Goal: Information Seeking & Learning: Learn about a topic

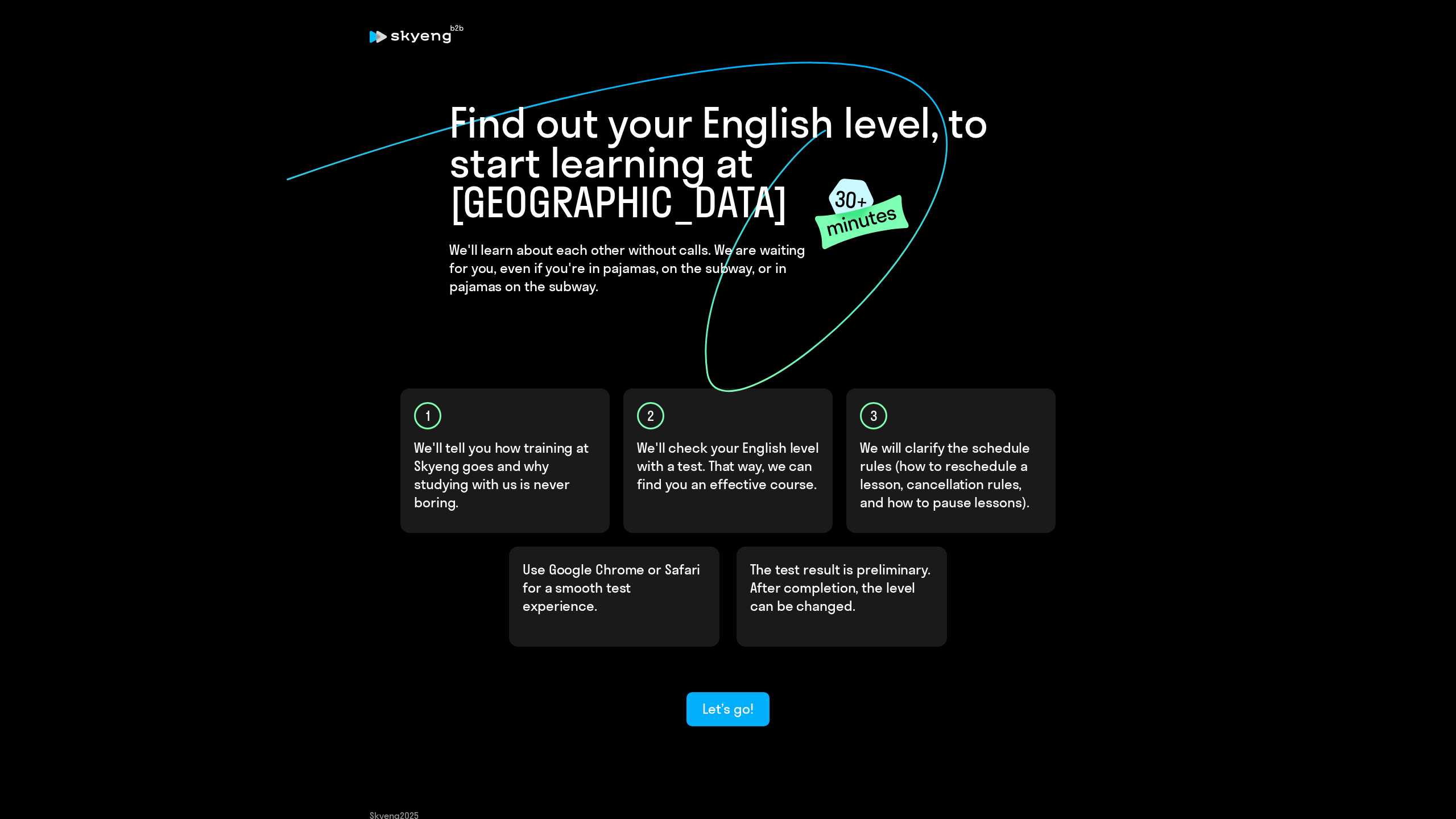
click at [466, 240] on h4 "We'll learn about each other without calls. We are waiting for you, even if you…" at bounding box center [632, 267] width 367 height 55
drag, startPoint x: 466, startPoint y: 211, endPoint x: 655, endPoint y: 208, distance: 189.0
click at [655, 240] on h4 "We'll learn about each other without calls. We are waiting for you, even if you…" at bounding box center [632, 267] width 367 height 55
click at [603, 240] on h4 "We'll learn about each other without calls. We are waiting for you, even if you…" at bounding box center [632, 267] width 367 height 55
drag, startPoint x: 514, startPoint y: 231, endPoint x: 597, endPoint y: 221, distance: 83.6
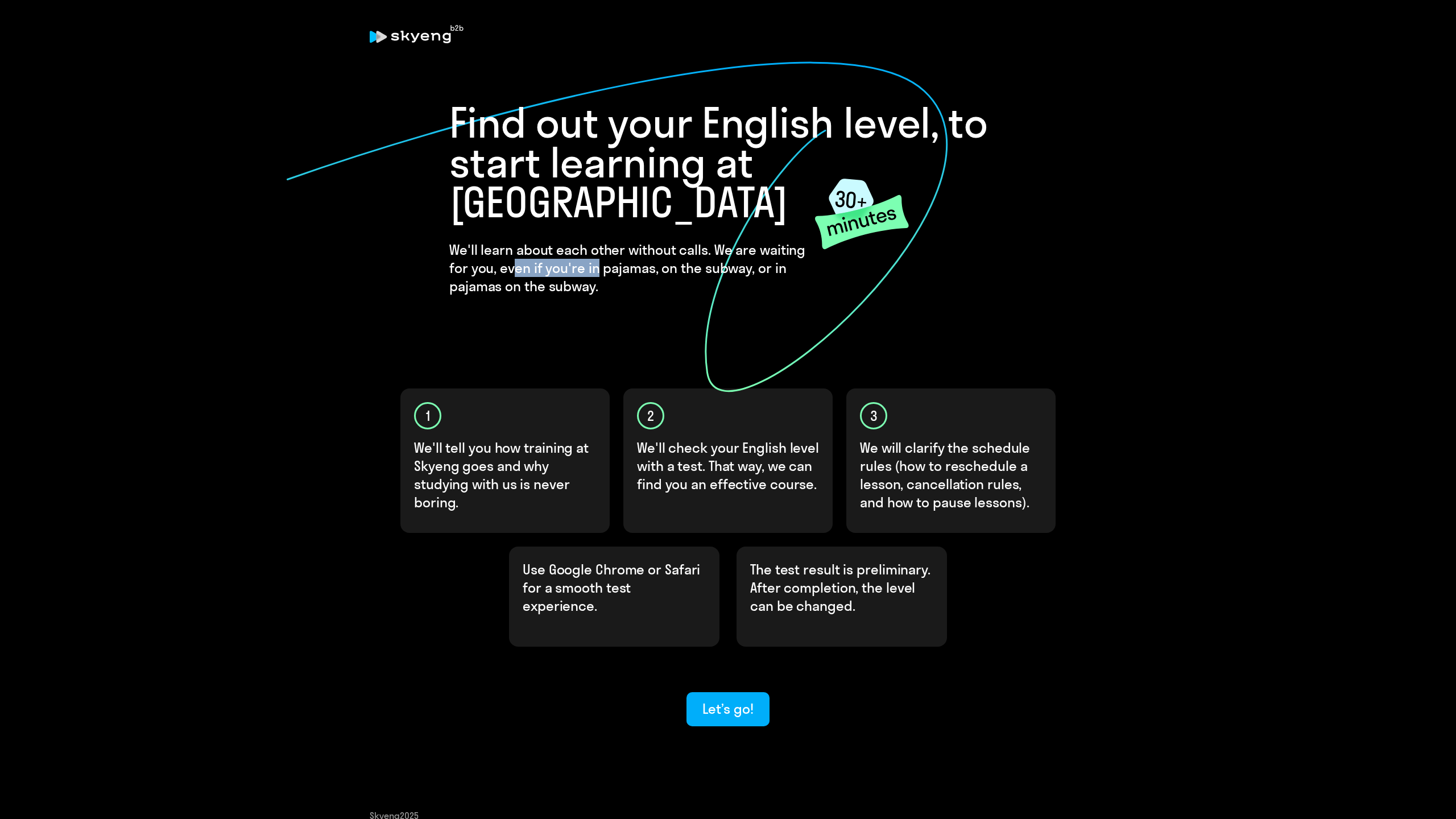
click at [597, 240] on h4 "We'll learn about each other without calls. We are waiting for you, even if you…" at bounding box center [632, 267] width 367 height 55
click at [527, 240] on h4 "We'll learn about each other without calls. We are waiting for you, even if you…" at bounding box center [632, 267] width 367 height 55
click at [455, 240] on h4 "We'll learn about each other without calls. We are waiting for you, even if you…" at bounding box center [632, 267] width 367 height 55
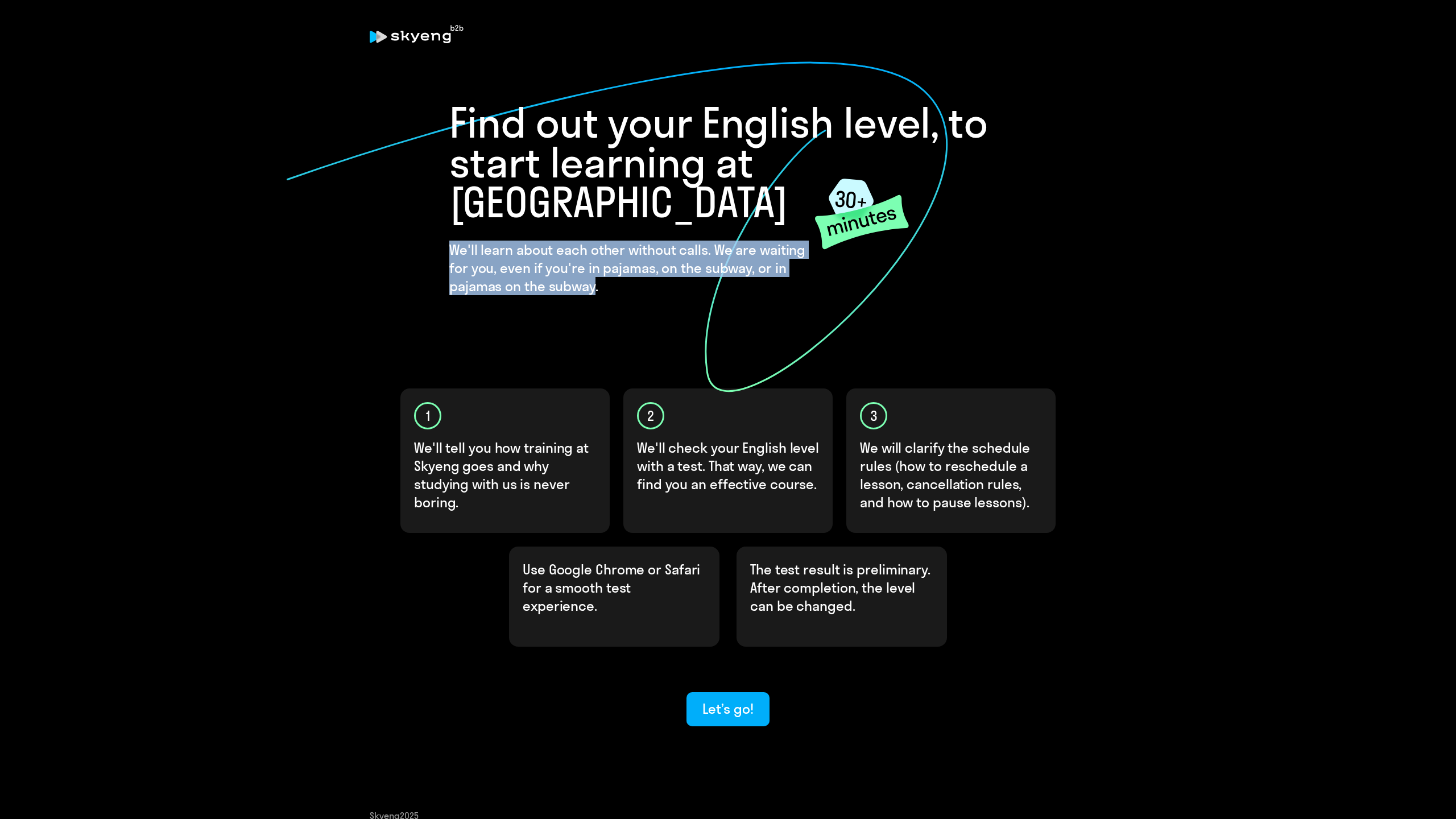
drag, startPoint x: 455, startPoint y: 211, endPoint x: 581, endPoint y: 251, distance: 132.2
click at [581, 251] on h4 "We'll learn about each other without calls. We are waiting for you, even if you…" at bounding box center [632, 267] width 367 height 55
click at [786, 216] on div at bounding box center [786, 216] width 0 height 0
click at [618, 172] on h1 "Find out your English level, to start learning at [GEOGRAPHIC_DATA]" at bounding box center [728, 162] width 557 height 119
drag, startPoint x: 601, startPoint y: 244, endPoint x: 449, endPoint y: 209, distance: 156.0
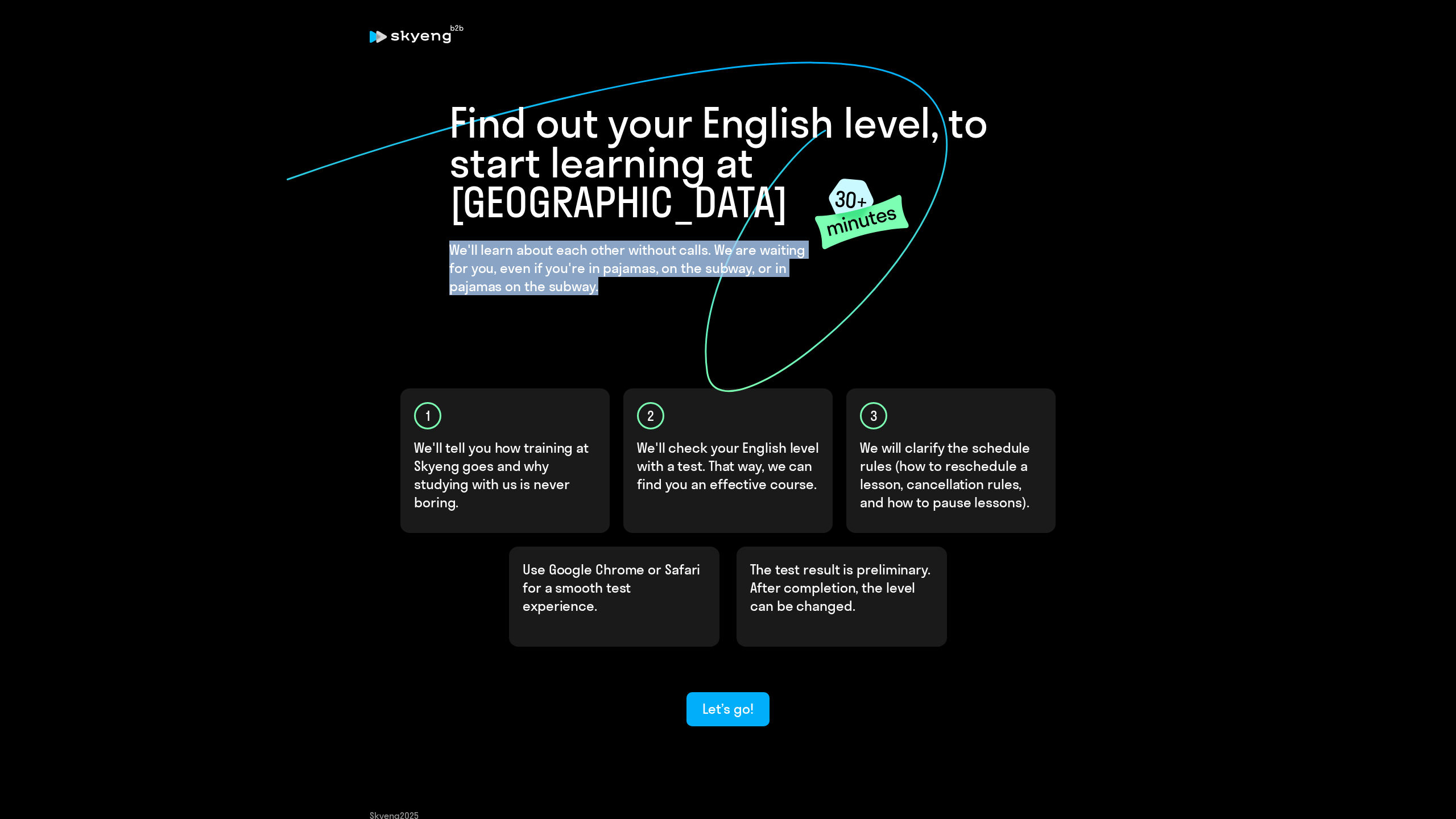
click at [449, 240] on h4 "We'll learn about each other without calls. We are waiting for you, even if you…" at bounding box center [632, 267] width 367 height 55
click at [449, 184] on div at bounding box center [449, 184] width 0 height 0
click at [950, 304] on div "Find out your English level, to start learning at Skyeng We'll learn about each…" at bounding box center [728, 400] width 682 height 652
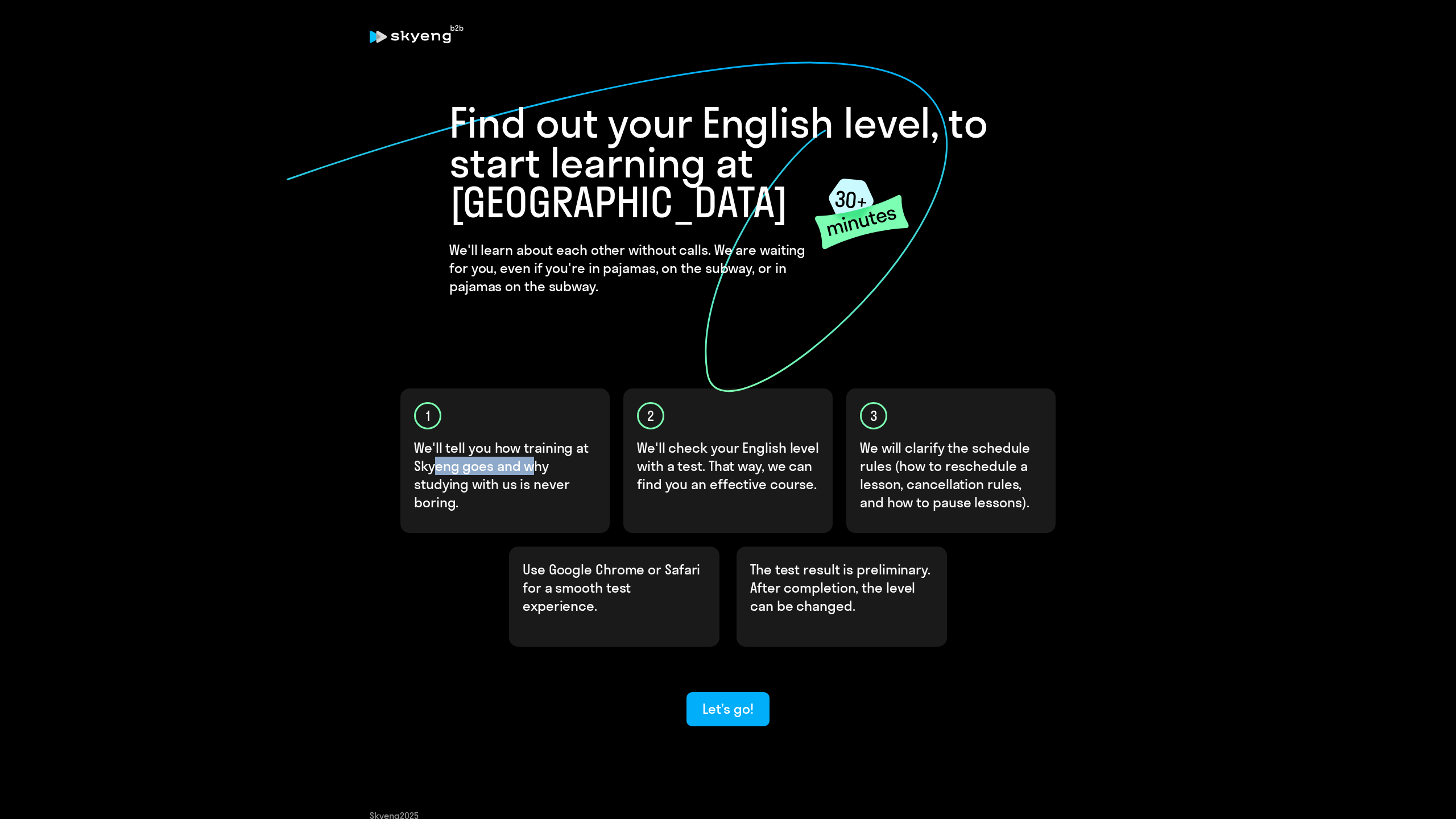
drag, startPoint x: 435, startPoint y: 428, endPoint x: 529, endPoint y: 417, distance: 94.6
click at [529, 438] on p "We'll tell you how training at Skyeng goes and why studying with us is never bo…" at bounding box center [506, 474] width 183 height 73
click at [486, 438] on p "We'll tell you how training at Skyeng goes and why studying with us is never bo…" at bounding box center [506, 474] width 183 height 73
click at [431, 438] on p "We'll tell you how training at Skyeng goes and why studying with us is never bo…" at bounding box center [506, 474] width 183 height 73
drag, startPoint x: 431, startPoint y: 436, endPoint x: 502, endPoint y: 435, distance: 71.0
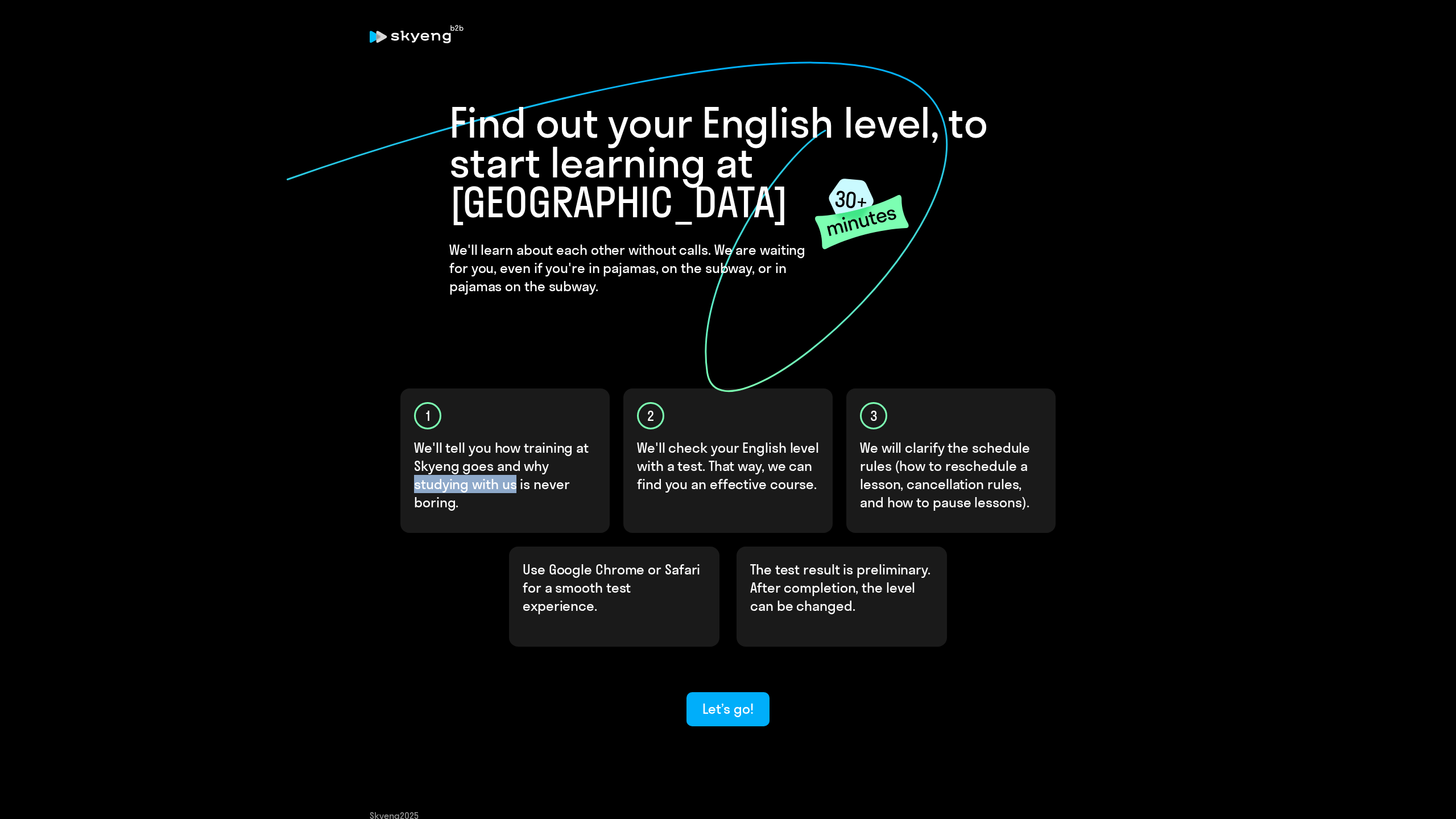
click at [502, 438] on p "We'll tell you how training at Skyeng goes and why studying with us is never bo…" at bounding box center [506, 474] width 183 height 73
click at [549, 438] on p "We'll tell you how training at Skyeng goes and why studying with us is never bo…" at bounding box center [506, 474] width 183 height 73
click at [647, 438] on p "We'll check your English level with a test. That way, we can find you an effect…" at bounding box center [728, 465] width 183 height 55
drag, startPoint x: 647, startPoint y: 413, endPoint x: 728, endPoint y: 418, distance: 81.2
click at [728, 438] on p "We'll check your English level with a test. That way, we can find you an effect…" at bounding box center [728, 465] width 183 height 55
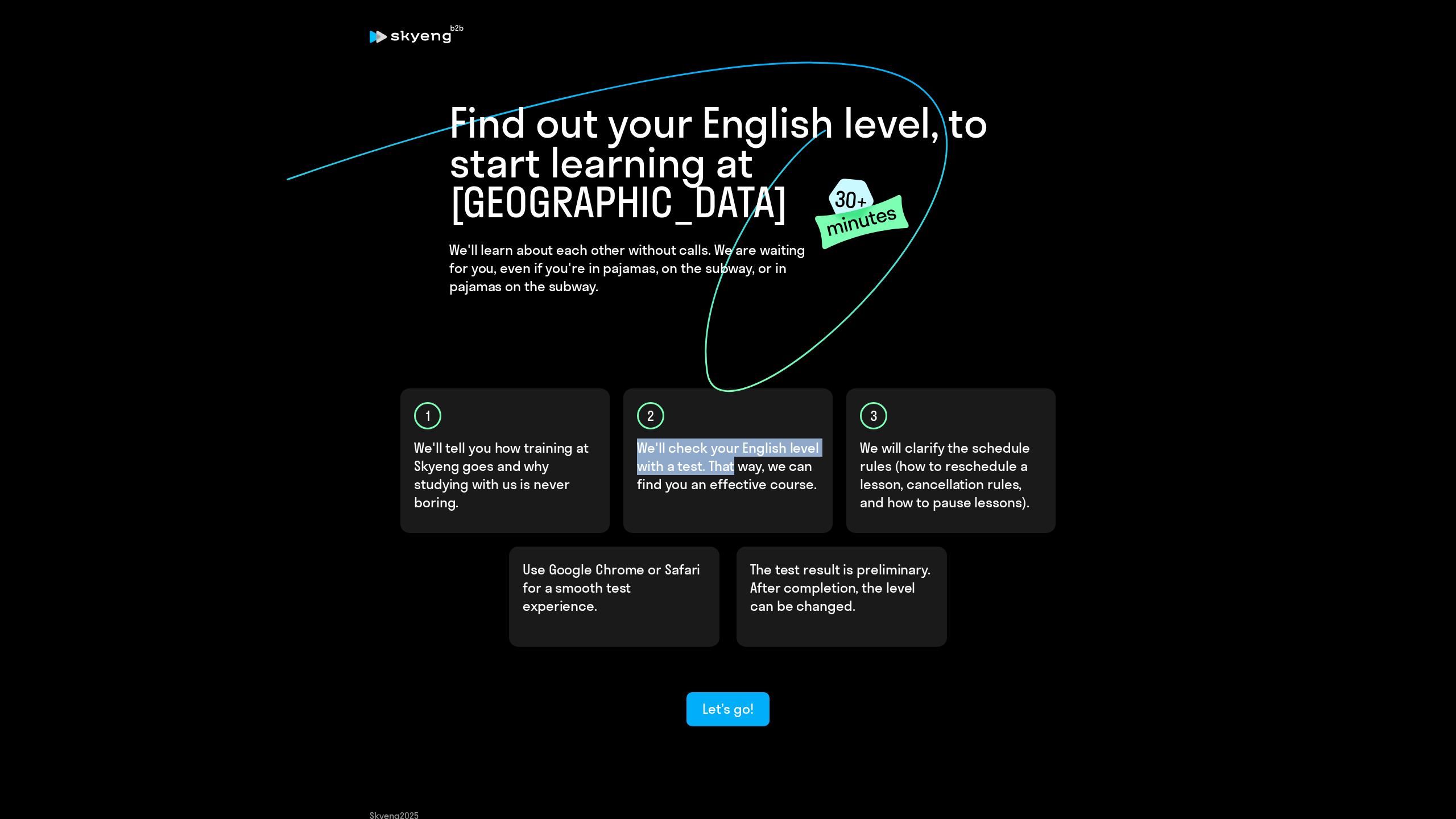
click at [689, 438] on p "We'll check your English level with a test. That way, we can find you an effect…" at bounding box center [728, 465] width 183 height 55
click at [681, 438] on p "We'll check your English level with a test. That way, we can find you an effect…" at bounding box center [728, 465] width 183 height 55
click at [745, 438] on p "We'll check your English level with a test. That way, we can find you an effect…" at bounding box center [728, 465] width 183 height 55
click at [715, 438] on p "We'll check your English level with a test. That way, we can find you an effect…" at bounding box center [728, 465] width 183 height 55
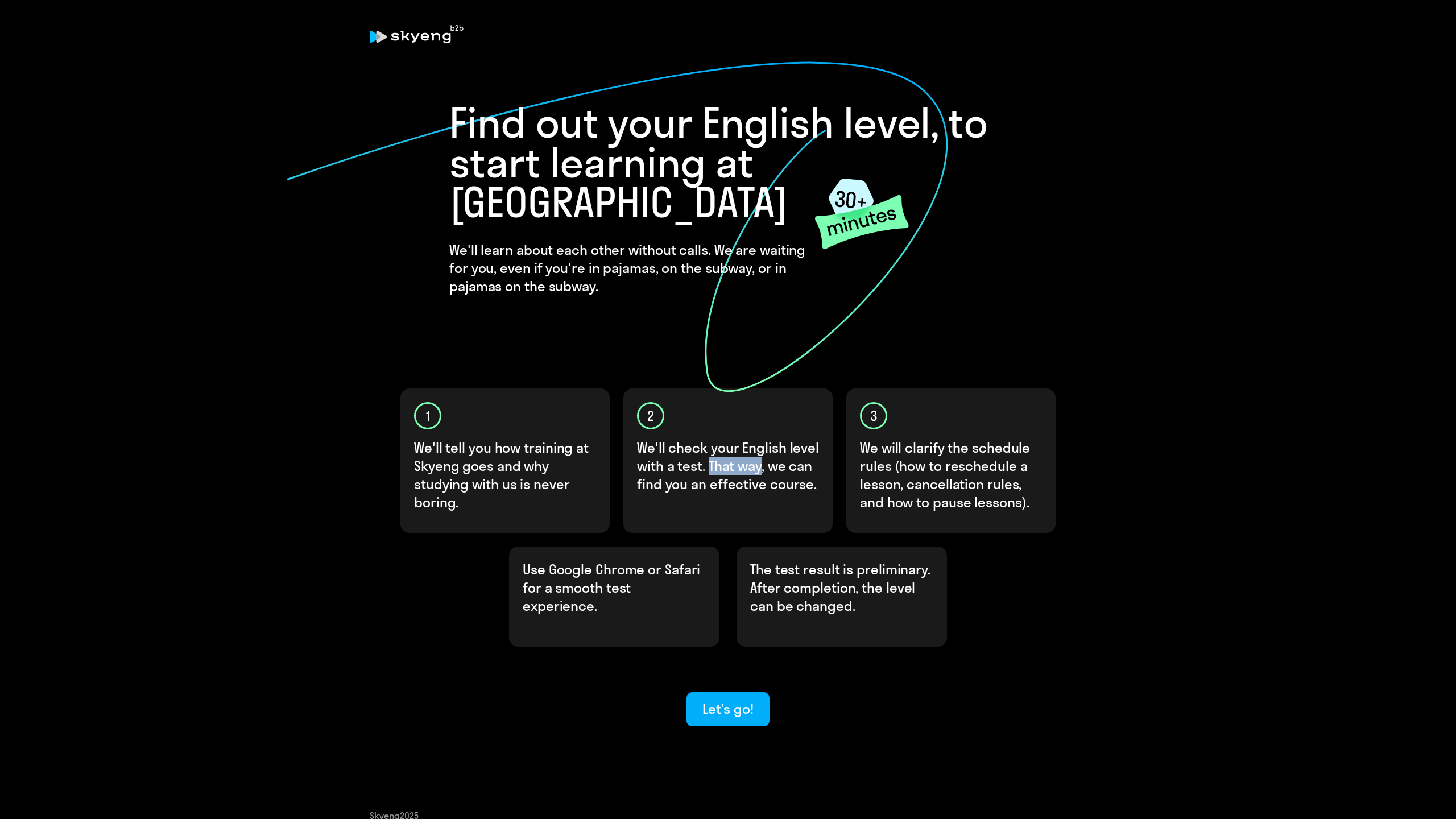
drag, startPoint x: 715, startPoint y: 428, endPoint x: 750, endPoint y: 421, distance: 35.7
click at [750, 438] on p "We'll check your English level with a test. That way, we can find you an effect…" at bounding box center [728, 465] width 183 height 55
click at [755, 438] on p "We'll check your English level with a test. That way, we can find you an effect…" at bounding box center [728, 465] width 183 height 55
click at [648, 449] on p "We'll check your English level with a test. That way, we can find you an effect…" at bounding box center [728, 465] width 183 height 55
drag, startPoint x: 648, startPoint y: 449, endPoint x: 786, endPoint y: 441, distance: 138.2
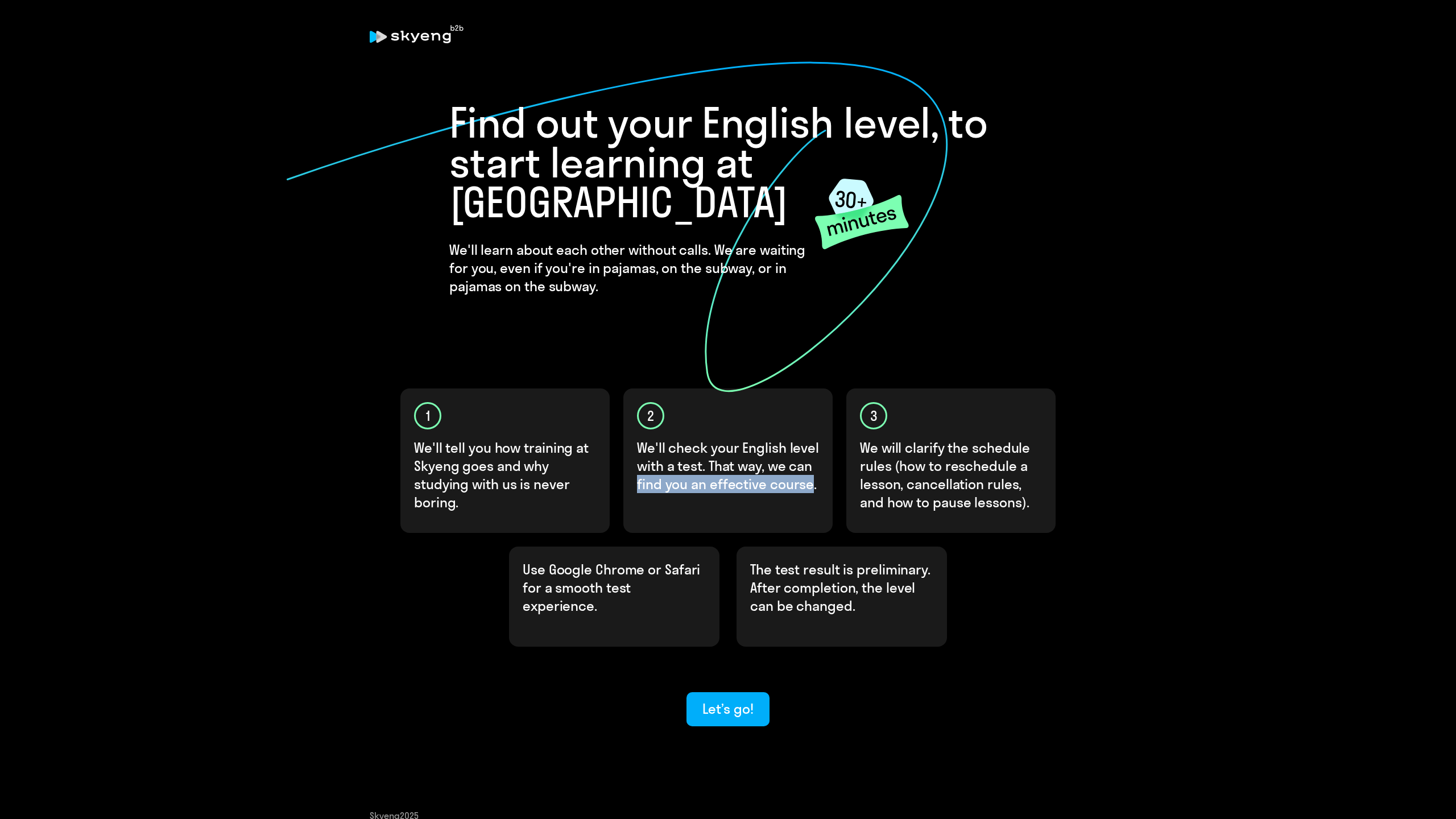
click at [786, 441] on p "We'll check your English level with a test. That way, we can find you an effect…" at bounding box center [728, 465] width 183 height 55
click at [872, 438] on p "We will clarify the schedule rules (how to reschedule a lesson, cancellation ru…" at bounding box center [951, 474] width 183 height 73
drag, startPoint x: 872, startPoint y: 409, endPoint x: 997, endPoint y: 405, distance: 125.1
click at [997, 438] on p "We will clarify the schedule rules (how to reschedule a lesson, cancellation ru…" at bounding box center [951, 474] width 183 height 73
click at [914, 438] on p "We will clarify the schedule rules (how to reschedule a lesson, cancellation ru…" at bounding box center [951, 474] width 183 height 73
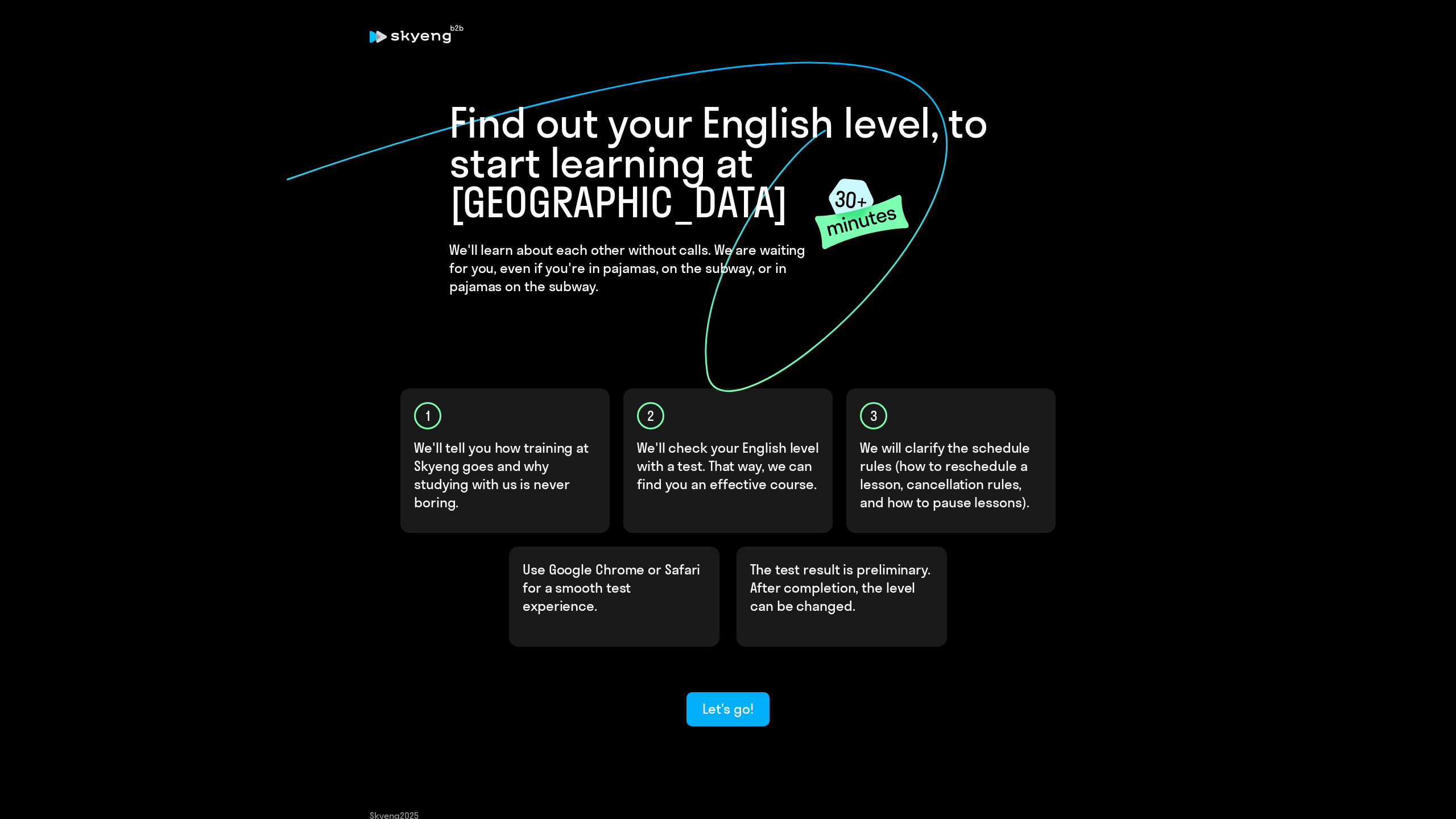
click at [884, 438] on p "We will clarify the schedule rules (how to reschedule a lesson, cancellation ru…" at bounding box center [951, 474] width 183 height 73
click at [925, 438] on p "We will clarify the schedule rules (how to reschedule a lesson, cancellation ru…" at bounding box center [951, 474] width 183 height 73
click at [920, 396] on div "3 We will clarify the schedule rules (how to reschedule a lesson, cancellation …" at bounding box center [951, 460] width 209 height 144
click at [923, 438] on p "We will clarify the schedule rules (how to reschedule a lesson, cancellation ru…" at bounding box center [951, 474] width 183 height 73
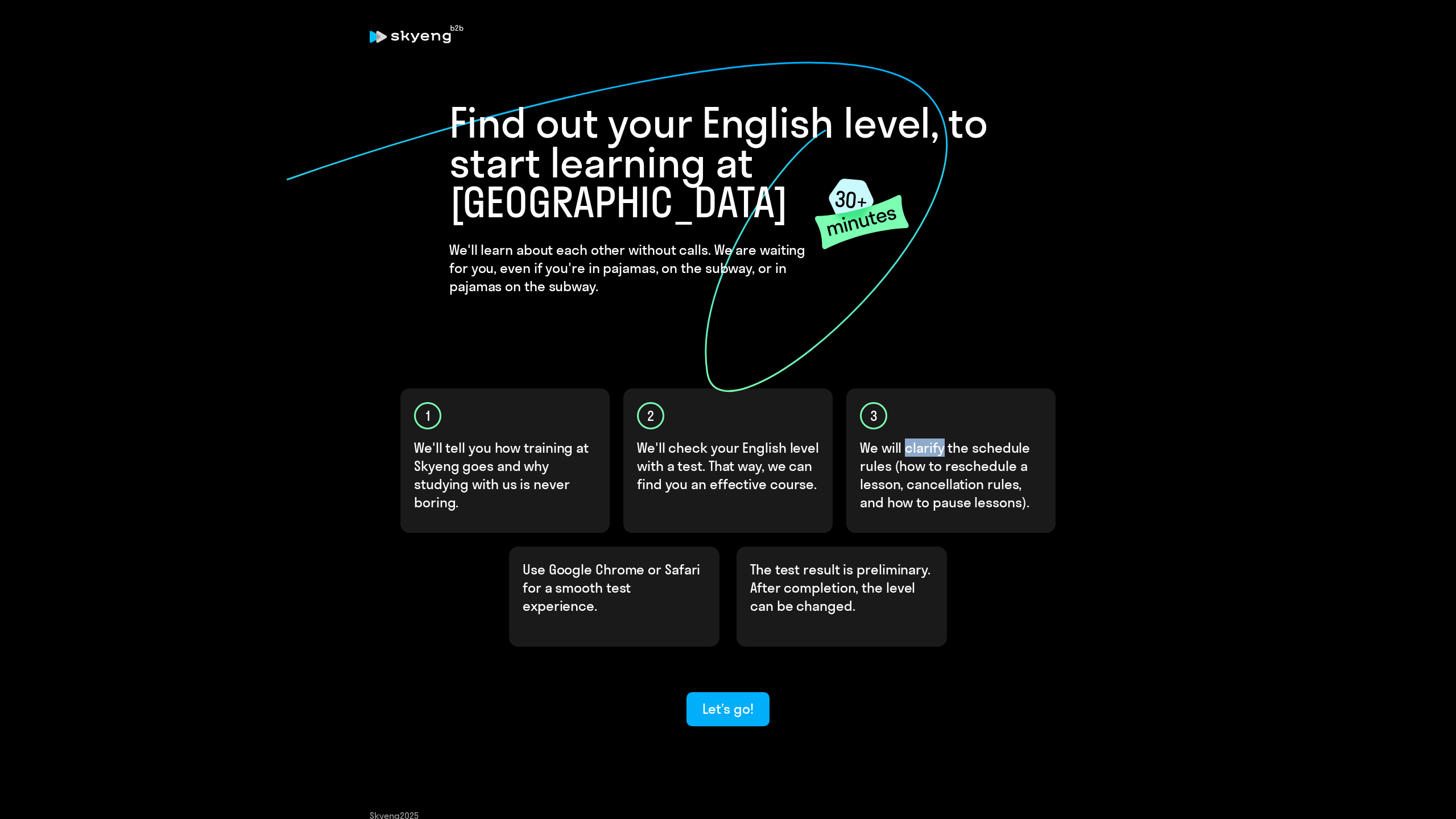
click at [929, 416] on div at bounding box center [929, 416] width 0 height 0
click at [945, 556] on div "разъяснять" at bounding box center [939, 561] width 70 height 10
click at [952, 556] on div "разъяснять" at bounding box center [939, 561] width 70 height 10
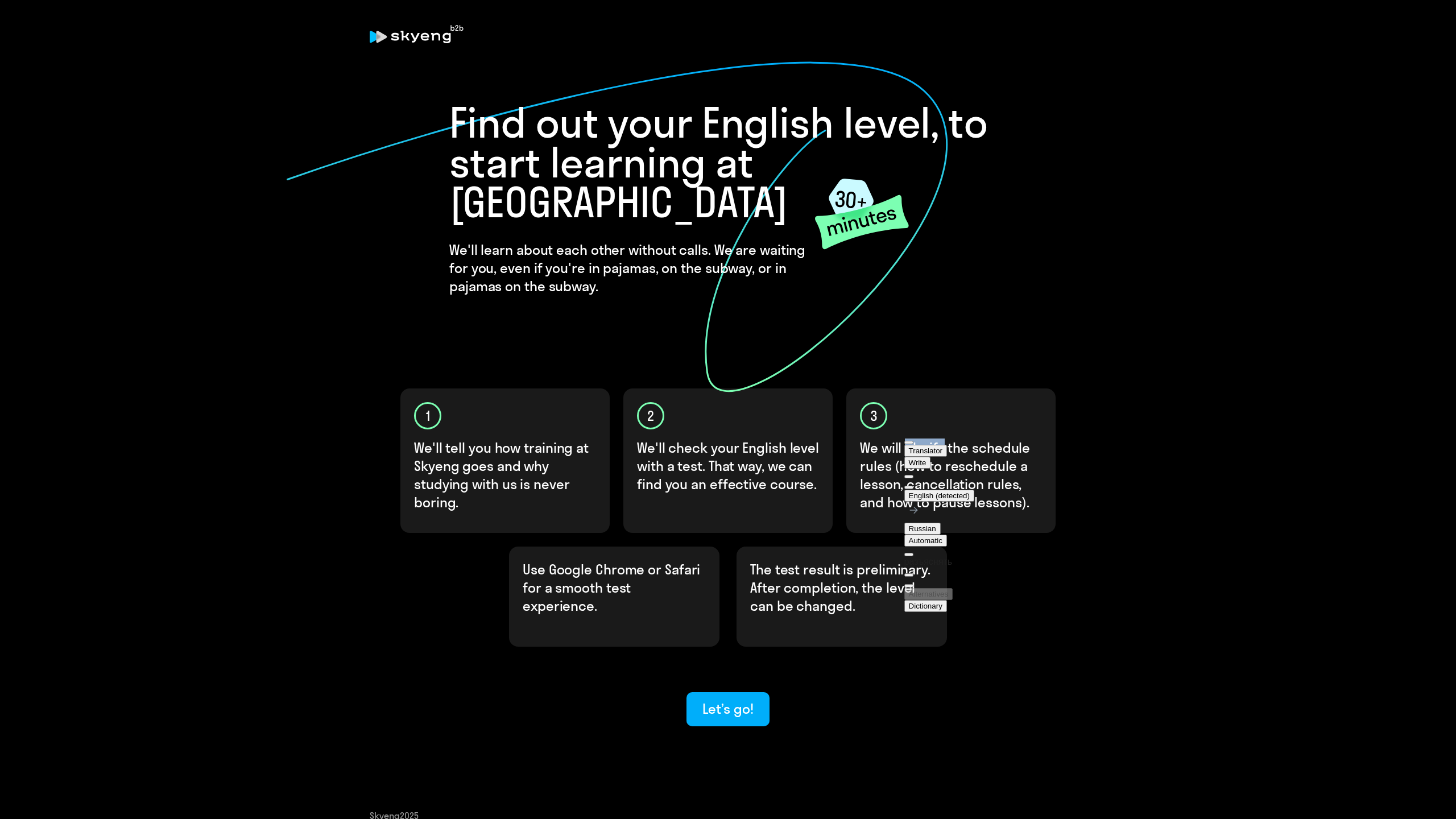
click at [967, 438] on p "We will clarify the schedule rules (how to reschedule a lesson, cancellation ru…" at bounding box center [951, 474] width 183 height 73
click at [906, 438] on p "We will clarify the schedule rules (how to reschedule a lesson, cancellation ru…" at bounding box center [951, 474] width 183 height 73
drag, startPoint x: 906, startPoint y: 430, endPoint x: 1000, endPoint y: 444, distance: 95.0
click at [1000, 444] on p "We will clarify the schedule rules (how to reschedule a lesson, cancellation ru…" at bounding box center [951, 474] width 183 height 73
click at [975, 461] on p "We will clarify the schedule rules (how to reschedule a lesson, cancellation ru…" at bounding box center [951, 474] width 183 height 73
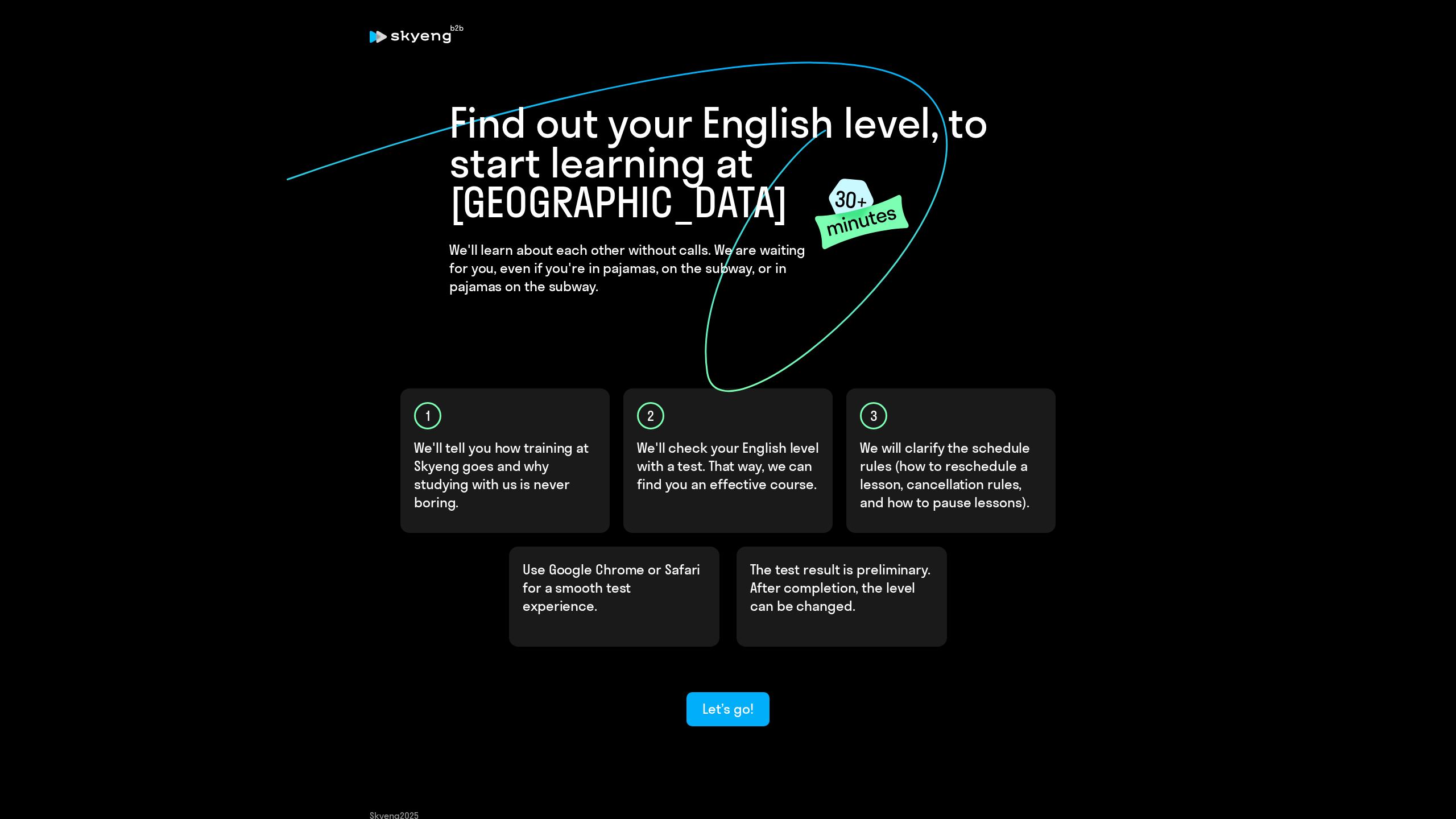
click at [913, 438] on p "We will clarify the schedule rules (how to reschedule a lesson, cancellation ru…" at bounding box center [951, 474] width 183 height 73
drag, startPoint x: 913, startPoint y: 428, endPoint x: 1015, endPoint y: 458, distance: 106.3
click at [1015, 458] on p "We will clarify the schedule rules (how to reschedule a lesson, cancellation ru…" at bounding box center [951, 474] width 183 height 73
click at [1010, 433] on div at bounding box center [1010, 433] width 0 height 0
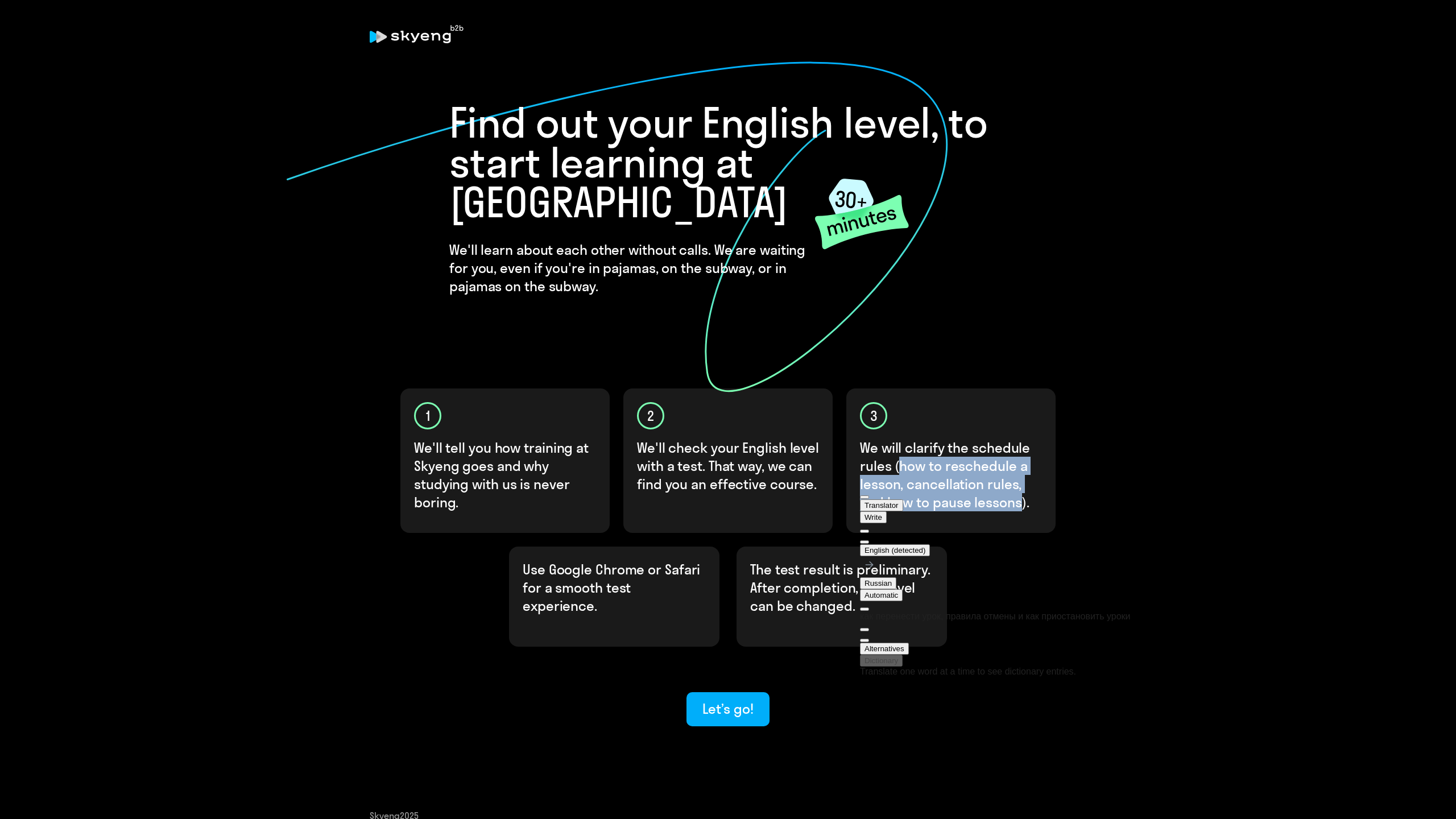
click at [963, 612] on div "как перенести урок, правила отмены и как приостановить уроки" at bounding box center [995, 617] width 271 height 10
drag, startPoint x: 963, startPoint y: 566, endPoint x: 1030, endPoint y: 568, distance: 67.0
click at [1030, 612] on div "как перенести урок, правила отмены и как приостановить уроки" at bounding box center [995, 617] width 271 height 10
click at [990, 438] on p "We will clarify the schedule rules (how to reschedule a lesson, cancellation ru…" at bounding box center [951, 474] width 183 height 73
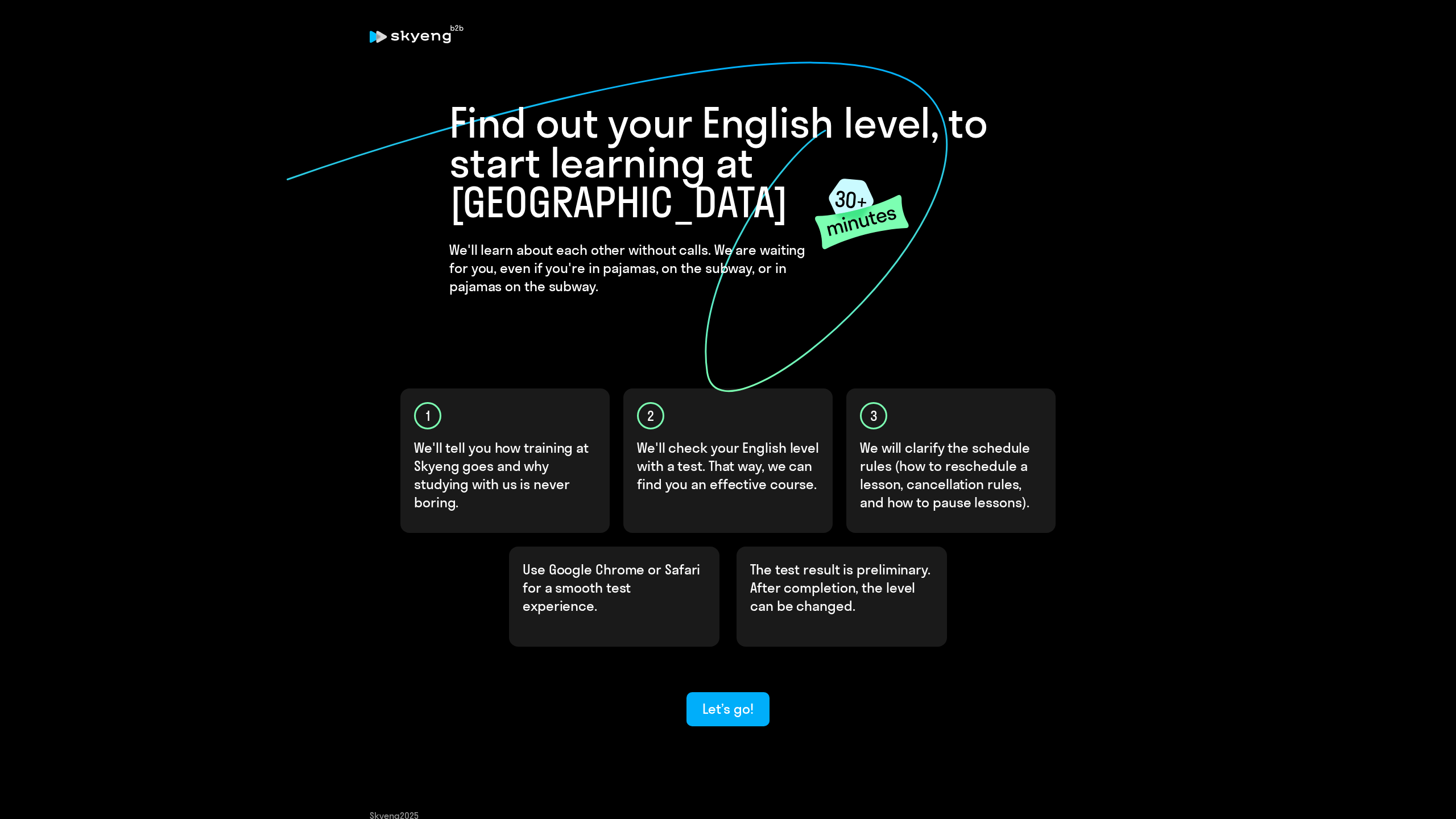
click at [531, 560] on p "Use Google Chrome or Safari for a smooth test experience." at bounding box center [615, 587] width 183 height 55
drag, startPoint x: 531, startPoint y: 549, endPoint x: 585, endPoint y: 541, distance: 54.6
click at [585, 560] on p "Use Google Chrome or Safari for a smooth test experience." at bounding box center [615, 587] width 183 height 55
click at [570, 560] on p "Use Google Chrome or Safari for a smooth test experience." at bounding box center [615, 587] width 183 height 55
click at [549, 566] on p "Use Google Chrome or Safari for a smooth test experience." at bounding box center [615, 587] width 183 height 55
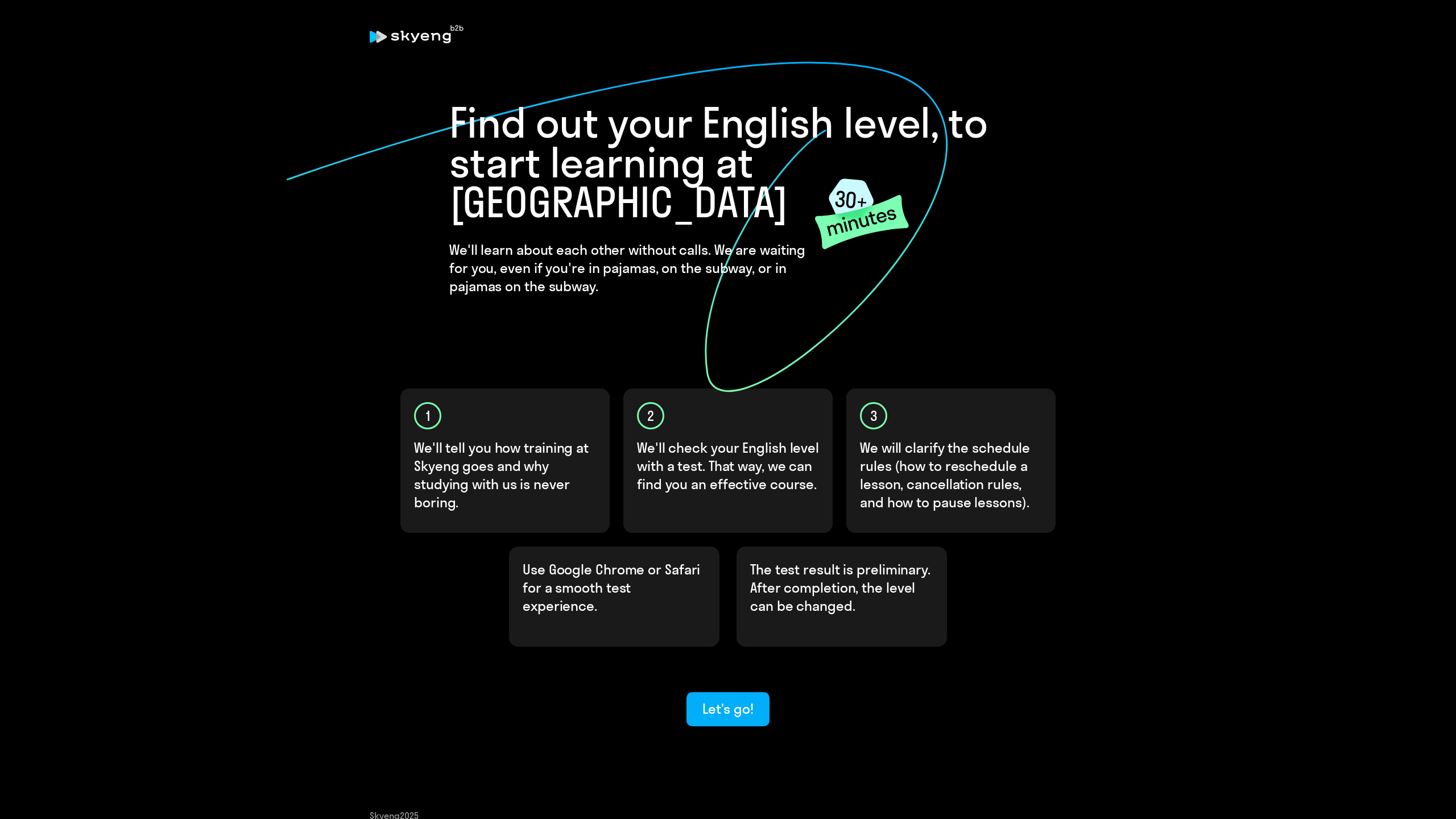
click at [759, 560] on p "The test result is preliminary. After completion, the level can be changed." at bounding box center [842, 587] width 183 height 55
drag, startPoint x: 759, startPoint y: 531, endPoint x: 810, endPoint y: 529, distance: 51.0
click at [810, 560] on p "The test result is preliminary. After completion, the level can be changed." at bounding box center [842, 587] width 183 height 55
click at [842, 560] on p "The test result is preliminary. After completion, the level can be changed." at bounding box center [842, 587] width 183 height 55
click at [889, 560] on p "The test result is preliminary. After completion, the level can be changed." at bounding box center [842, 587] width 183 height 55
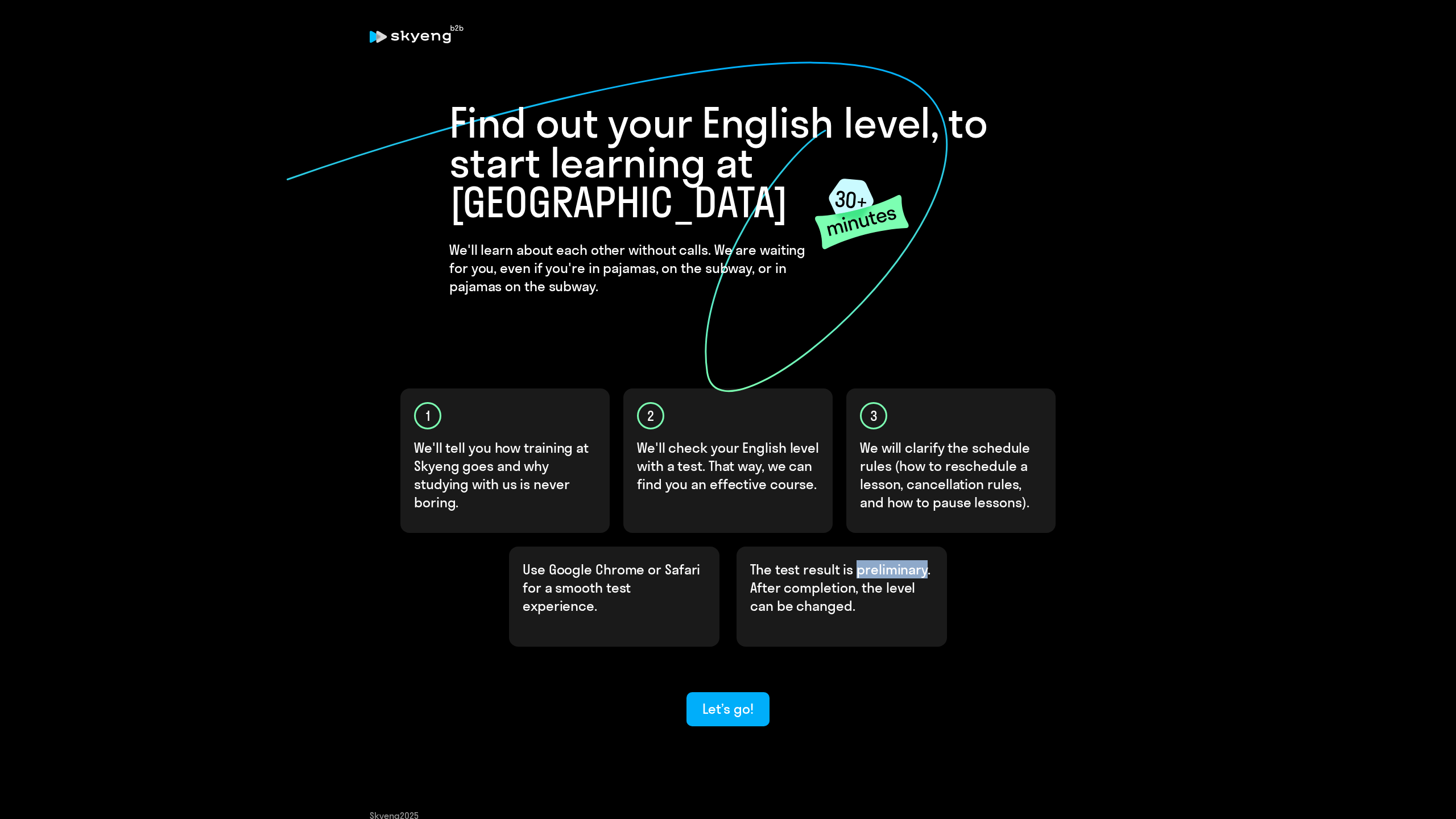
click at [889, 560] on p "The test result is preliminary. After completion, the level can be changed." at bounding box center [842, 587] width 183 height 55
click at [911, 538] on div at bounding box center [911, 538] width 0 height 0
click at [770, 560] on p "The test result is preliminary. After completion, the level can be changed." at bounding box center [842, 587] width 183 height 55
click at [738, 700] on div "Let’s go!" at bounding box center [728, 709] width 51 height 18
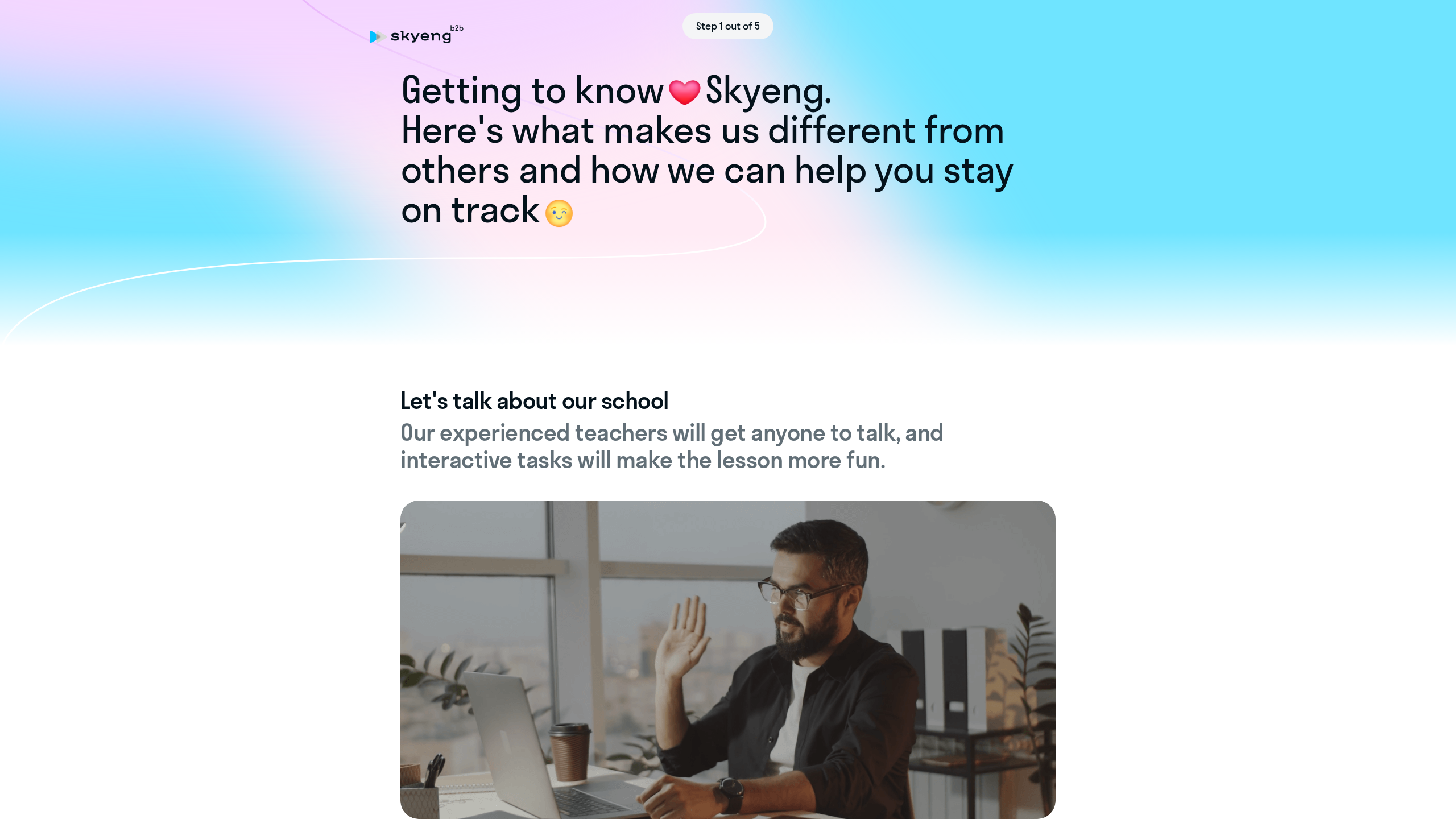
click at [507, 131] on h1 "Here's what makes us different from others and how we can help you stay on track" at bounding box center [728, 169] width 655 height 119
drag, startPoint x: 507, startPoint y: 131, endPoint x: 773, endPoint y: 124, distance: 266.1
click at [773, 124] on h1 "Here's what makes us different from others and how we can help you stay on track" at bounding box center [728, 169] width 655 height 119
click at [634, 139] on h1 "Here's what makes us different from others and how we can help you stay on track" at bounding box center [728, 169] width 655 height 119
click at [476, 142] on h1 "Here's what makes us different from others and how we can help you stay on track" at bounding box center [728, 169] width 655 height 119
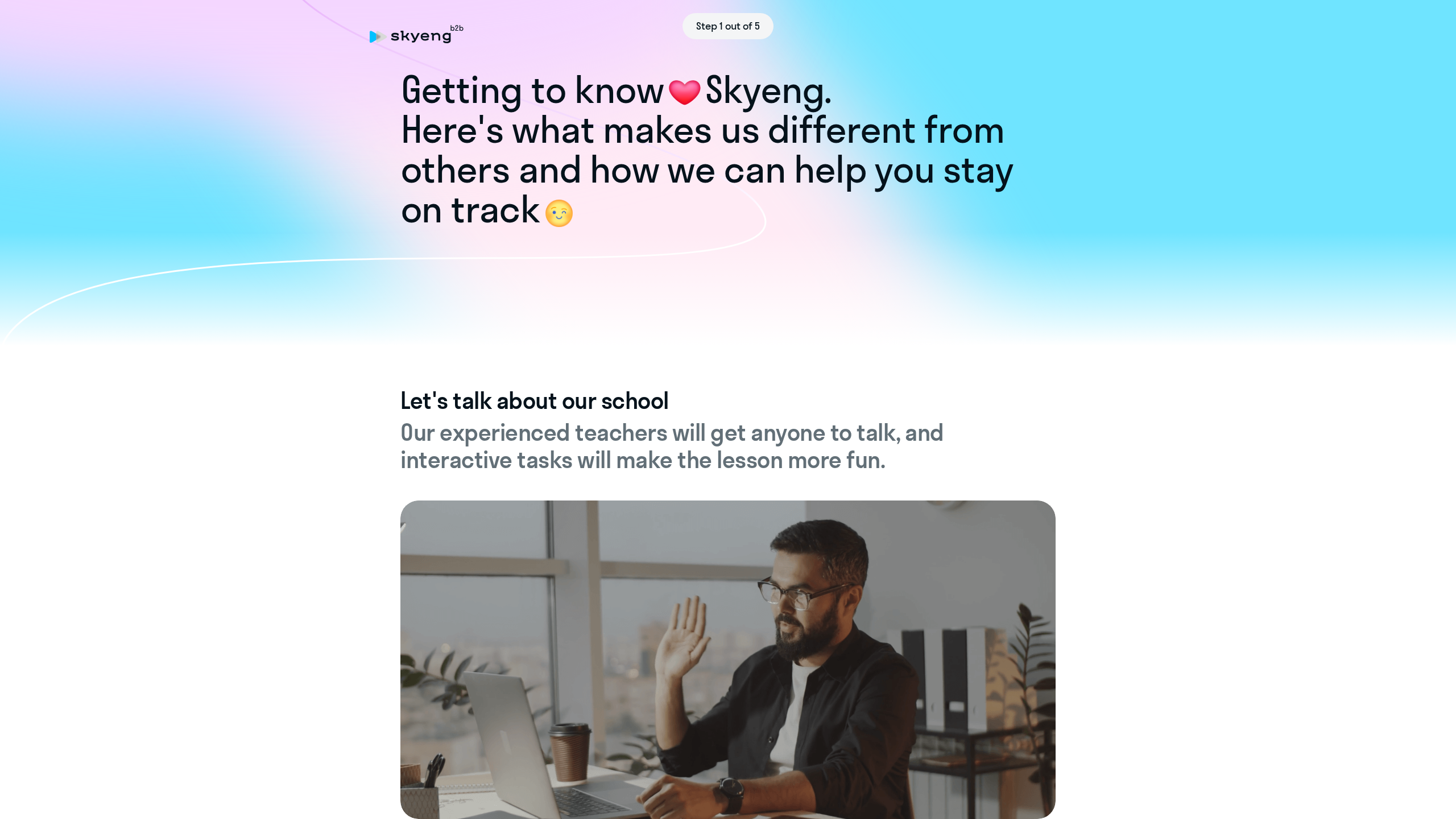
drag, startPoint x: 476, startPoint y: 142, endPoint x: 586, endPoint y: 129, distance: 110.8
click at [586, 129] on h1 "Here's what makes us different from others and how we can help you stay on track" at bounding box center [728, 169] width 655 height 119
click at [618, 128] on h1 "Here's what makes us different from others and how we can help you stay on track" at bounding box center [728, 169] width 655 height 119
click at [648, 127] on h1 "Here's what makes us different from others and how we can help you stay on track" at bounding box center [728, 169] width 655 height 119
drag, startPoint x: 648, startPoint y: 127, endPoint x: 748, endPoint y: 120, distance: 100.2
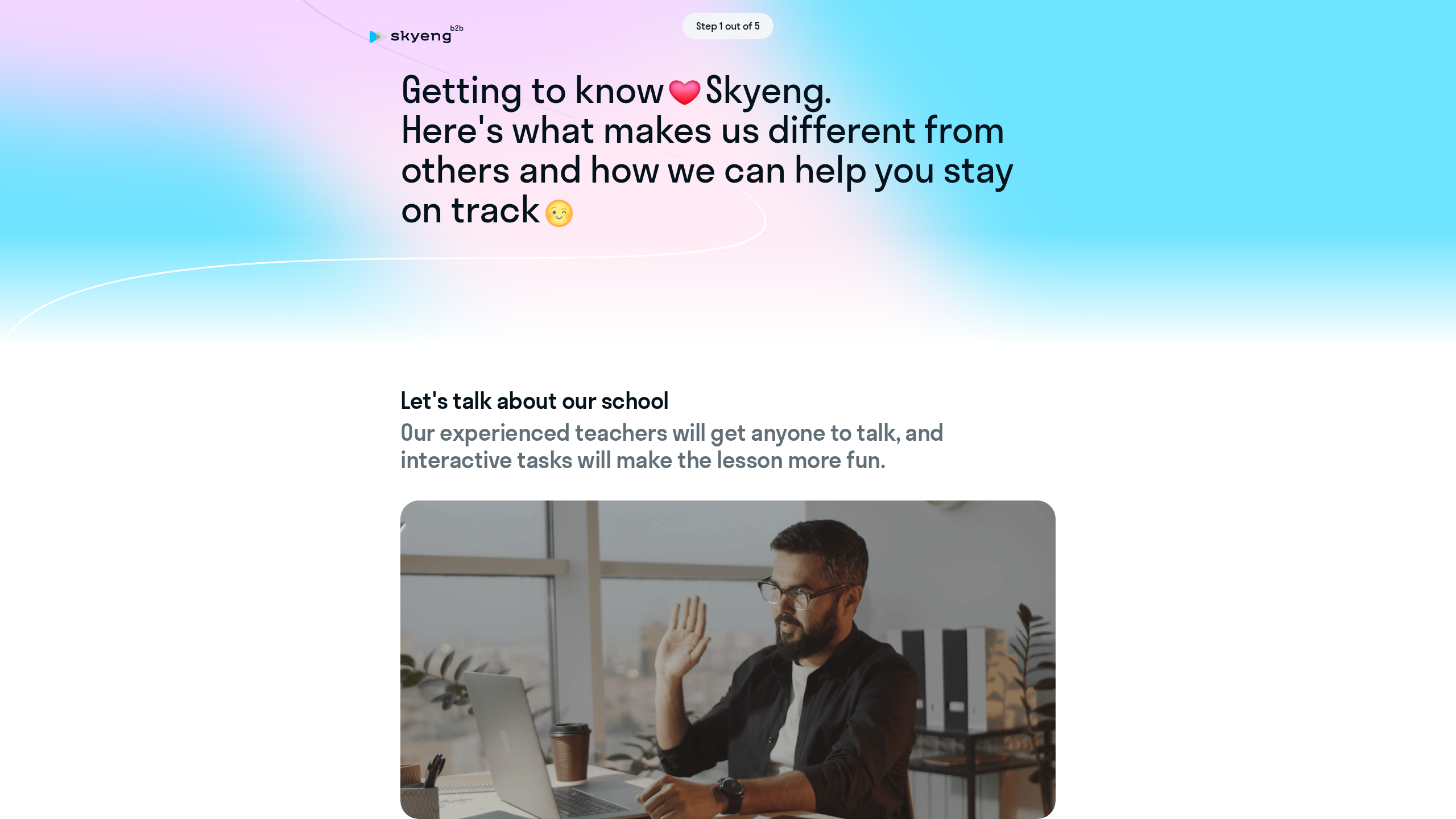
click at [748, 120] on h1 "Here's what makes us different from others and how we can help you stay on track" at bounding box center [728, 169] width 655 height 119
click at [745, 121] on h1 "Here's what makes us different from others and how we can help you stay on track" at bounding box center [728, 169] width 655 height 119
click at [554, 174] on h1 "Here's what makes us different from others and how we can help you stay on track" at bounding box center [728, 169] width 655 height 119
drag, startPoint x: 554, startPoint y: 174, endPoint x: 739, endPoint y: 166, distance: 185.2
click at [739, 166] on h1 "Here's what makes us different from others and how we can help you stay on track" at bounding box center [728, 169] width 655 height 119
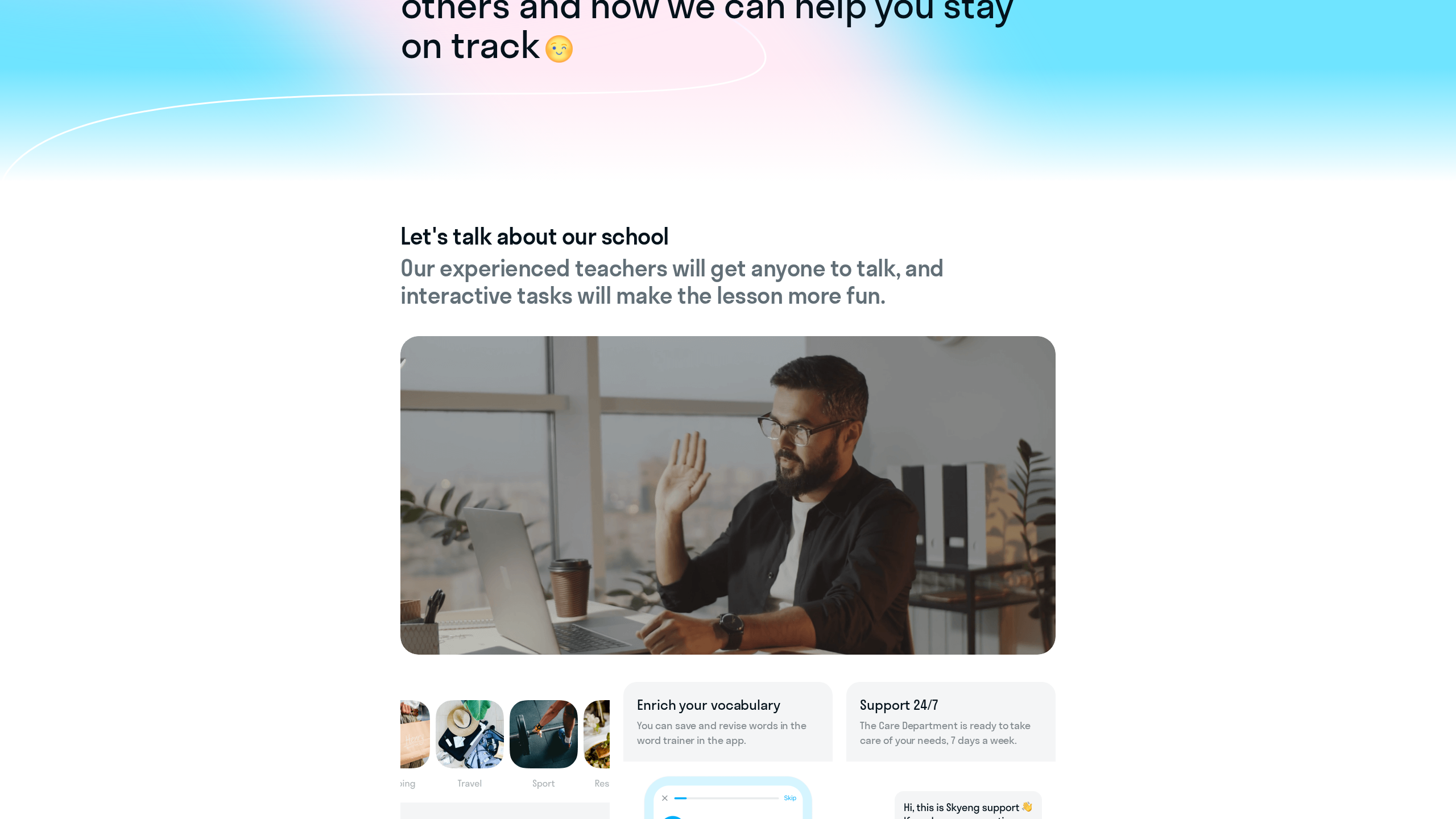
scroll to position [200, 0]
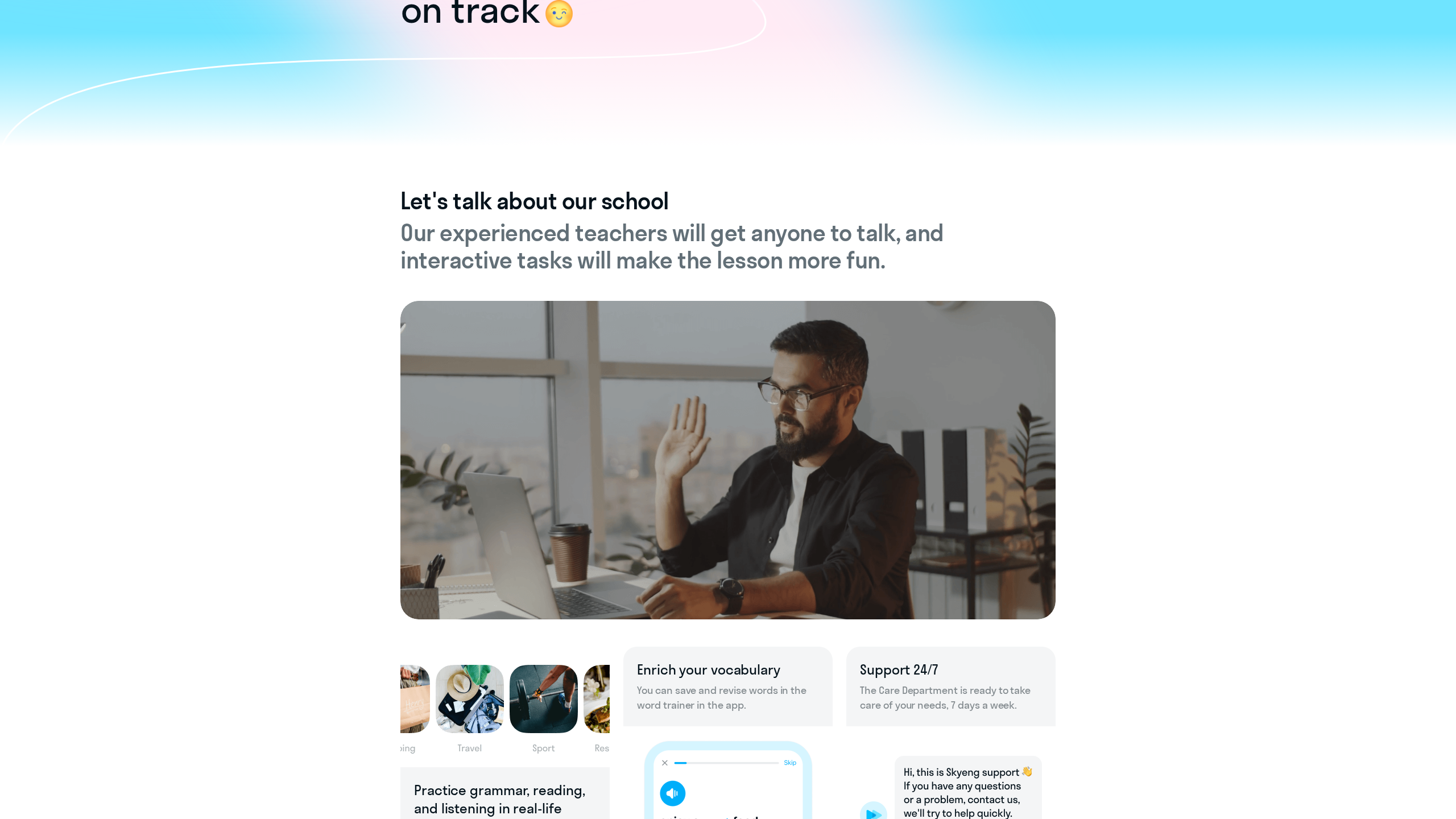
click at [409, 203] on h4 "Let's talk about our school" at bounding box center [728, 201] width 655 height 28
drag, startPoint x: 409, startPoint y: 203, endPoint x: 464, endPoint y: 201, distance: 55.0
click at [464, 201] on h4 "Let's talk about our school" at bounding box center [728, 201] width 655 height 28
click at [504, 199] on h4 "Let's talk about our school" at bounding box center [728, 201] width 655 height 28
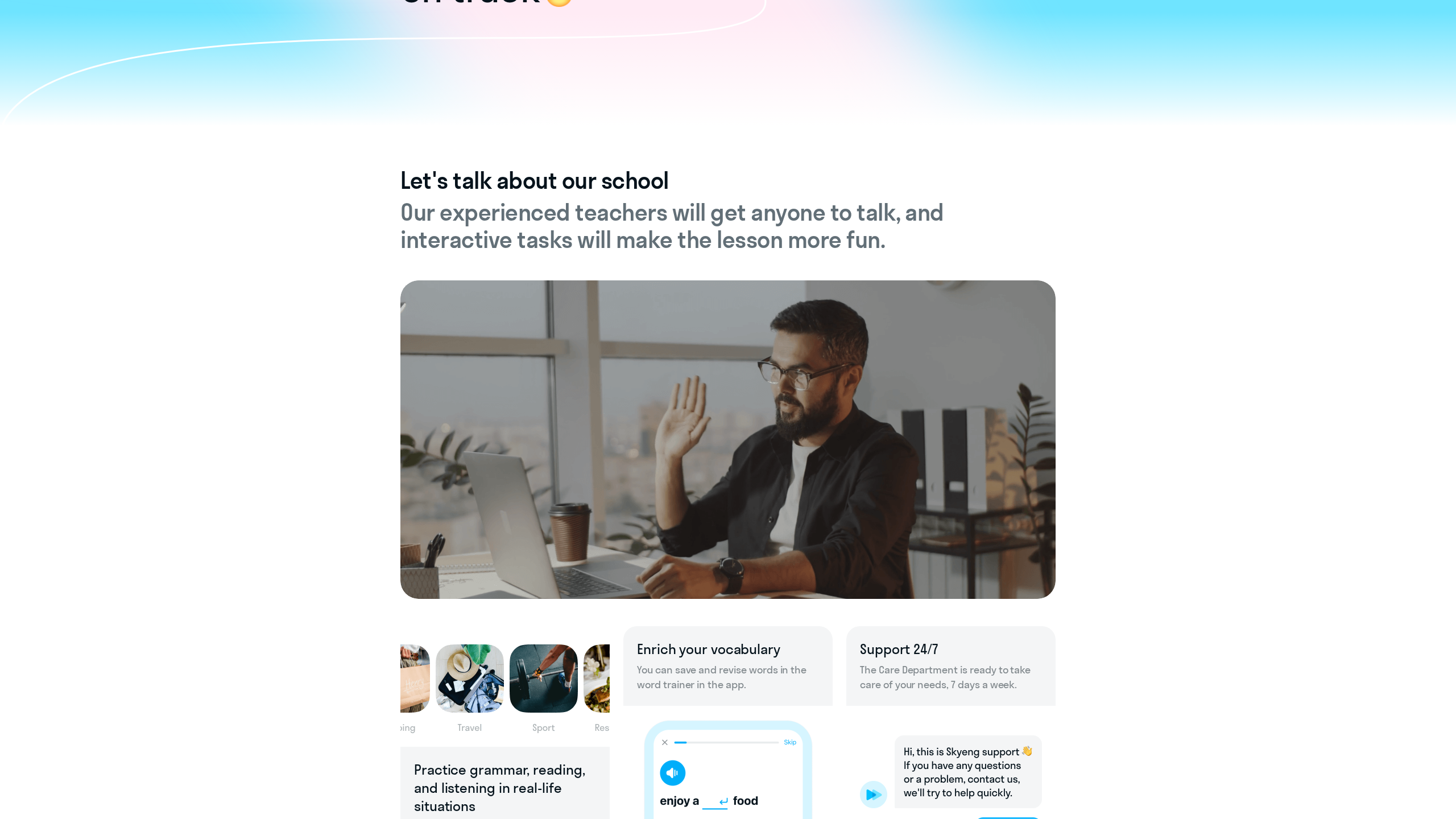
scroll to position [253, 0]
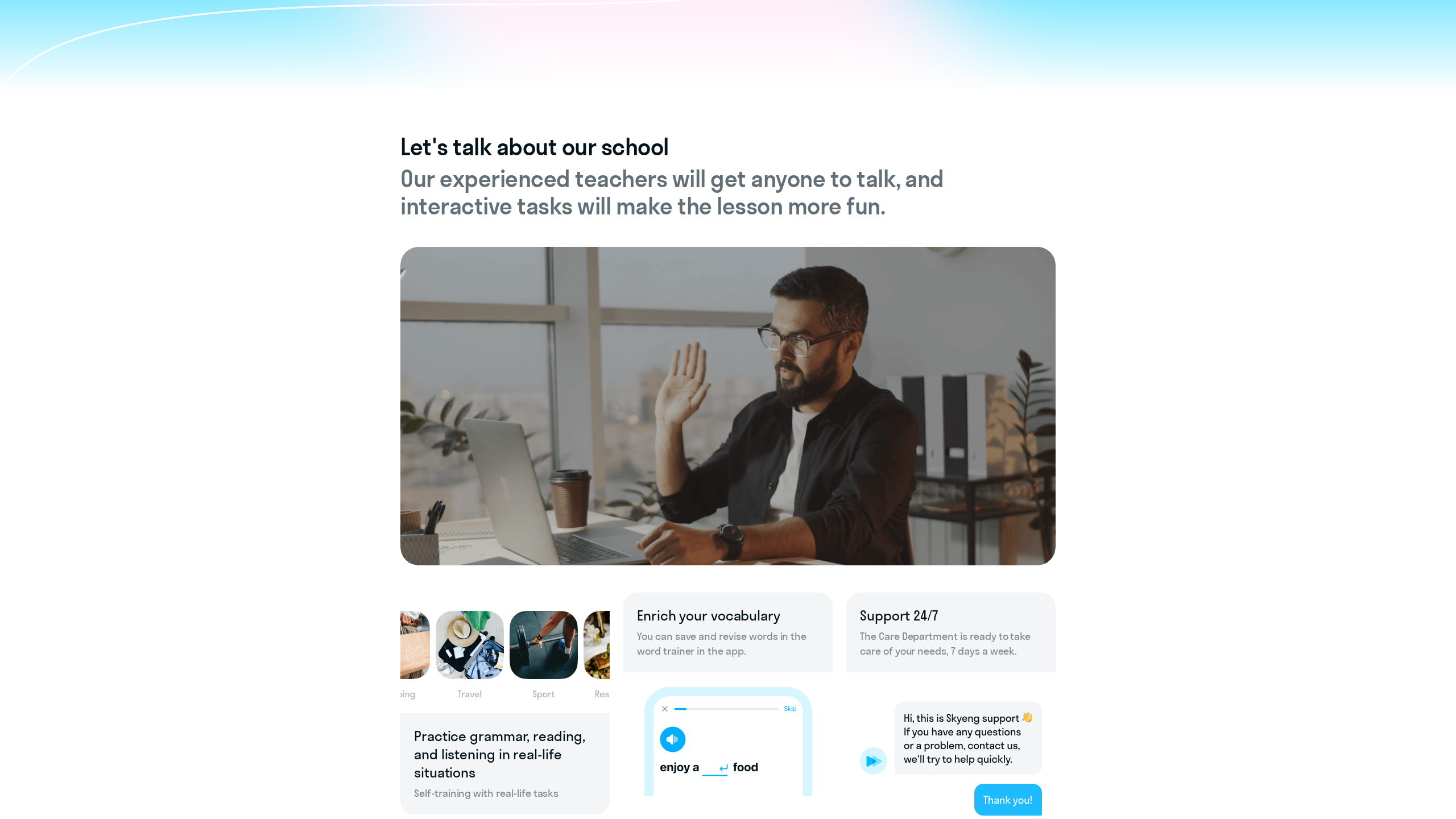
click at [517, 190] on h5 "Our experienced teachers will get anyone to talk, and interactive tasks will ma…" at bounding box center [728, 191] width 655 height 55
click at [562, 187] on h5 "Our experienced teachers will get anyone to talk, and interactive tasks will ma…" at bounding box center [728, 191] width 655 height 55
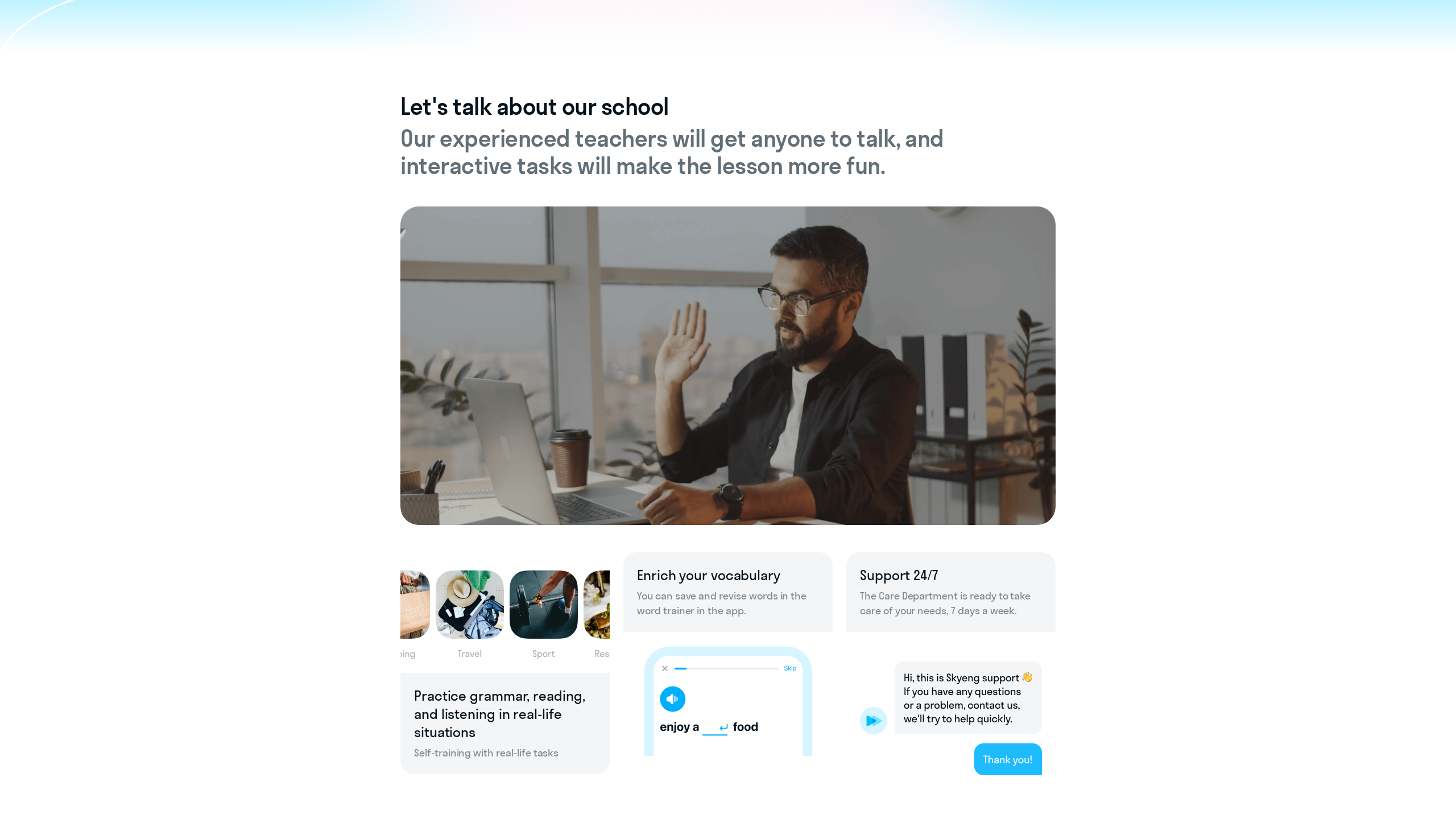
scroll to position [295, 0]
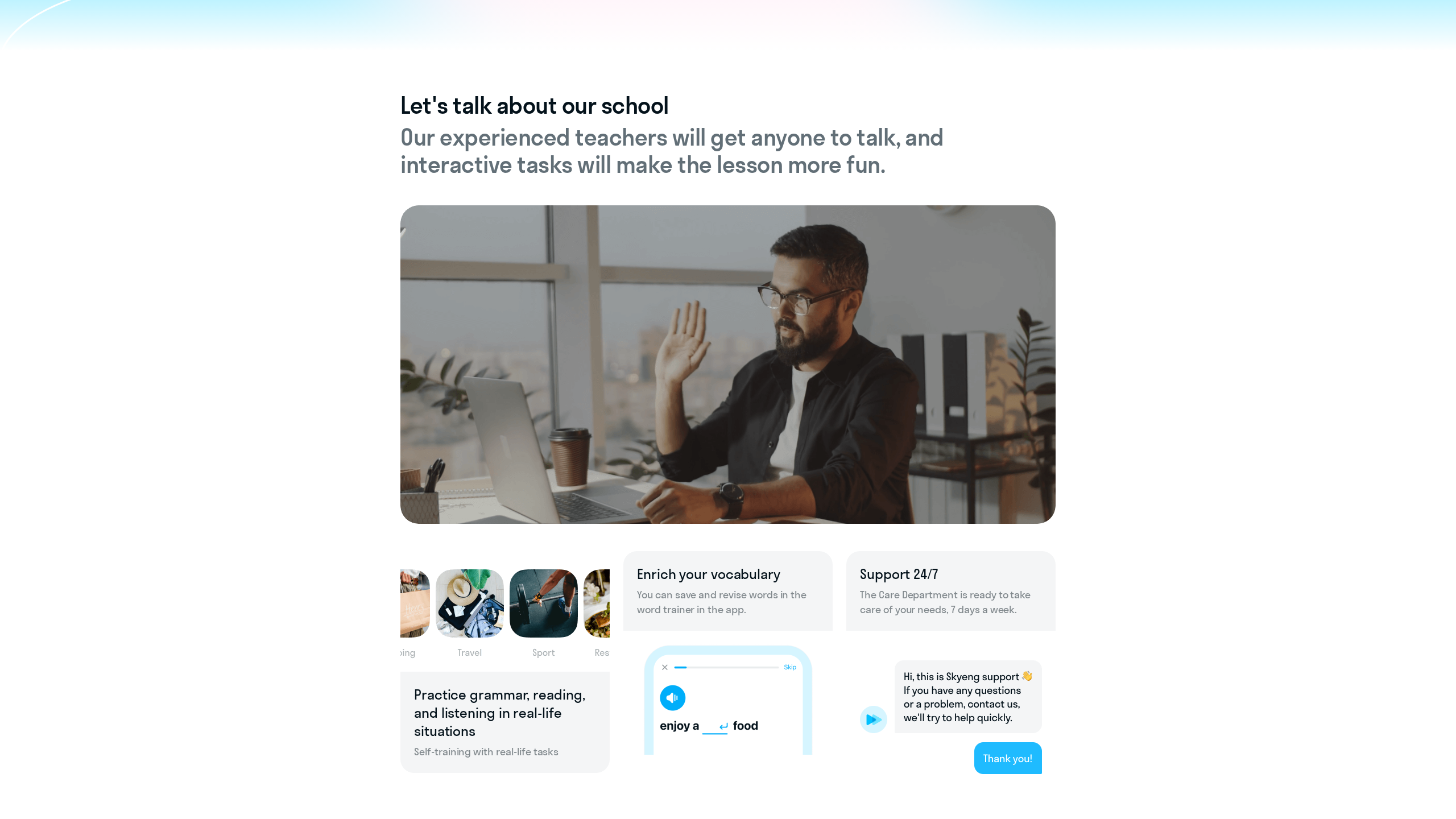
click at [446, 168] on h5 "Our experienced teachers will get anyone to talk, and interactive tasks will ma…" at bounding box center [728, 151] width 655 height 55
drag, startPoint x: 446, startPoint y: 168, endPoint x: 605, endPoint y: 194, distance: 161.1
click at [605, 194] on div "Let's talk about our school Our experienced teachers will get anyone to talk, a…" at bounding box center [728, 446] width 655 height 710
click at [640, 155] on h5 "Our experienced teachers will get anyone to talk, and interactive tasks will ma…" at bounding box center [728, 151] width 655 height 55
click at [587, 162] on h5 "Our experienced teachers will get anyone to talk, and interactive tasks will ma…" at bounding box center [728, 151] width 655 height 55
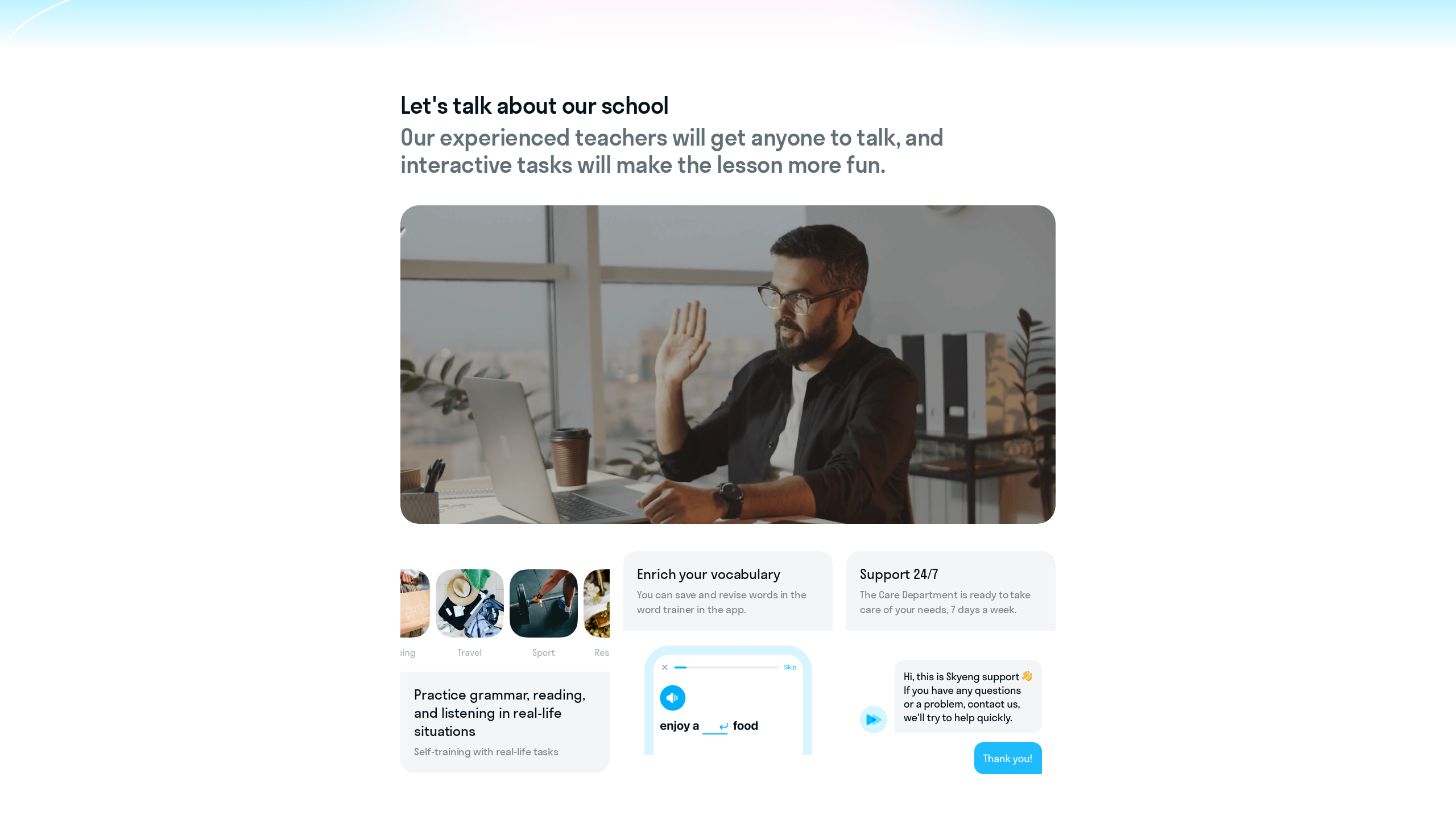
drag, startPoint x: 587, startPoint y: 162, endPoint x: 678, endPoint y: 146, distance: 92.4
click at [678, 146] on h5 "Our experienced teachers will get anyone to talk, and interactive tasks will ma…" at bounding box center [728, 151] width 655 height 55
click at [664, 164] on h5 "Our experienced teachers will get anyone to talk, and interactive tasks will ma…" at bounding box center [728, 151] width 655 height 55
click at [698, 156] on h5 "Our experienced teachers will get anyone to talk, and interactive tasks will ma…" at bounding box center [728, 151] width 655 height 55
drag, startPoint x: 698, startPoint y: 156, endPoint x: 831, endPoint y: 140, distance: 134.0
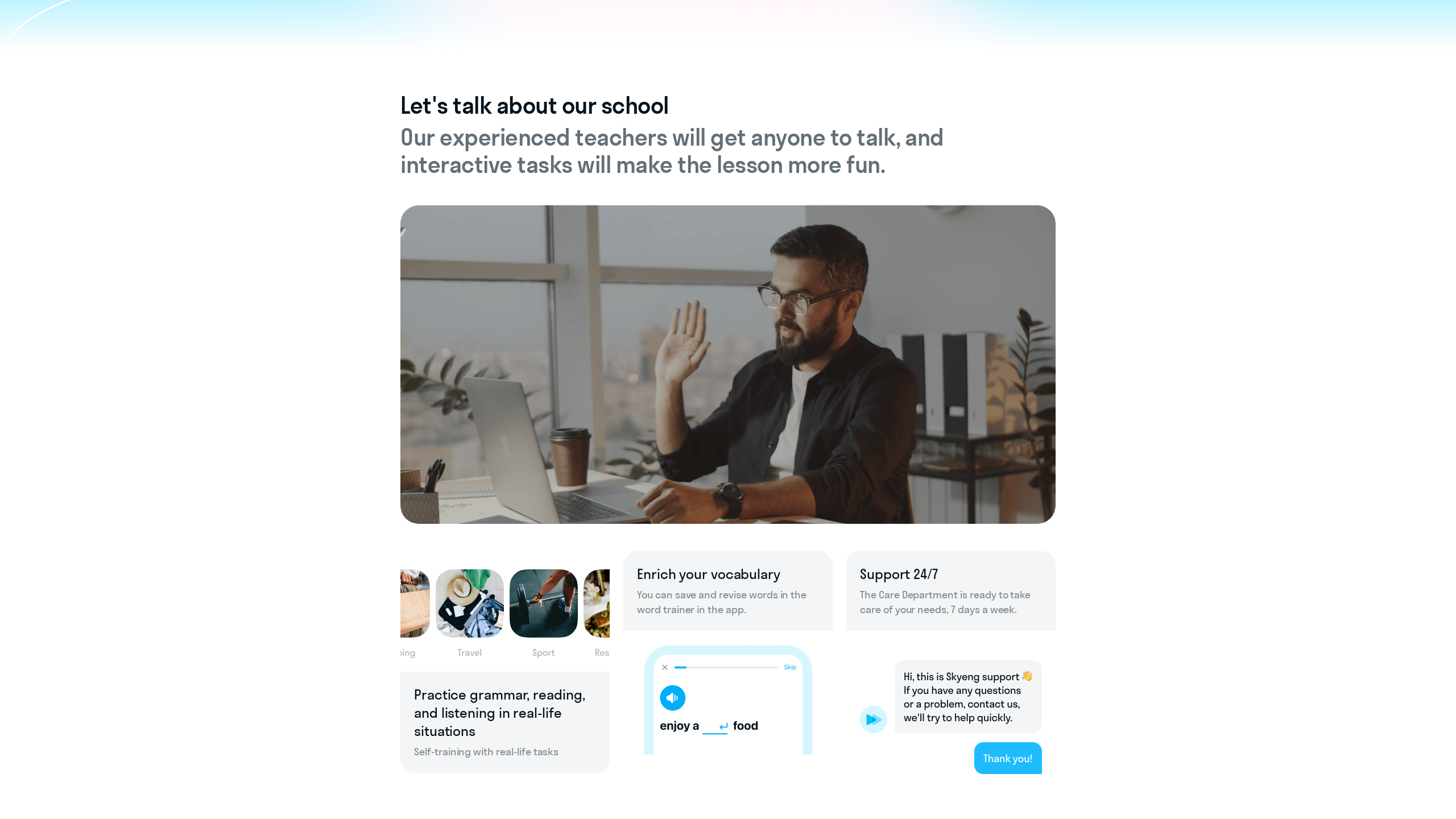
click at [831, 140] on h5 "Our experienced teachers will get anyone to talk, and interactive tasks will ma…" at bounding box center [728, 151] width 655 height 55
click at [815, 161] on h5 "Our experienced teachers will get anyone to talk, and interactive tasks will ma…" at bounding box center [728, 151] width 655 height 55
click at [511, 142] on h5 "Our experienced teachers will get anyone to talk, and interactive tasks will ma…" at bounding box center [728, 151] width 655 height 55
click at [597, 143] on h5 "Our experienced teachers will get anyone to talk, and interactive tasks will ma…" at bounding box center [728, 151] width 655 height 55
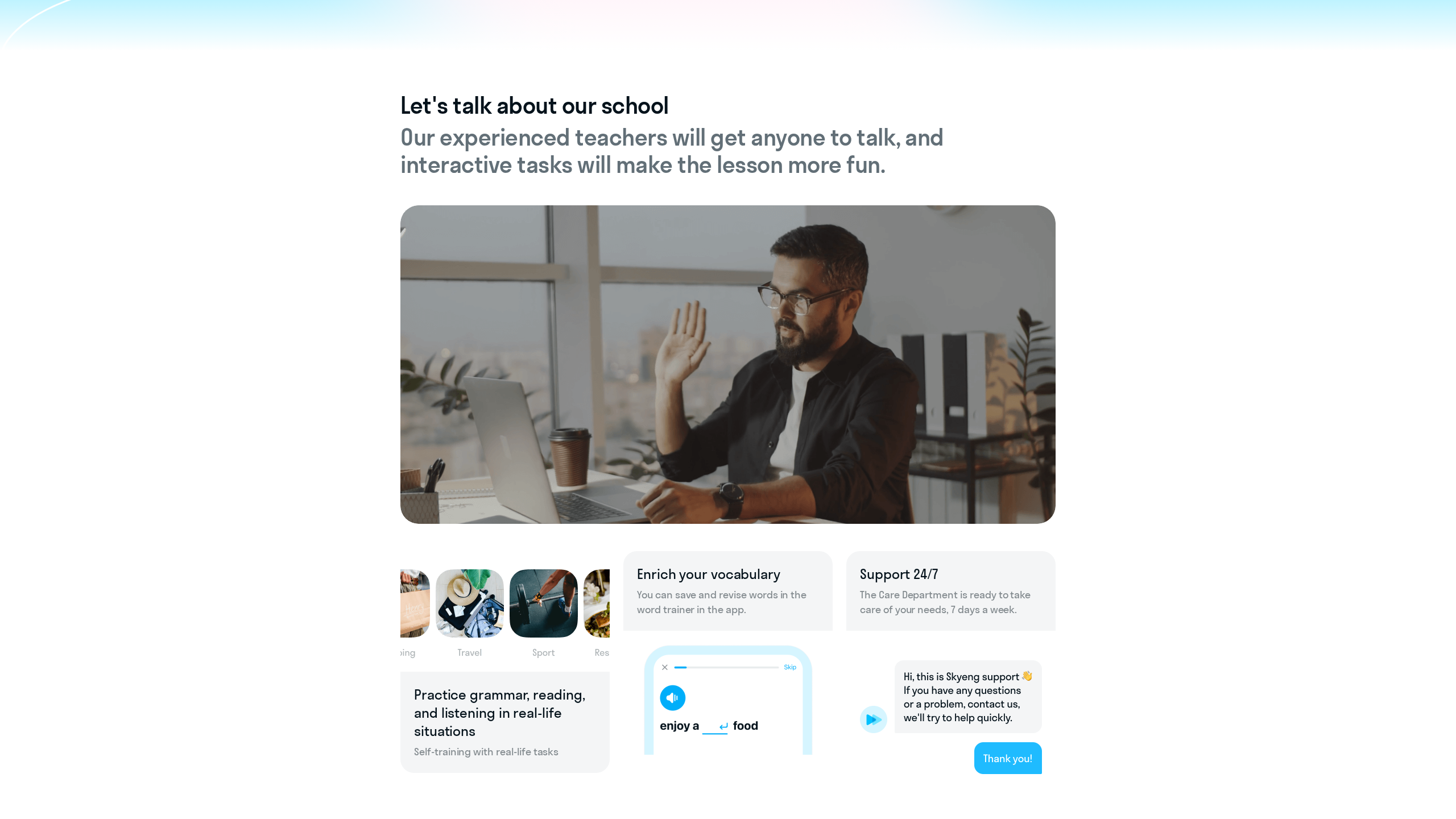
click at [597, 143] on h5 "Our experienced teachers will get anyone to talk, and interactive tasks will ma…" at bounding box center [728, 151] width 655 height 55
click at [656, 130] on h5 "Our experienced teachers will get anyone to talk, and interactive tasks will ma…" at bounding box center [728, 151] width 655 height 55
click at [679, 136] on h5 "Our experienced teachers will get anyone to talk, and interactive tasks will ma…" at bounding box center [728, 151] width 655 height 55
click at [727, 140] on h5 "Our experienced teachers will get anyone to talk, and interactive tasks will ma…" at bounding box center [728, 151] width 655 height 55
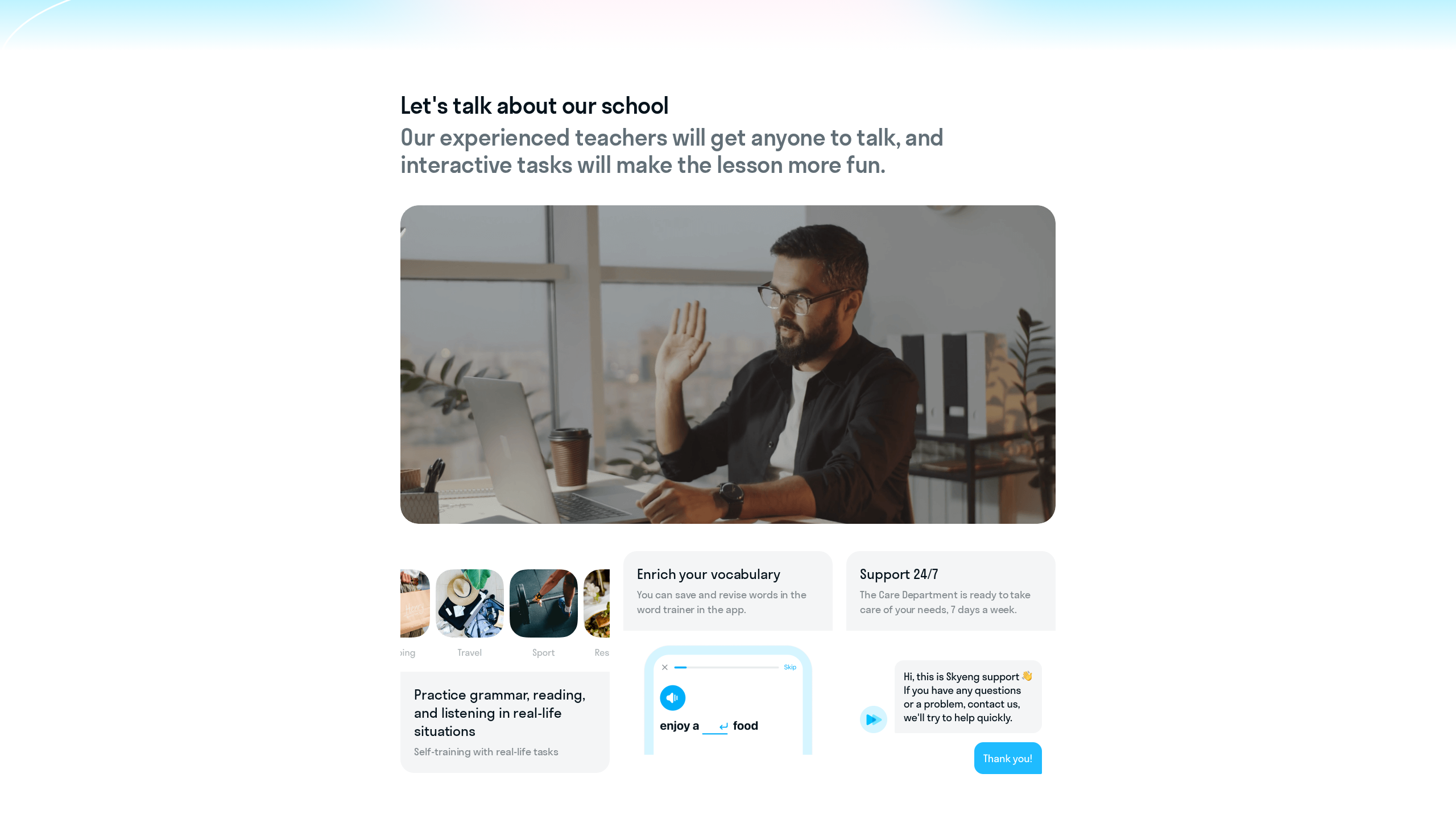
click at [777, 136] on h5 "Our experienced teachers will get anyone to talk, and interactive tasks will ma…" at bounding box center [728, 151] width 655 height 55
click at [846, 135] on h5 "Our experienced teachers will get anyone to talk, and interactive tasks will ma…" at bounding box center [728, 151] width 655 height 55
click at [875, 138] on h5 "Our experienced teachers will get anyone to talk, and interactive tasks will ma…" at bounding box center [728, 151] width 655 height 55
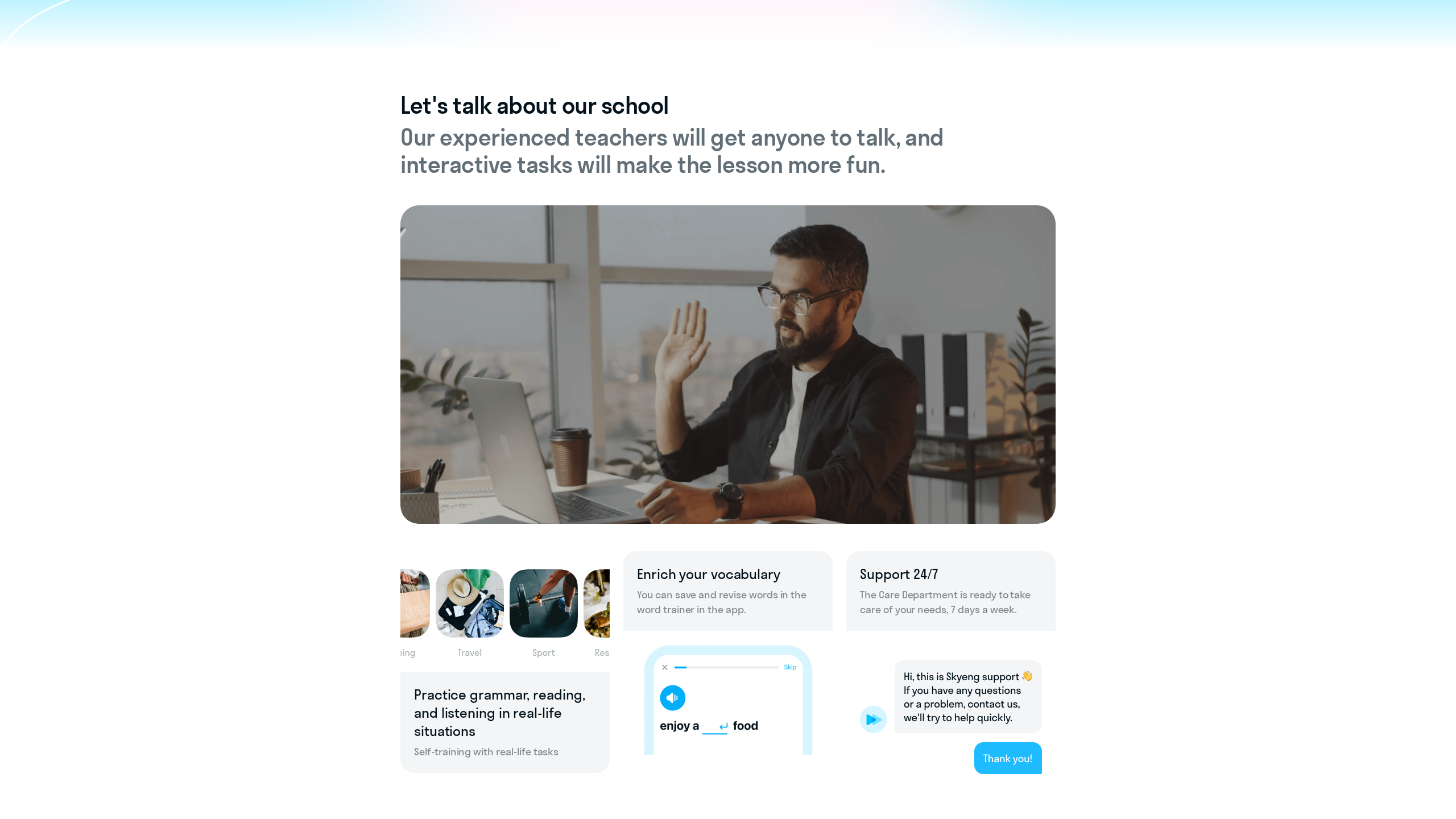
click at [875, 138] on h5 "Our experienced teachers will get anyone to talk, and interactive tasks will ma…" at bounding box center [728, 151] width 655 height 55
click at [924, 140] on h5 "Our experienced teachers will get anyone to talk, and interactive tasks will ma…" at bounding box center [728, 151] width 655 height 55
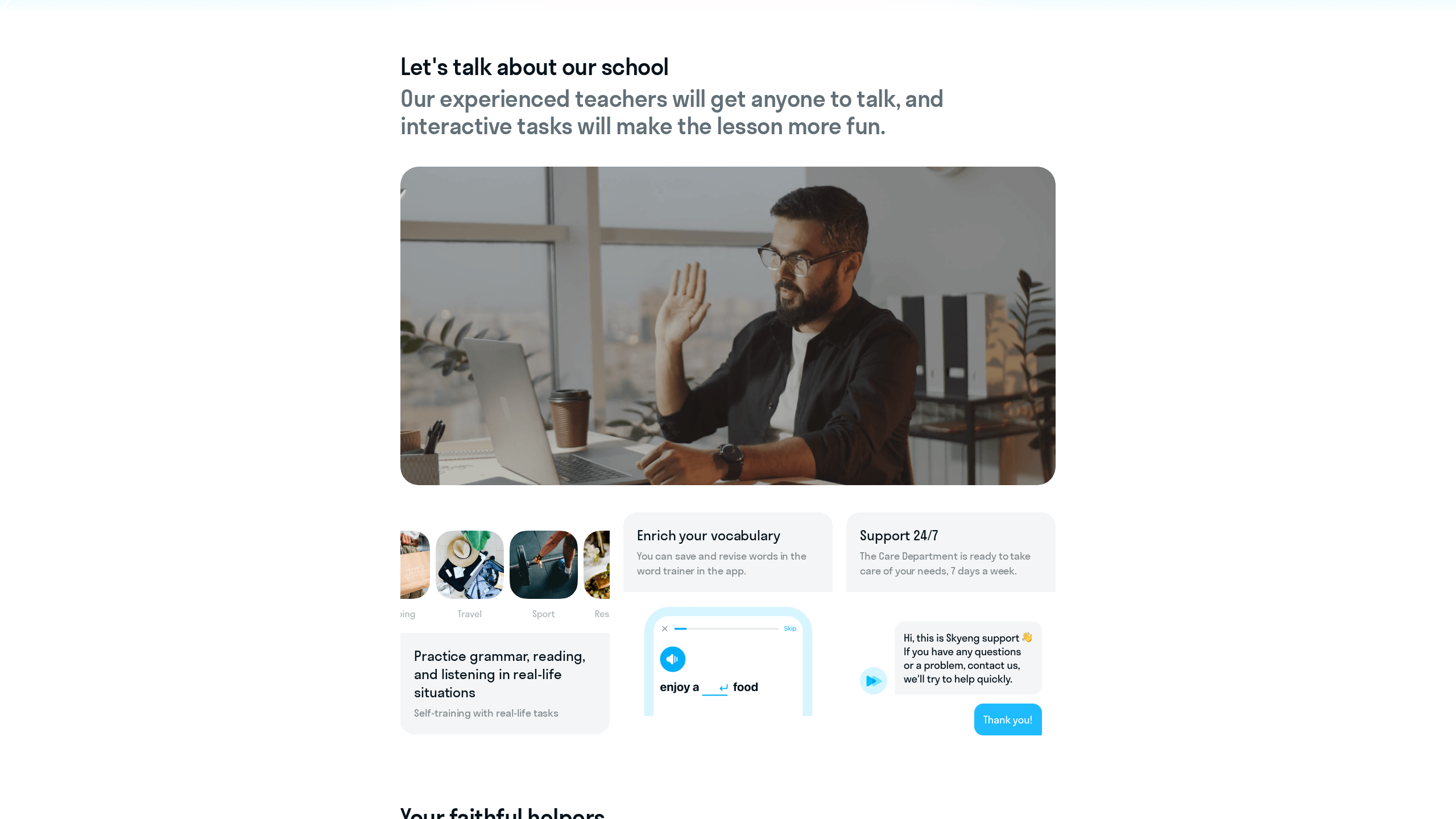
scroll to position [333, 0]
click at [587, 130] on h5 "Our experienced teachers will get anyone to talk, and interactive tasks will ma…" at bounding box center [728, 113] width 655 height 55
drag, startPoint x: 587, startPoint y: 130, endPoint x: 685, endPoint y: 130, distance: 98.0
click at [685, 130] on h5 "Our experienced teachers will get anyone to talk, and interactive tasks will ma…" at bounding box center [728, 113] width 655 height 55
click at [651, 131] on h5 "Our experienced teachers will get anyone to talk, and interactive tasks will ma…" at bounding box center [728, 113] width 655 height 55
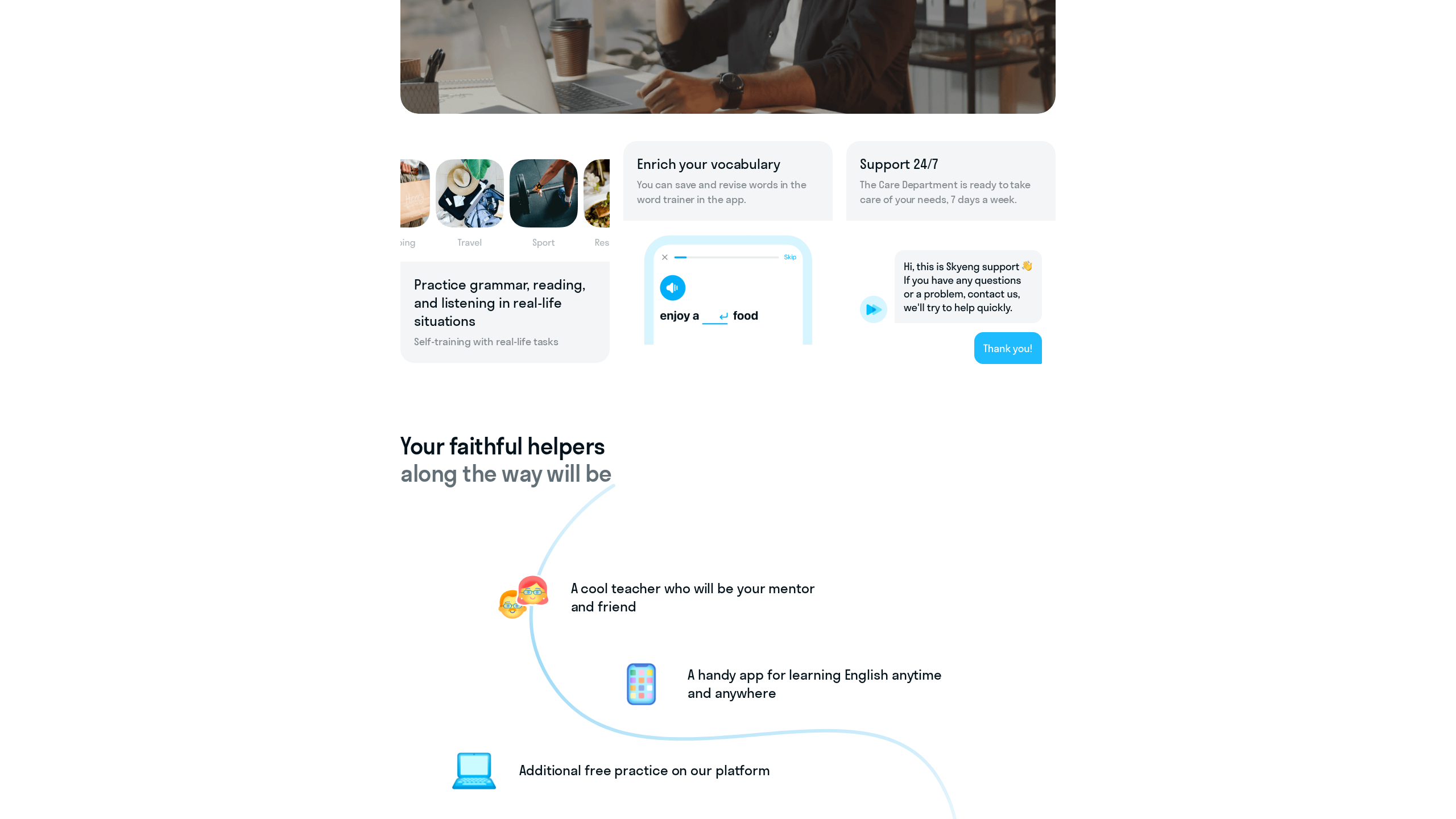
scroll to position [777, 0]
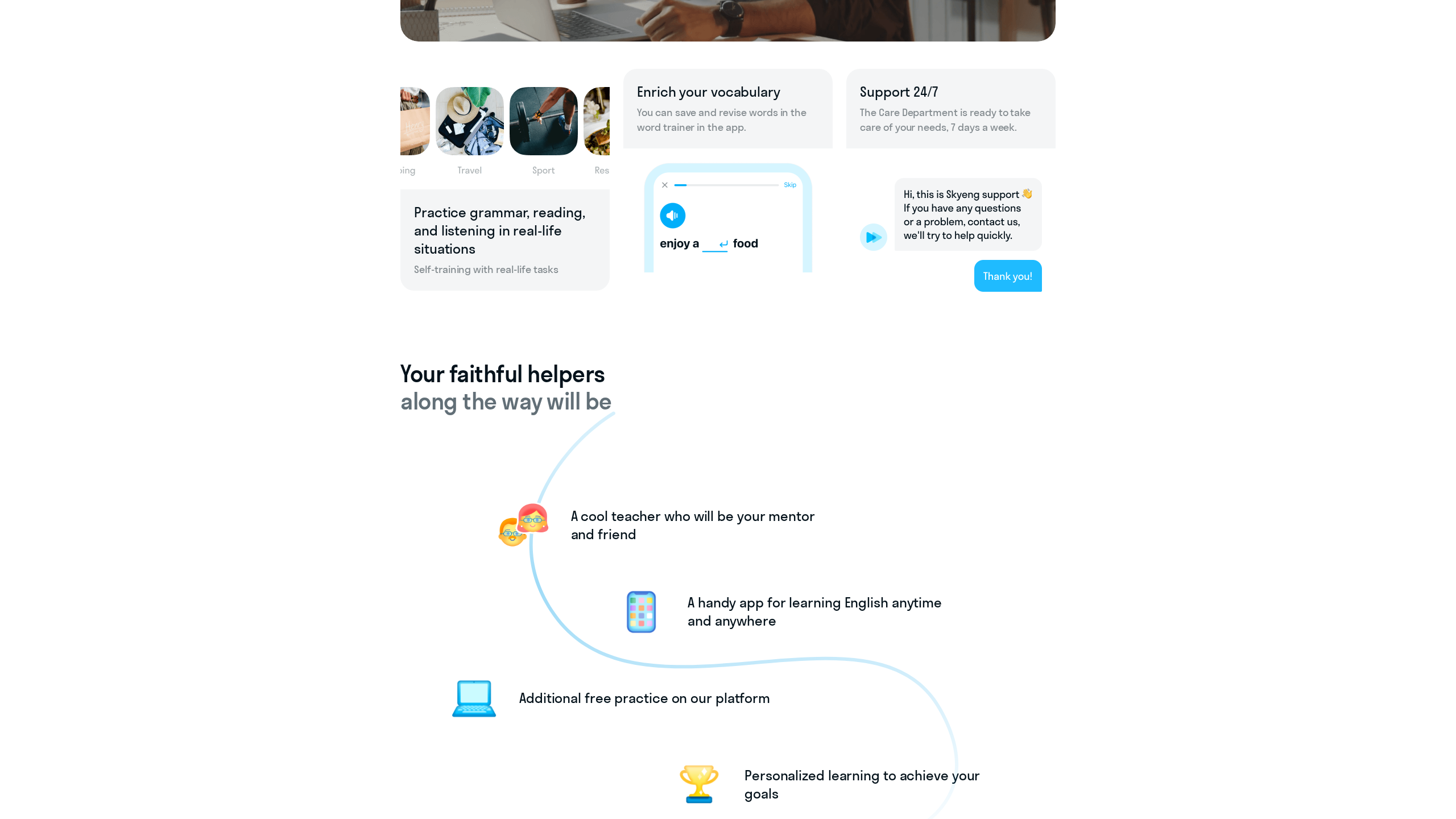
click at [481, 376] on h4 "Your faithful helpers" at bounding box center [728, 374] width 655 height 28
drag, startPoint x: 481, startPoint y: 376, endPoint x: 512, endPoint y: 376, distance: 31.0
click at [512, 376] on h4 "Your faithful helpers" at bounding box center [728, 374] width 655 height 28
click at [566, 371] on h4 "Your faithful helpers" at bounding box center [728, 374] width 655 height 28
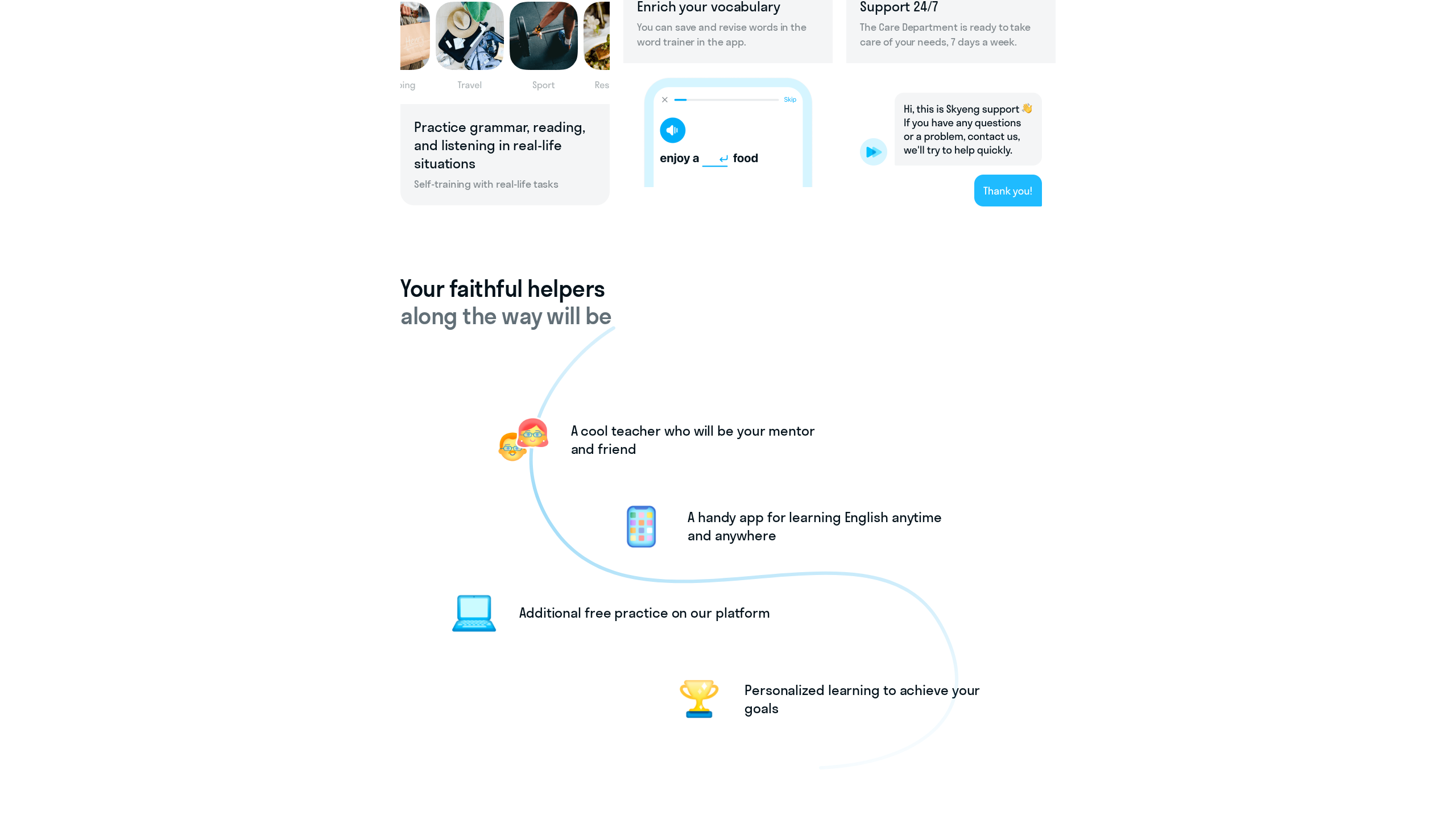
click at [467, 299] on h4 "Your faithful helpers" at bounding box center [728, 288] width 655 height 28
click at [509, 302] on div at bounding box center [509, 302] width 0 height 0
click at [491, 443] on div "верный" at bounding box center [484, 447] width 70 height 10
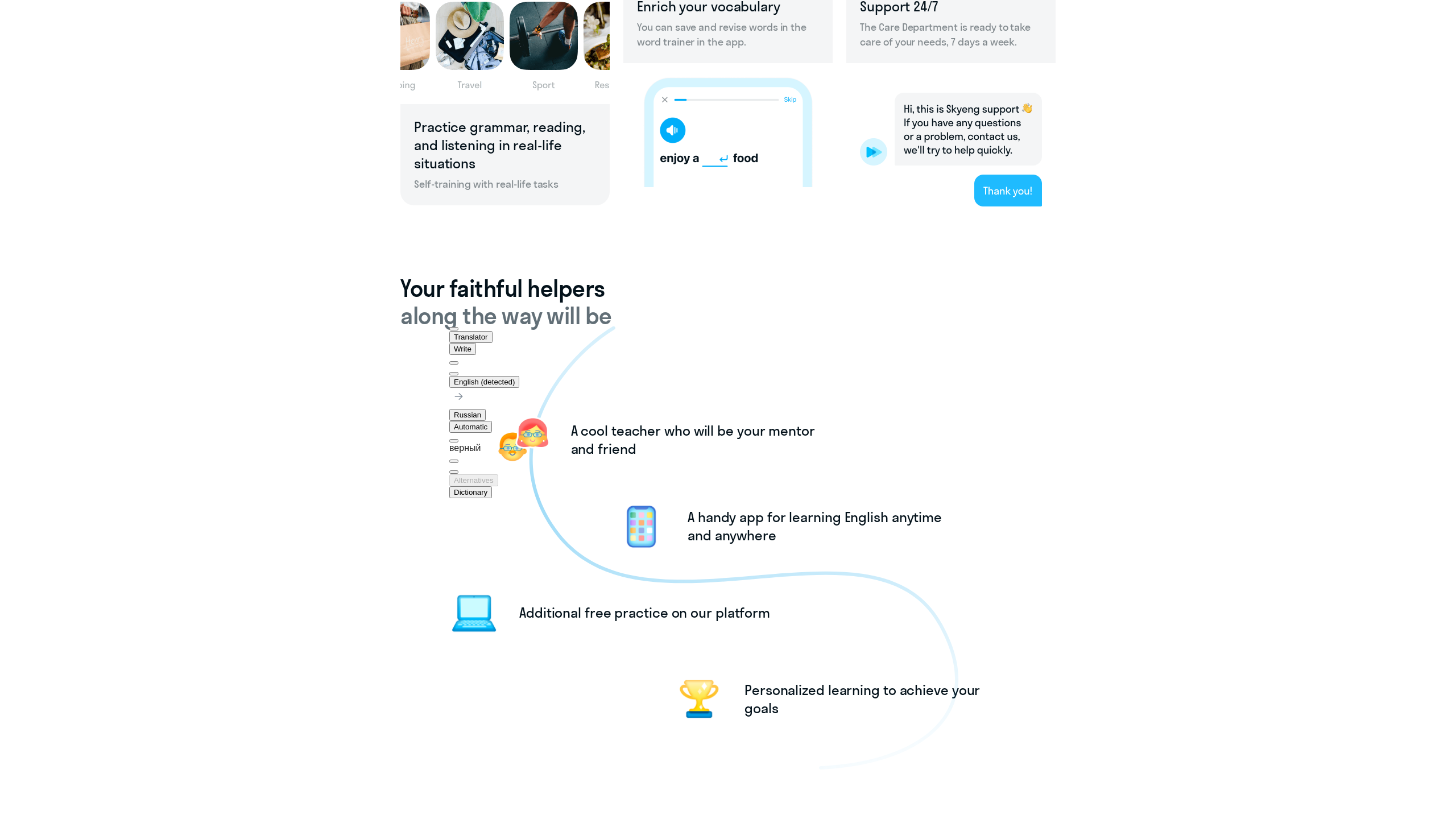
click at [368, 395] on div "Getting to know [PERSON_NAME]. Here's what makes us different from others and h…" at bounding box center [728, 329] width 1411 height 2503
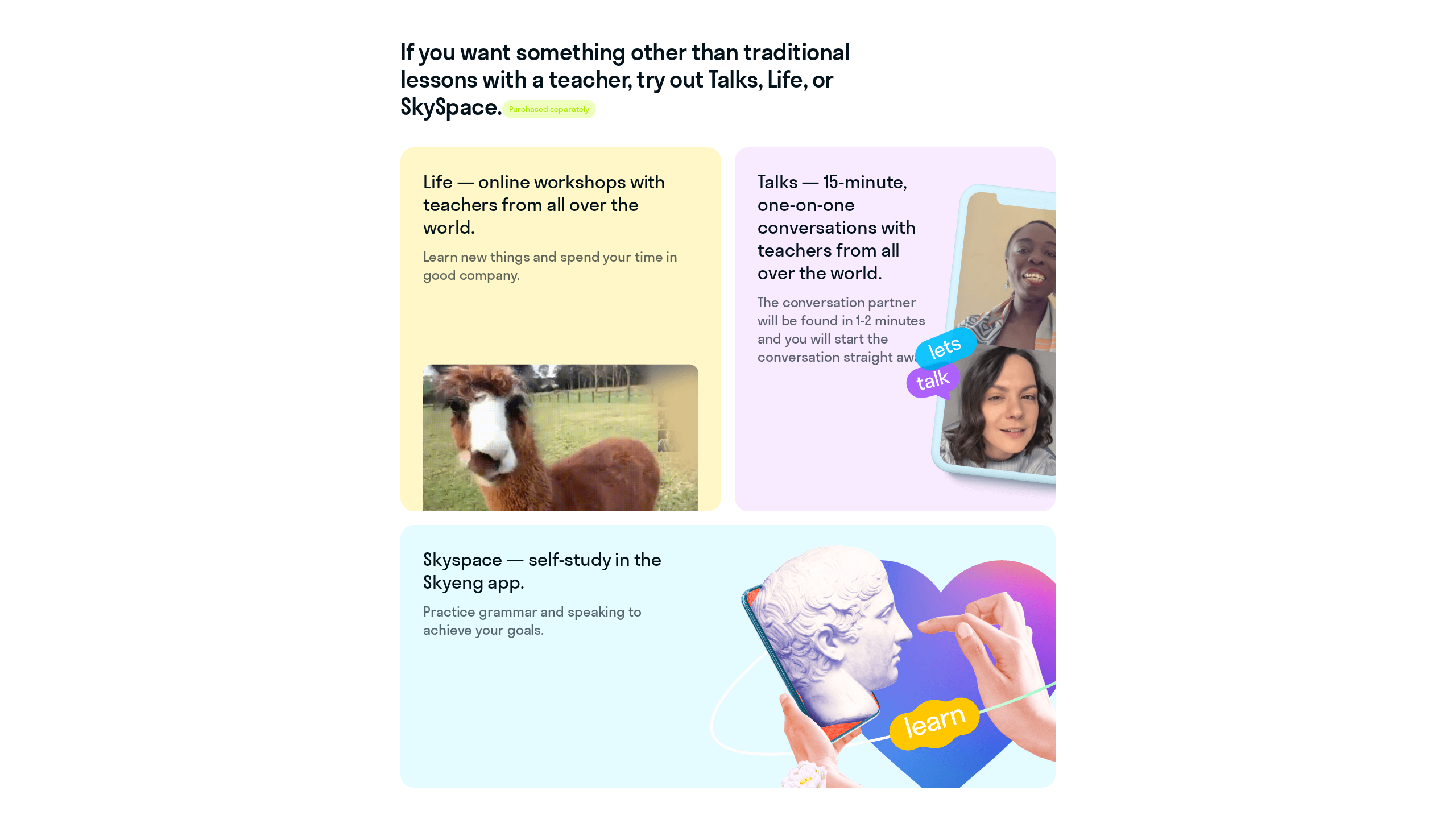
scroll to position [1817, 0]
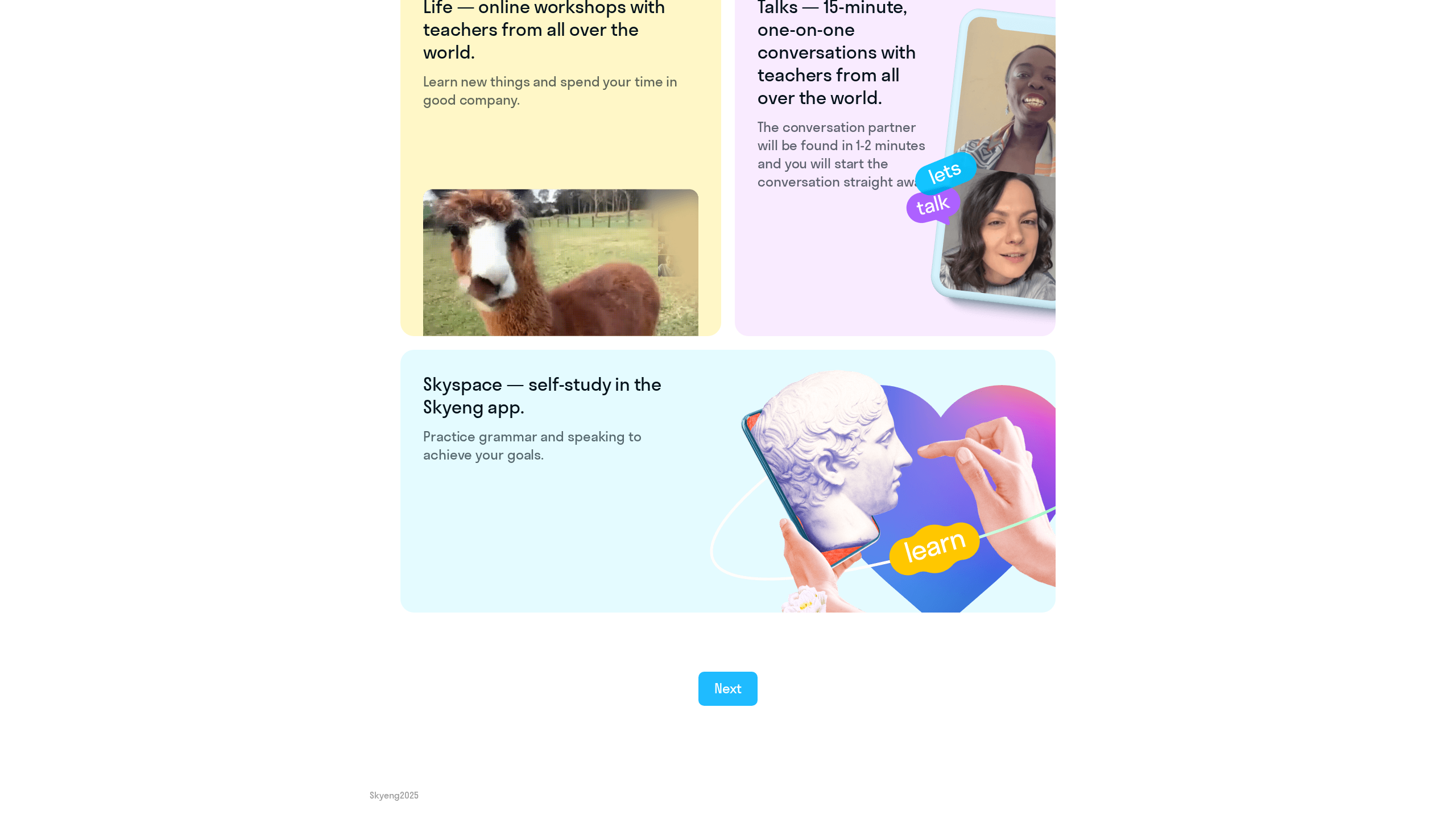
click at [723, 691] on div "Next" at bounding box center [728, 689] width 28 height 18
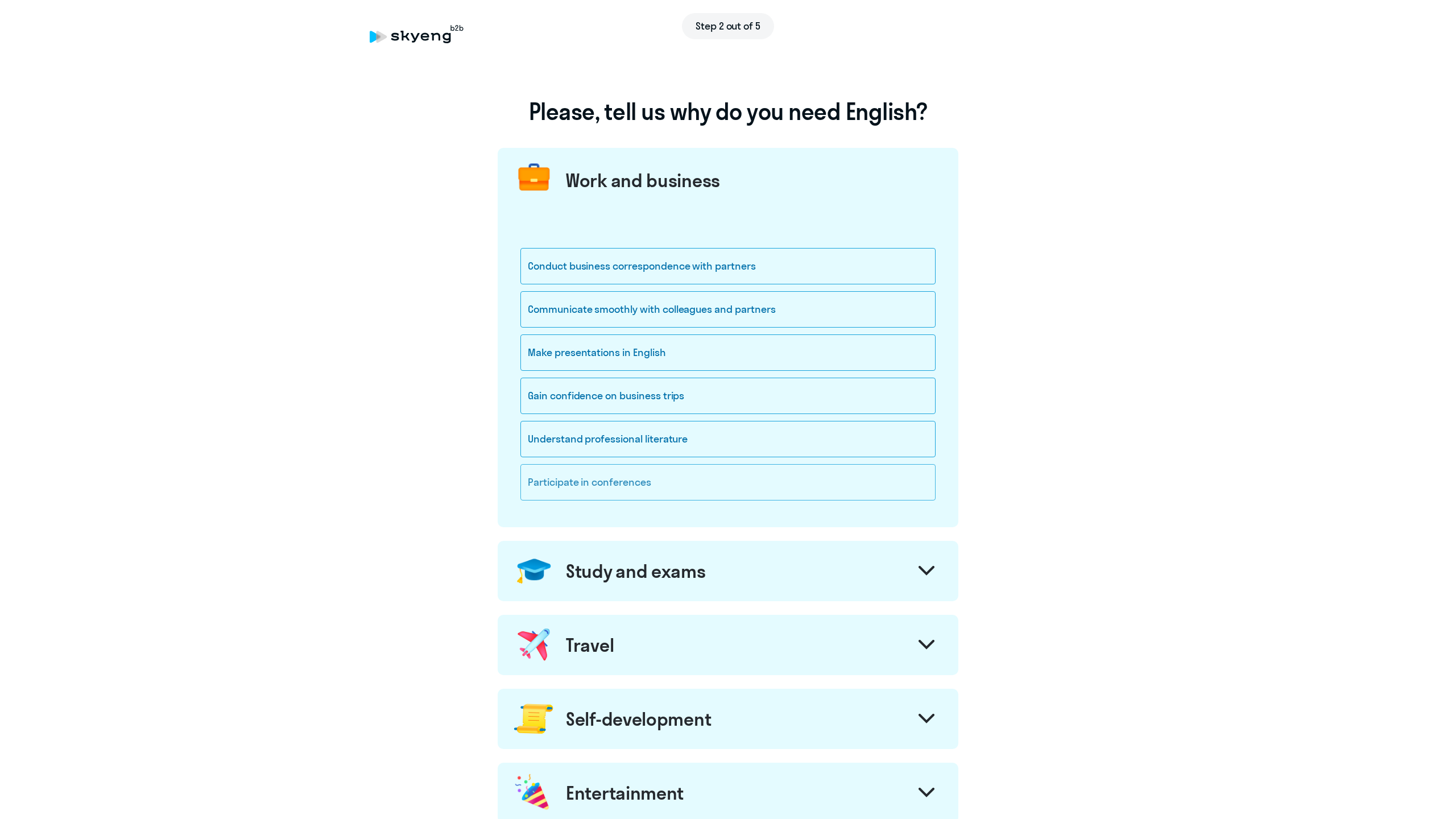
drag, startPoint x: 519, startPoint y: 266, endPoint x: 669, endPoint y: 484, distance: 264.6
click at [669, 484] on div "Conduct business correspondence with partners Communicate smoothly with colleag…" at bounding box center [728, 367] width 460 height 319
click at [652, 489] on div at bounding box center [652, 489] width 0 height 0
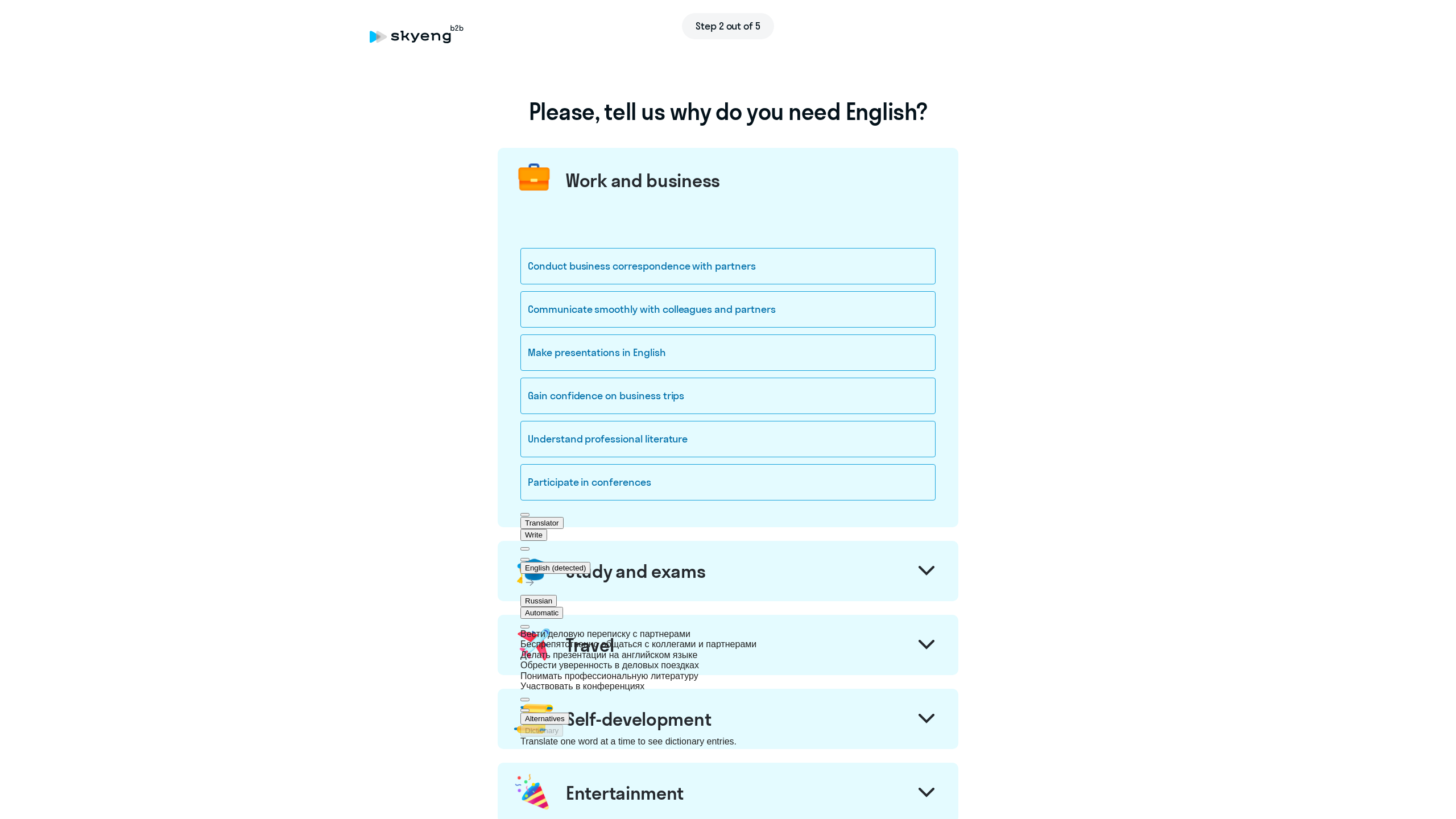
click at [511, 448] on div "Conduct business correspondence with partners Communicate smoothly with colleag…" at bounding box center [728, 367] width 460 height 319
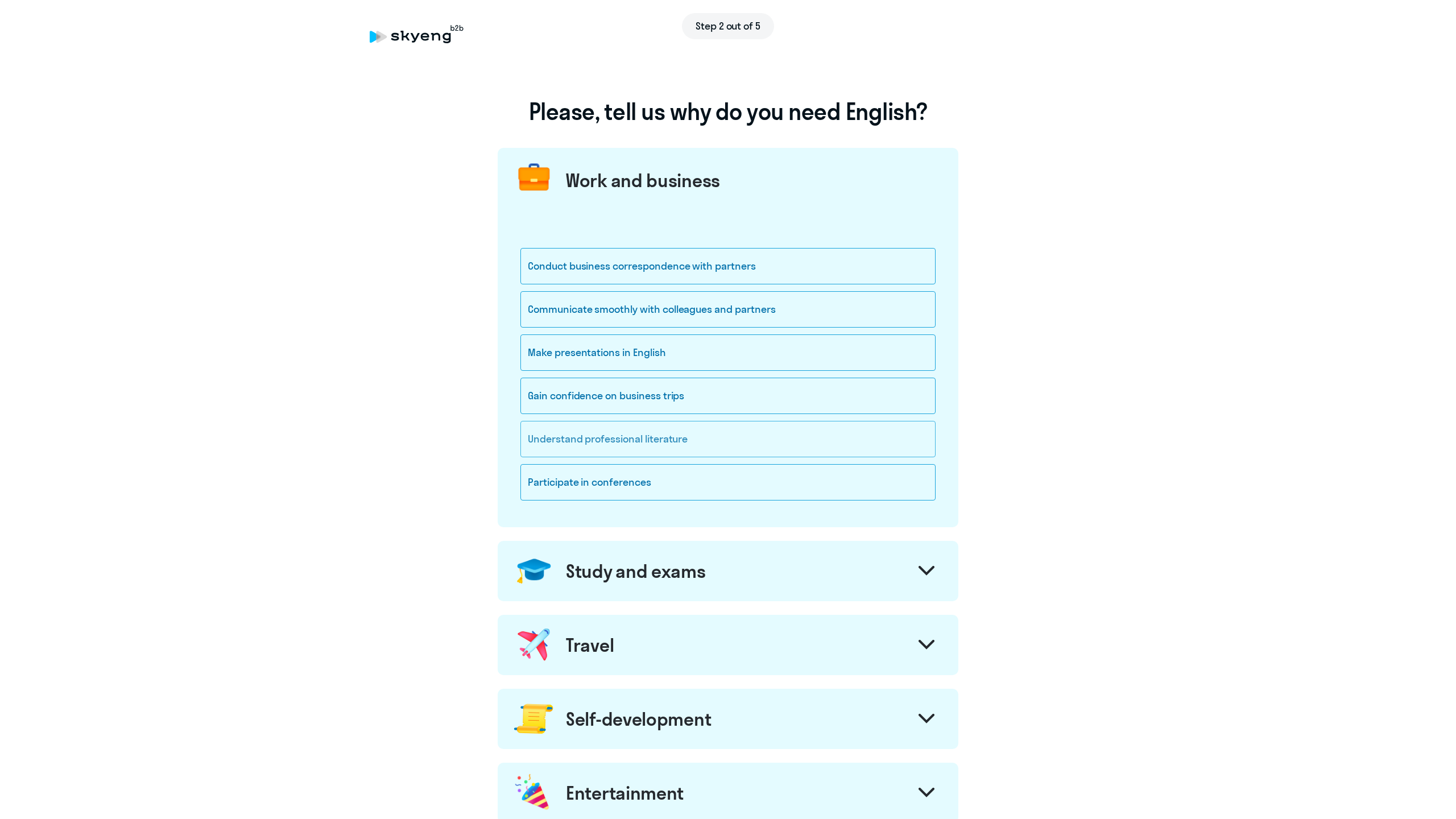
click at [548, 438] on div "Understand professional literature" at bounding box center [728, 438] width 415 height 36
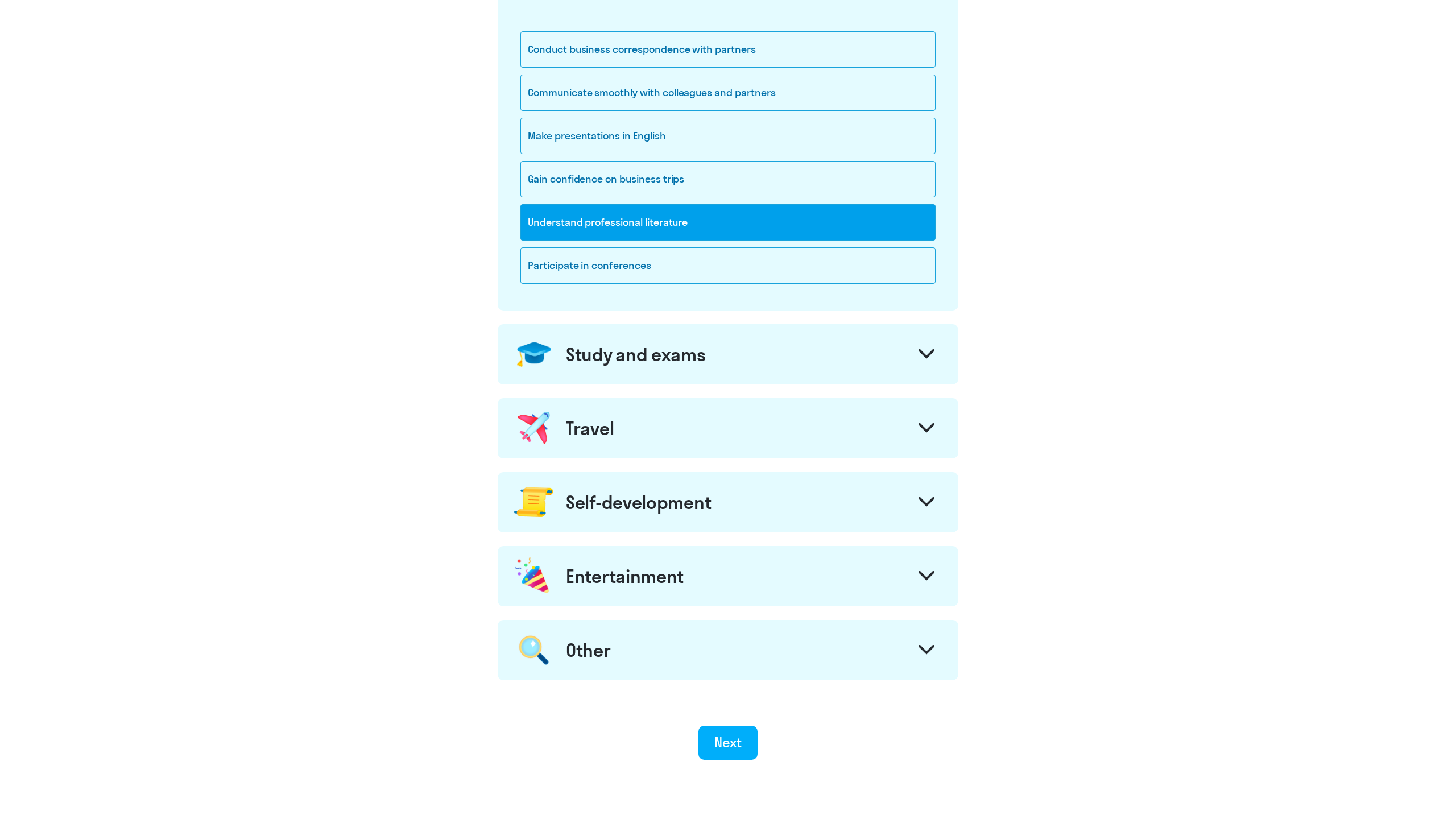
scroll to position [266, 0]
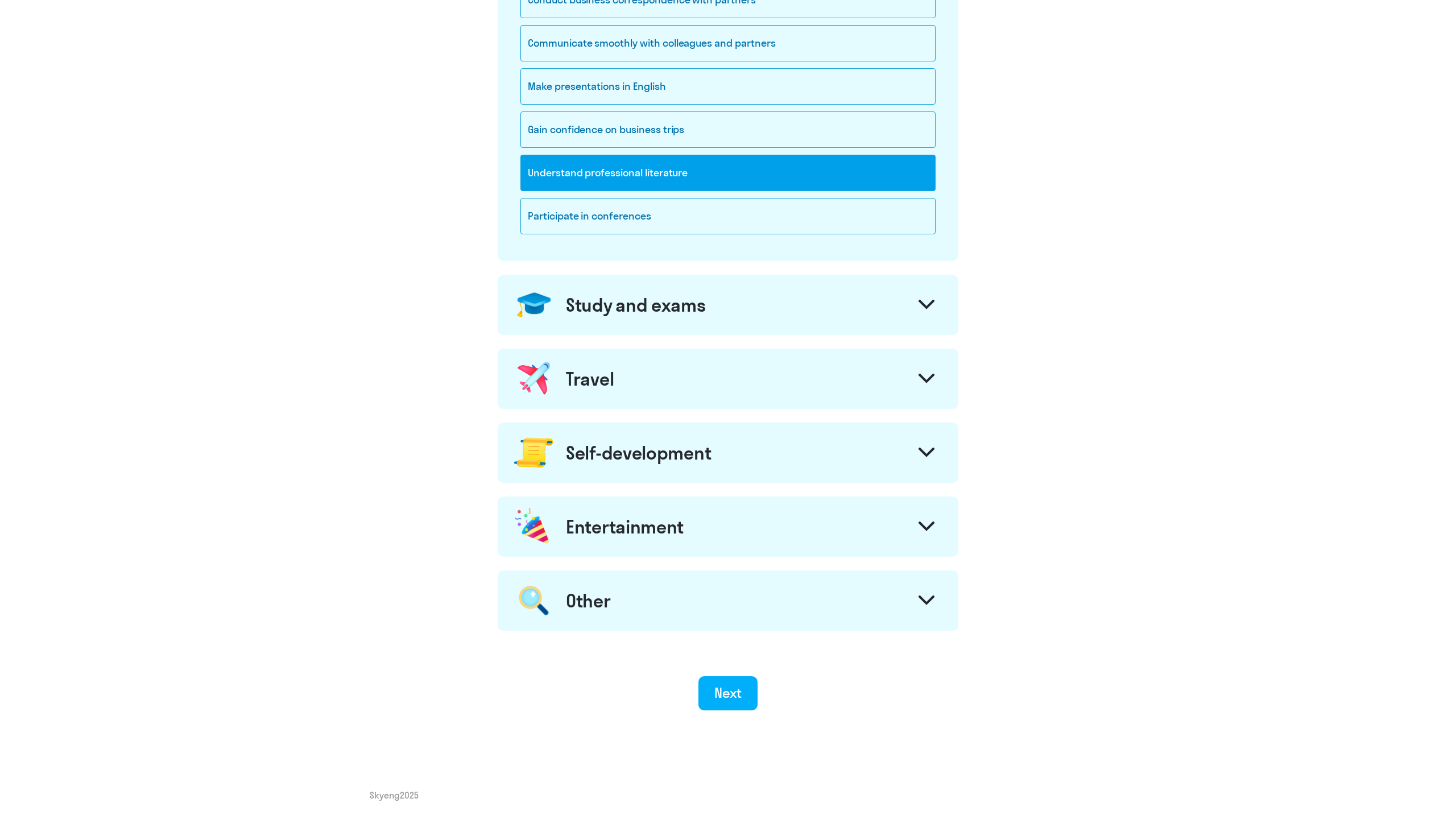
click at [650, 279] on div "Study and exams" at bounding box center [728, 304] width 460 height 60
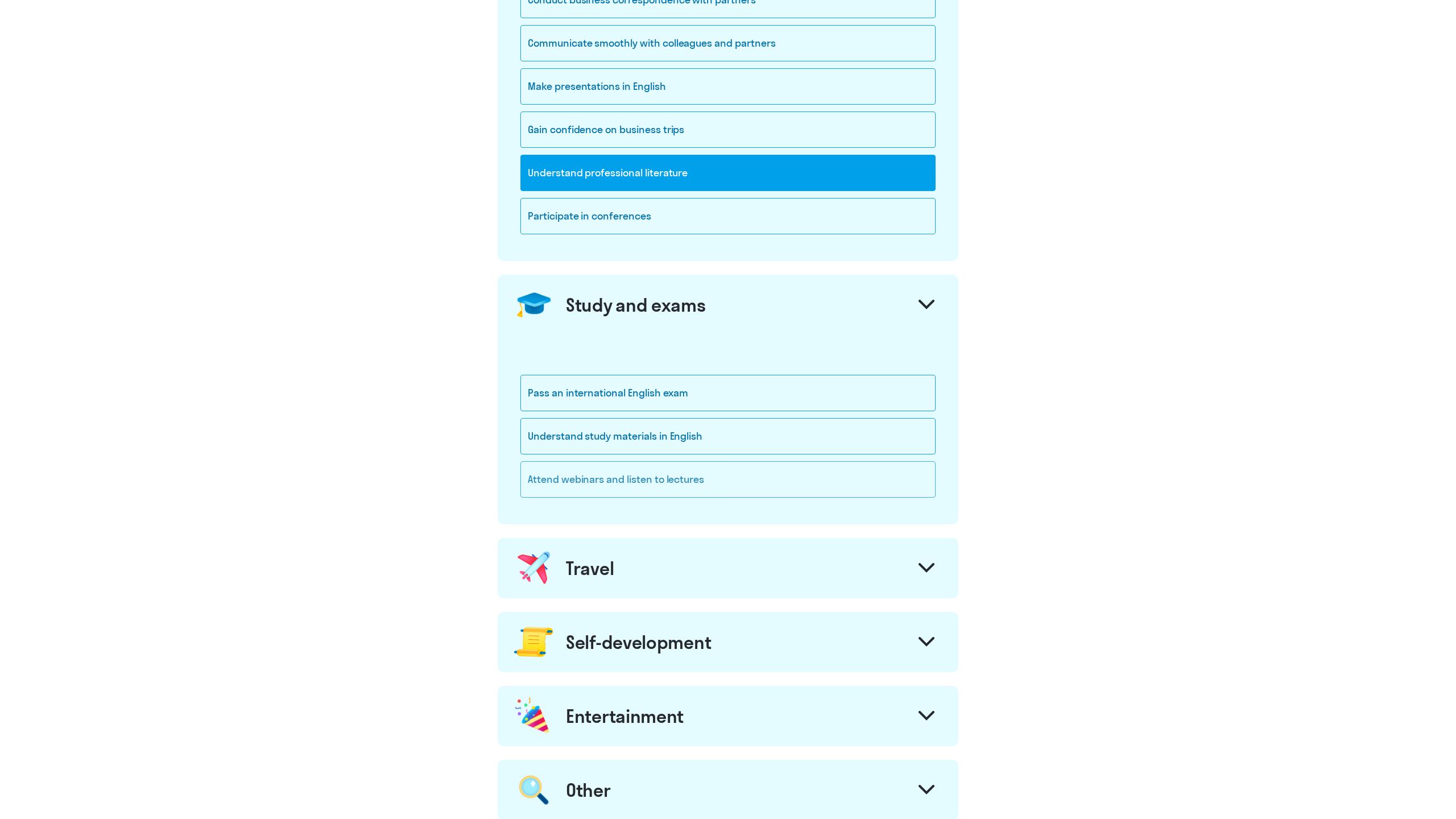
drag, startPoint x: 508, startPoint y: 394, endPoint x: 532, endPoint y: 491, distance: 99.9
click at [532, 491] on div "Pass an international English exam Understand study materials in English Attend…" at bounding box center [728, 429] width 460 height 189
click at [705, 486] on div at bounding box center [705, 486] width 0 height 0
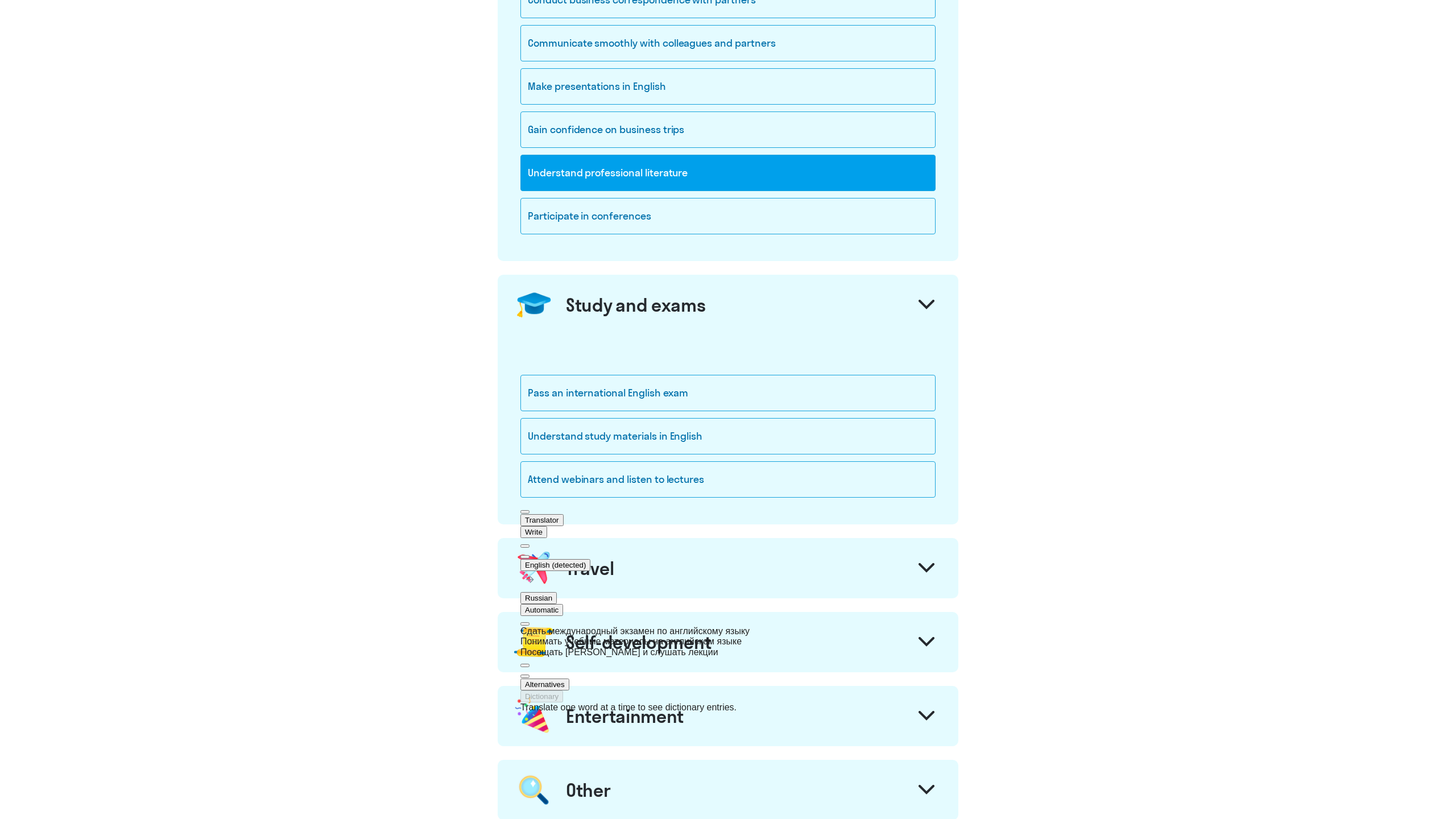
click at [516, 465] on div "Pass an international English exam Understand study materials in English Attend…" at bounding box center [728, 429] width 460 height 189
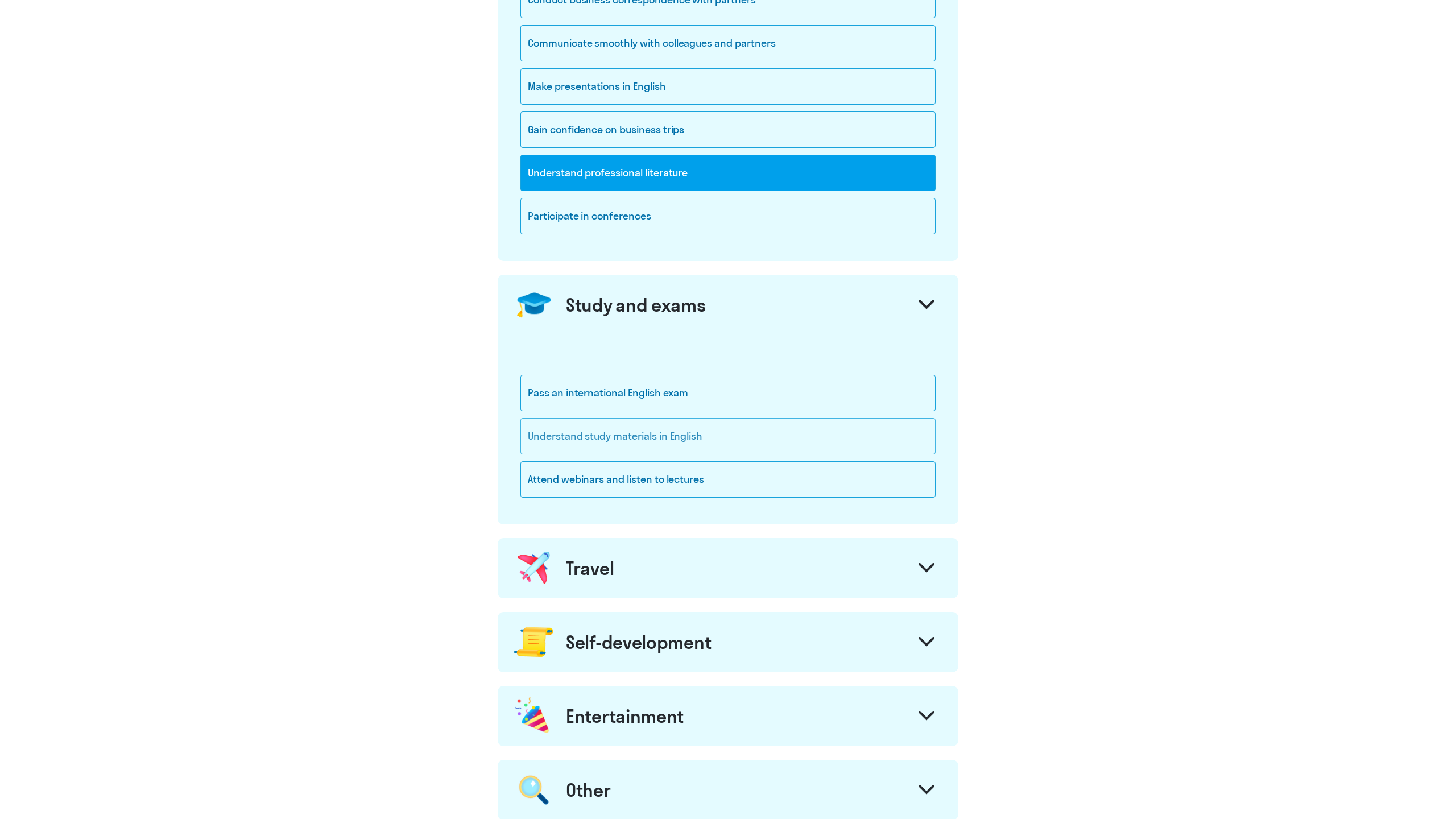
click at [534, 450] on div "Understand study materials in English" at bounding box center [728, 435] width 415 height 36
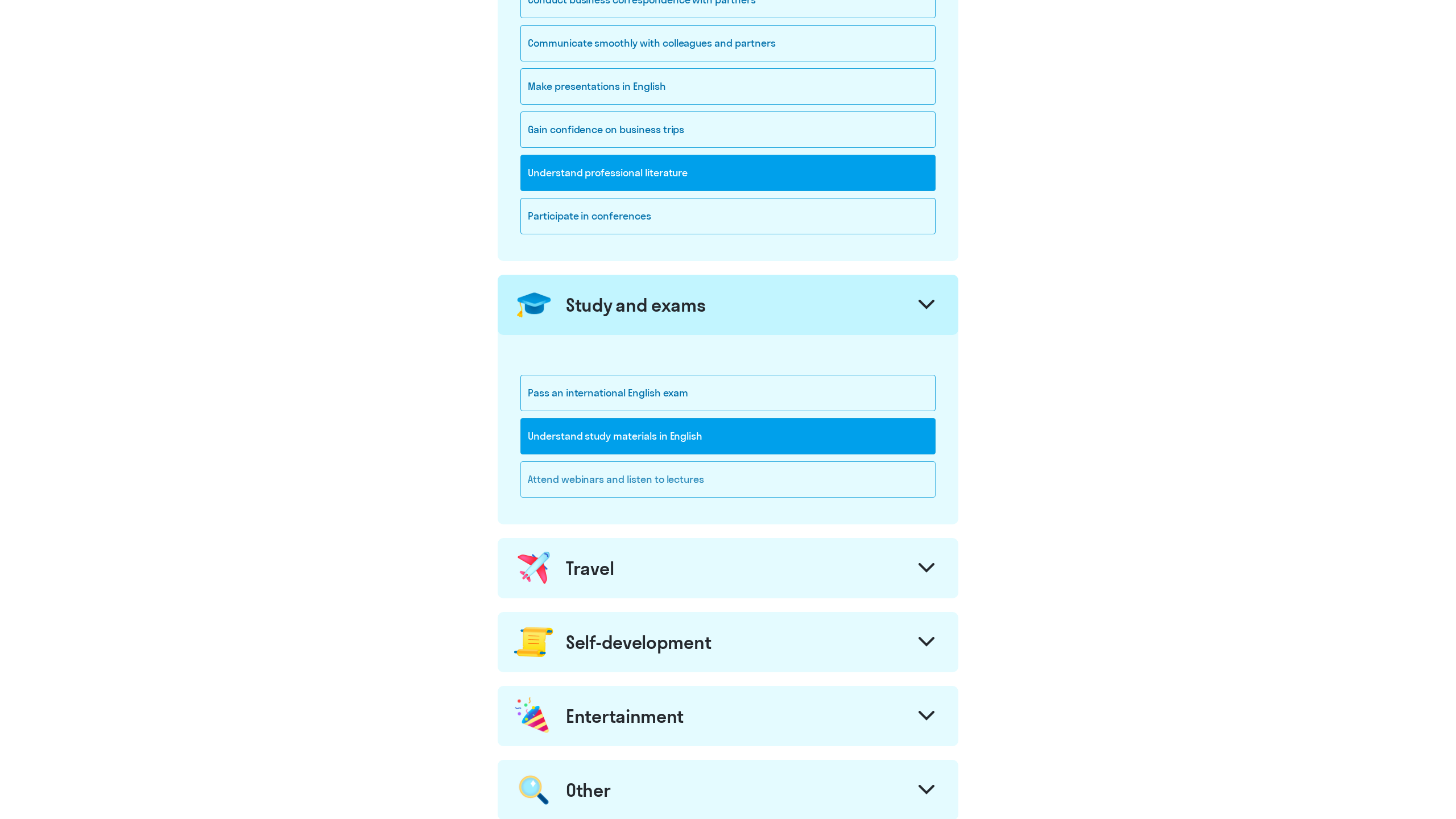
click at [535, 467] on div "Attend webinars and listen to lectures" at bounding box center [728, 479] width 415 height 36
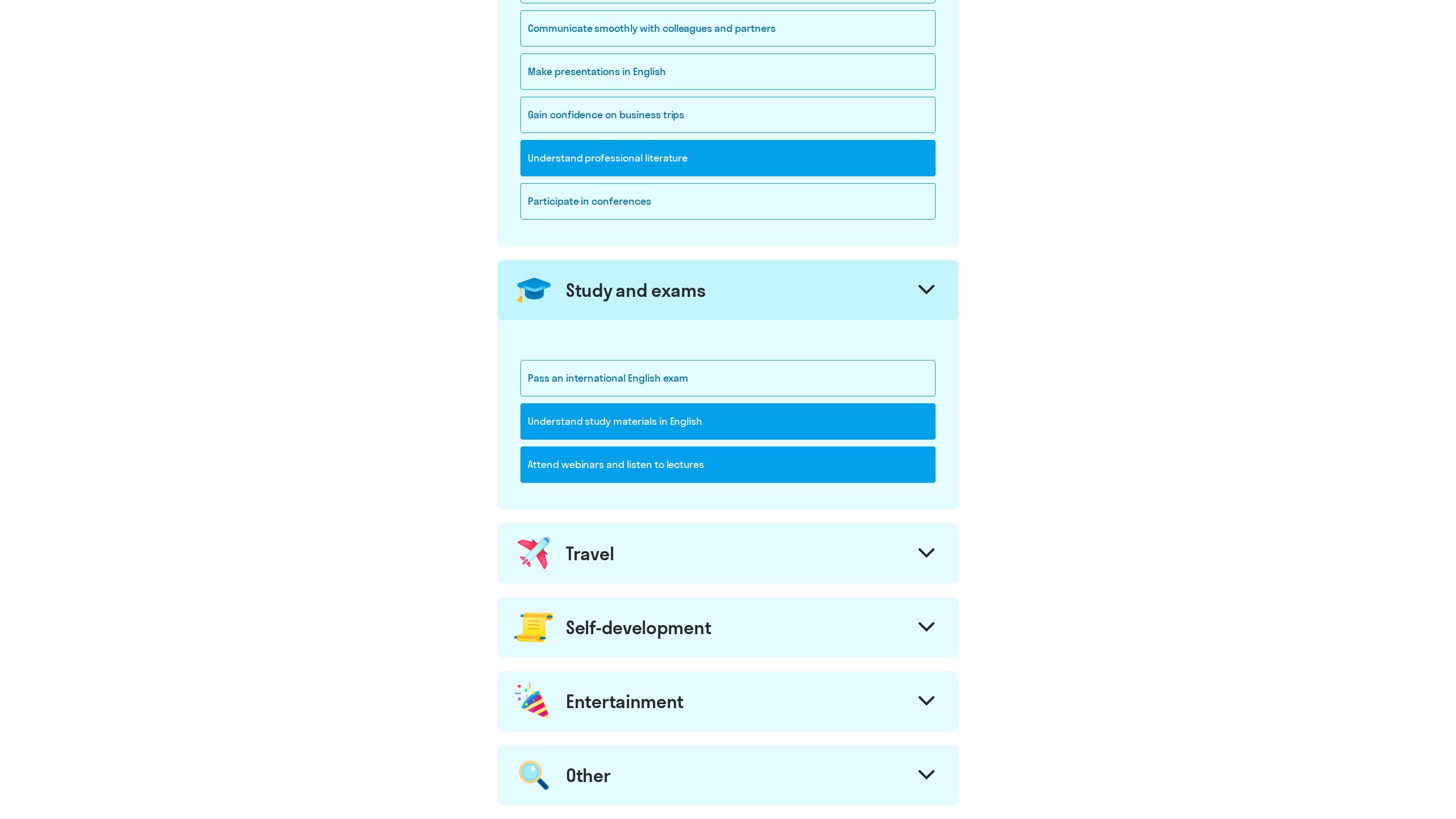
click at [577, 564] on div "Travel" at bounding box center [590, 553] width 48 height 23
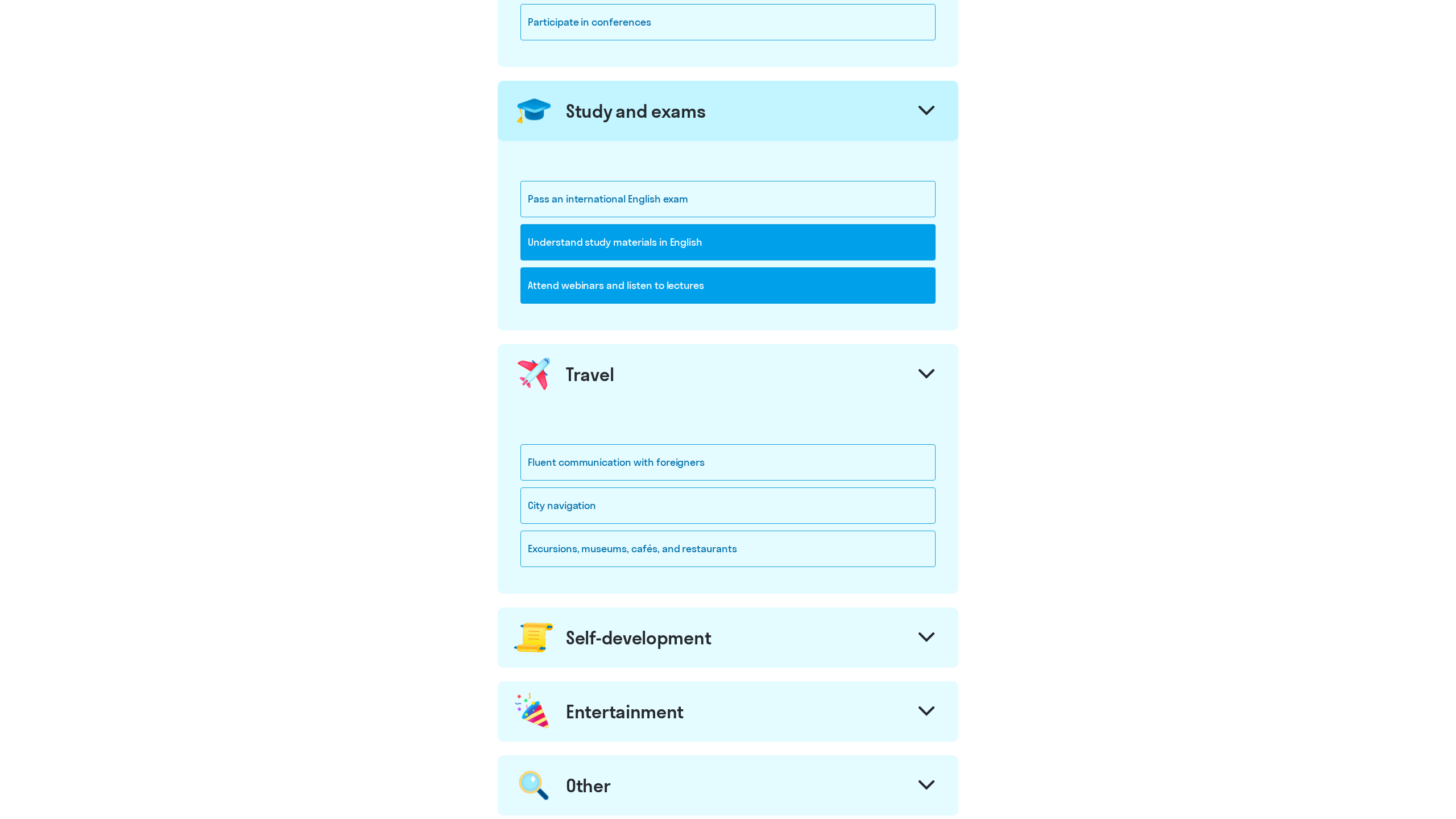
scroll to position [520, 0]
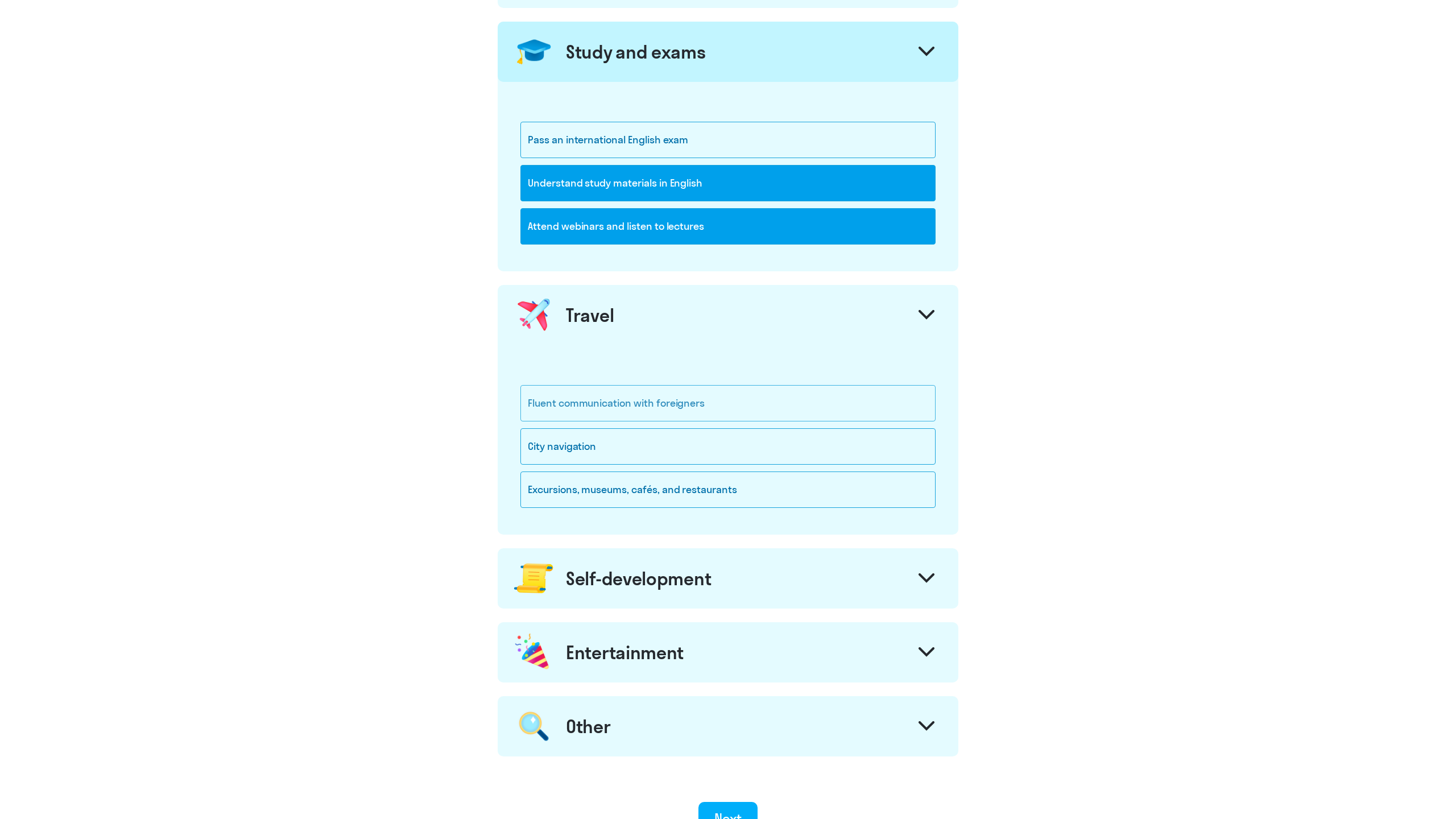
click at [538, 396] on div "Fluent communication with foreigners" at bounding box center [728, 403] width 415 height 36
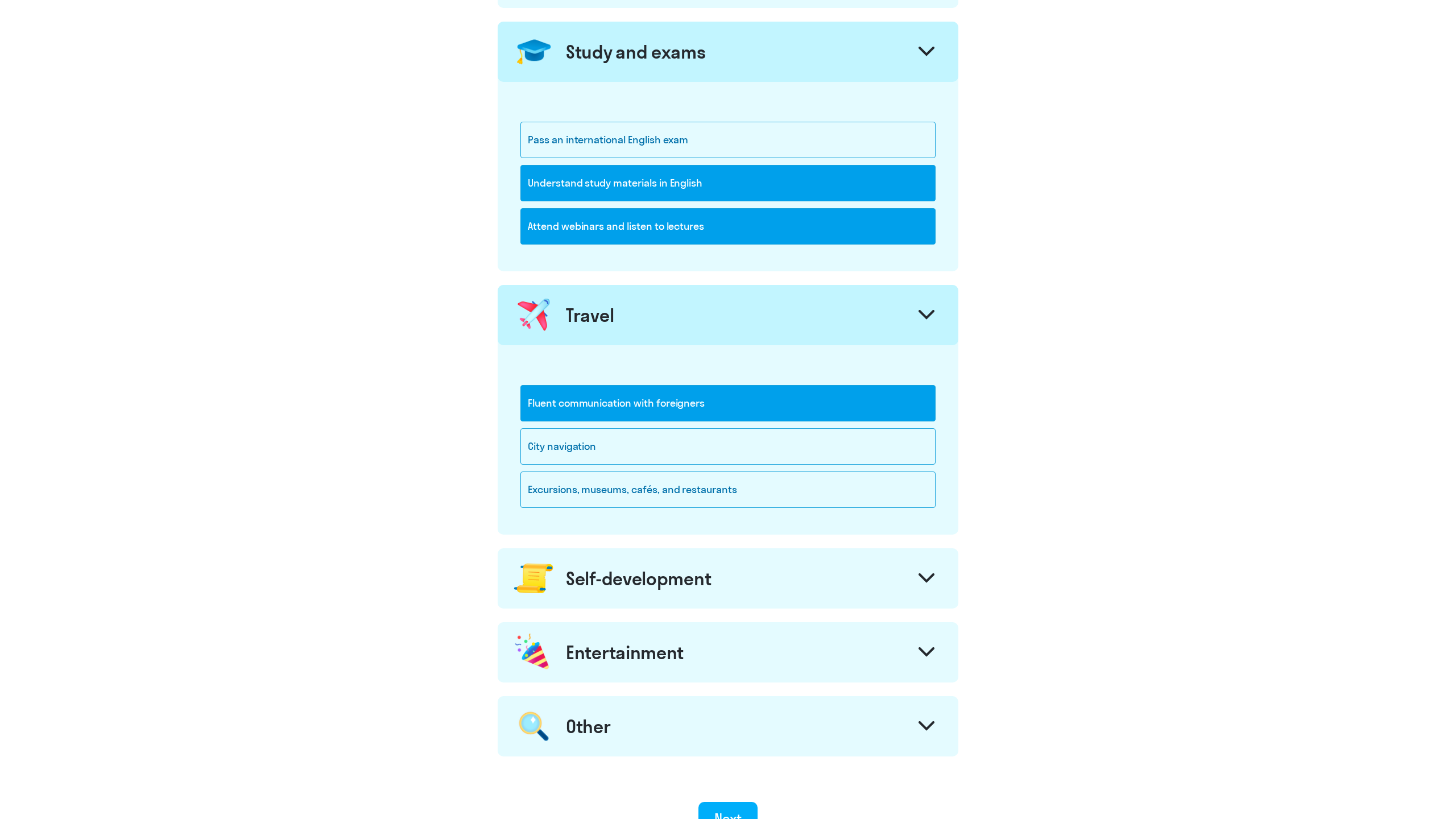
scroll to position [538, 0]
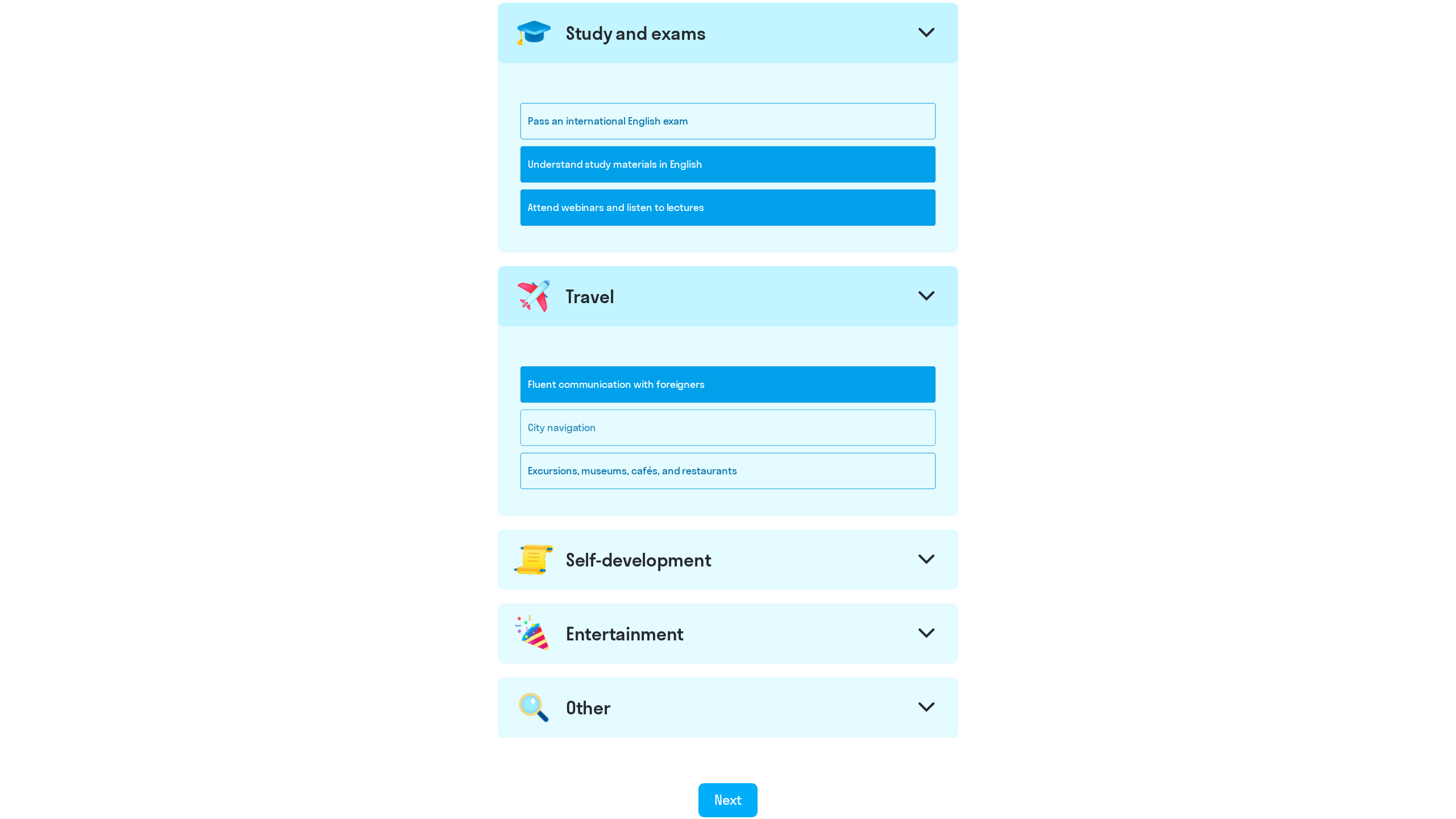
click at [545, 415] on div "City navigation" at bounding box center [728, 427] width 415 height 36
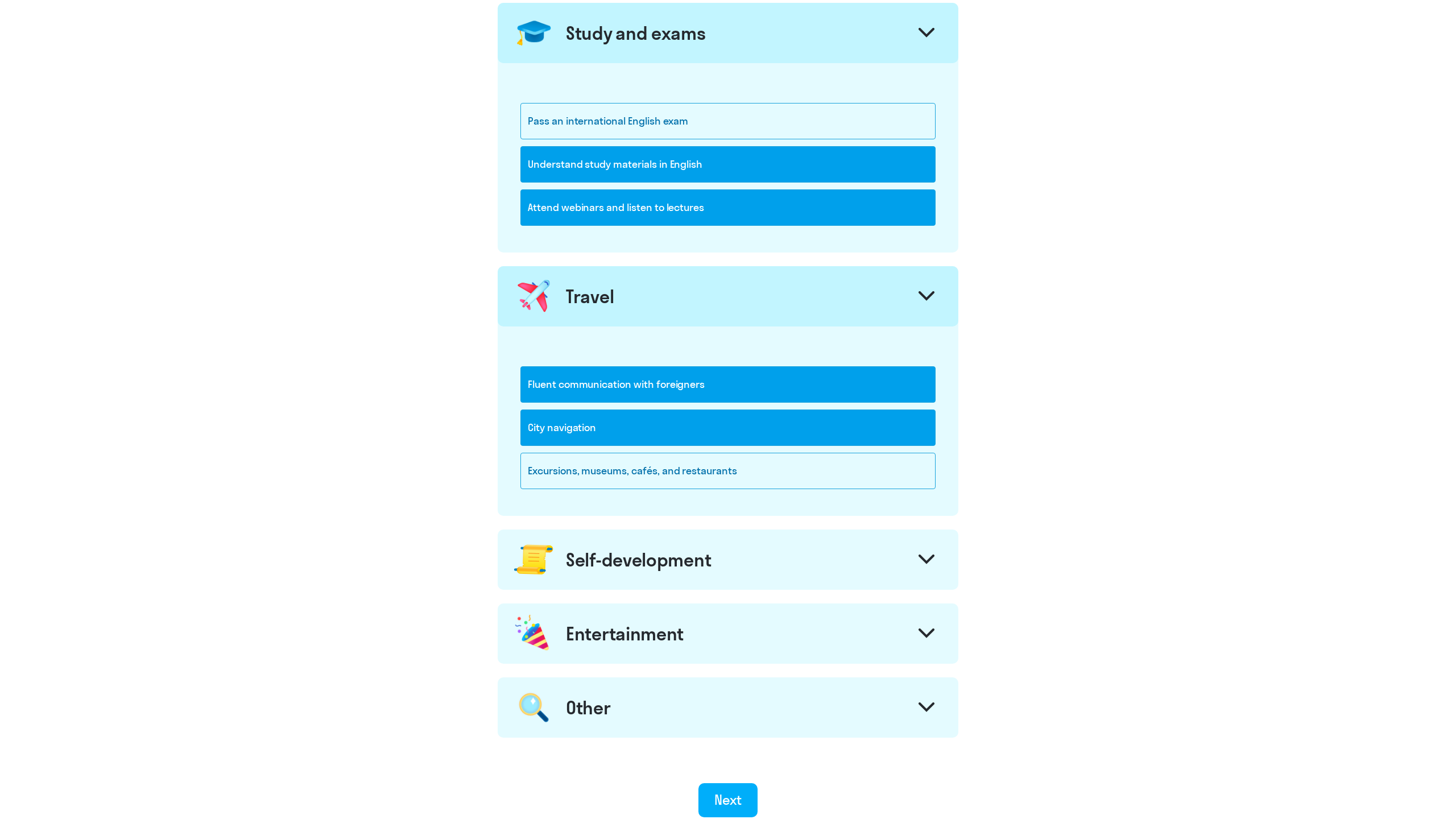
click at [602, 584] on div "Self-development" at bounding box center [728, 559] width 460 height 60
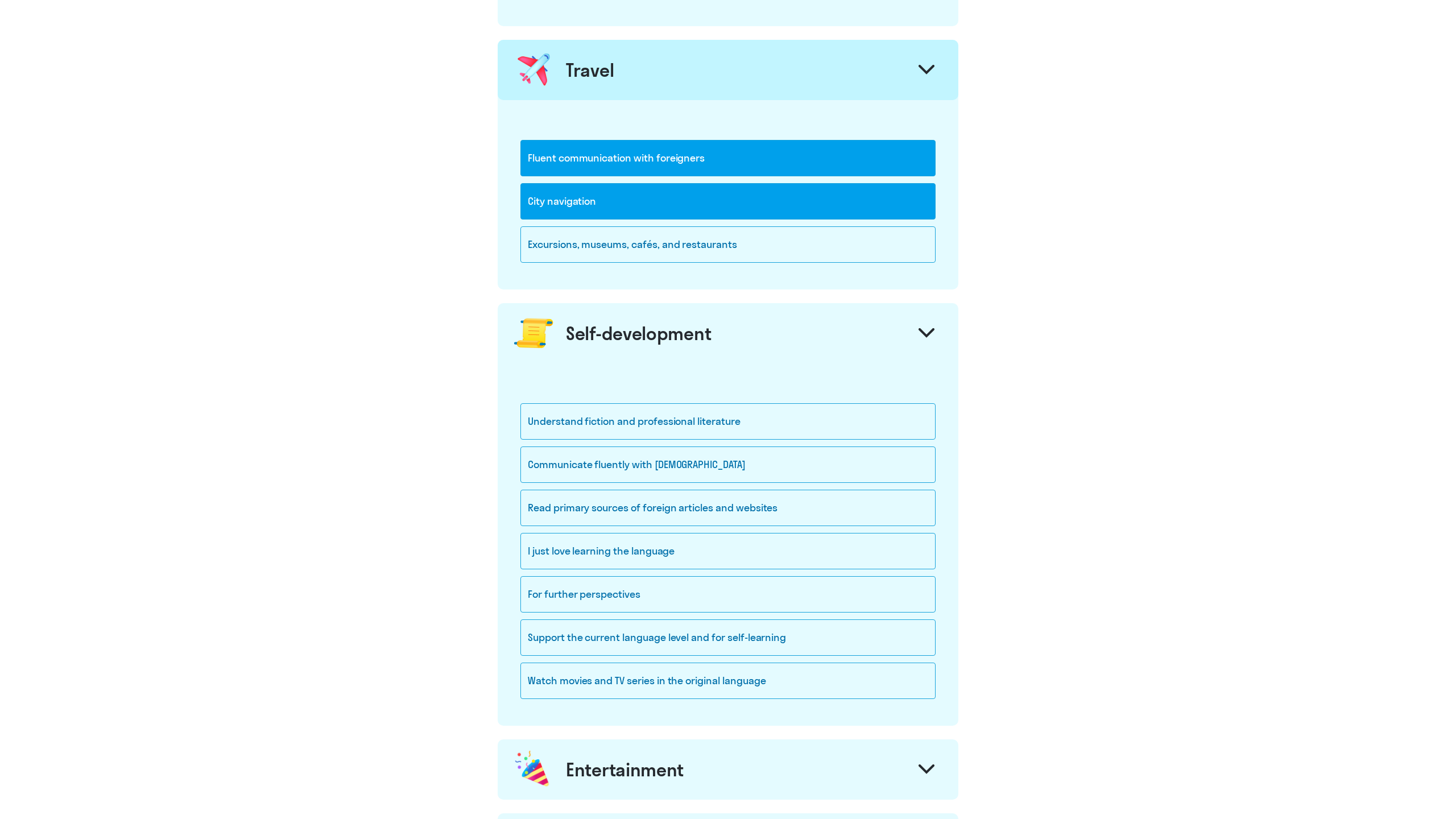
scroll to position [785, 0]
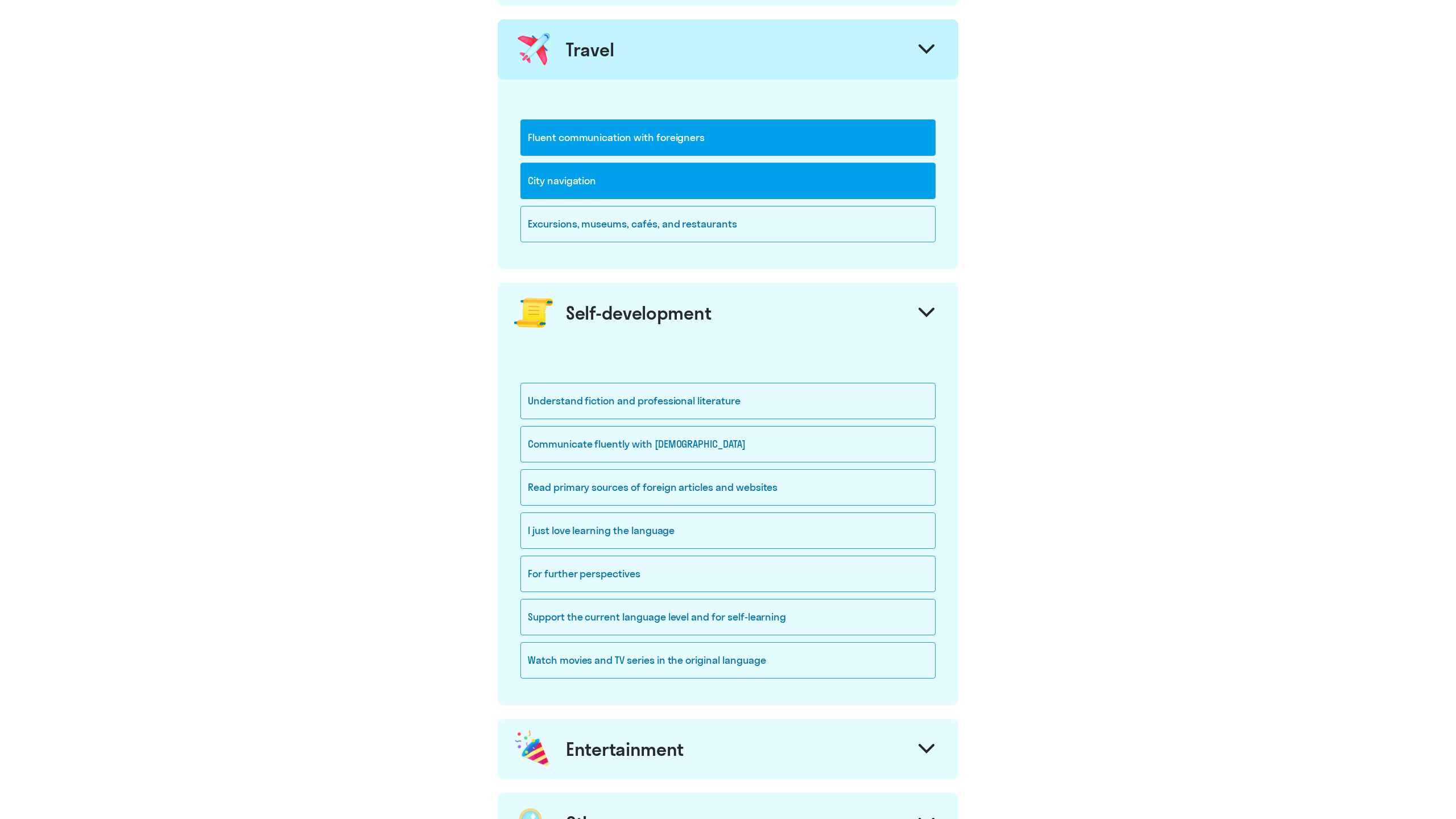
click at [516, 404] on div "Understand fiction and professional literature Communicate fluently with foreig…" at bounding box center [728, 524] width 460 height 362
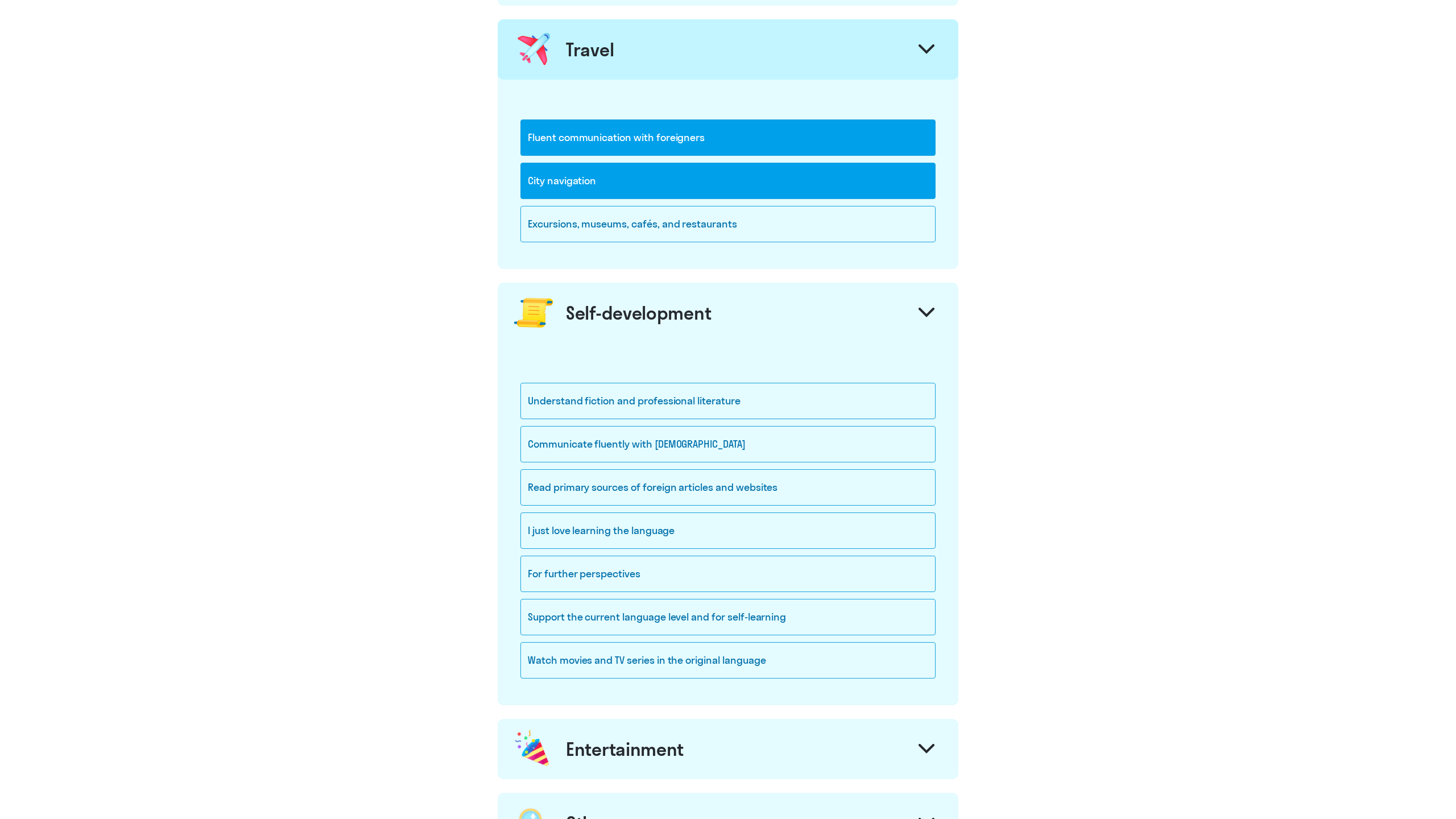
click at [528, 408] on div at bounding box center [528, 408] width 0 height 0
click at [509, 418] on div "Understand fiction and professional literature Communicate fluently with foreig…" at bounding box center [728, 524] width 460 height 362
click at [538, 403] on div "Understand fiction and professional literature" at bounding box center [728, 400] width 415 height 36
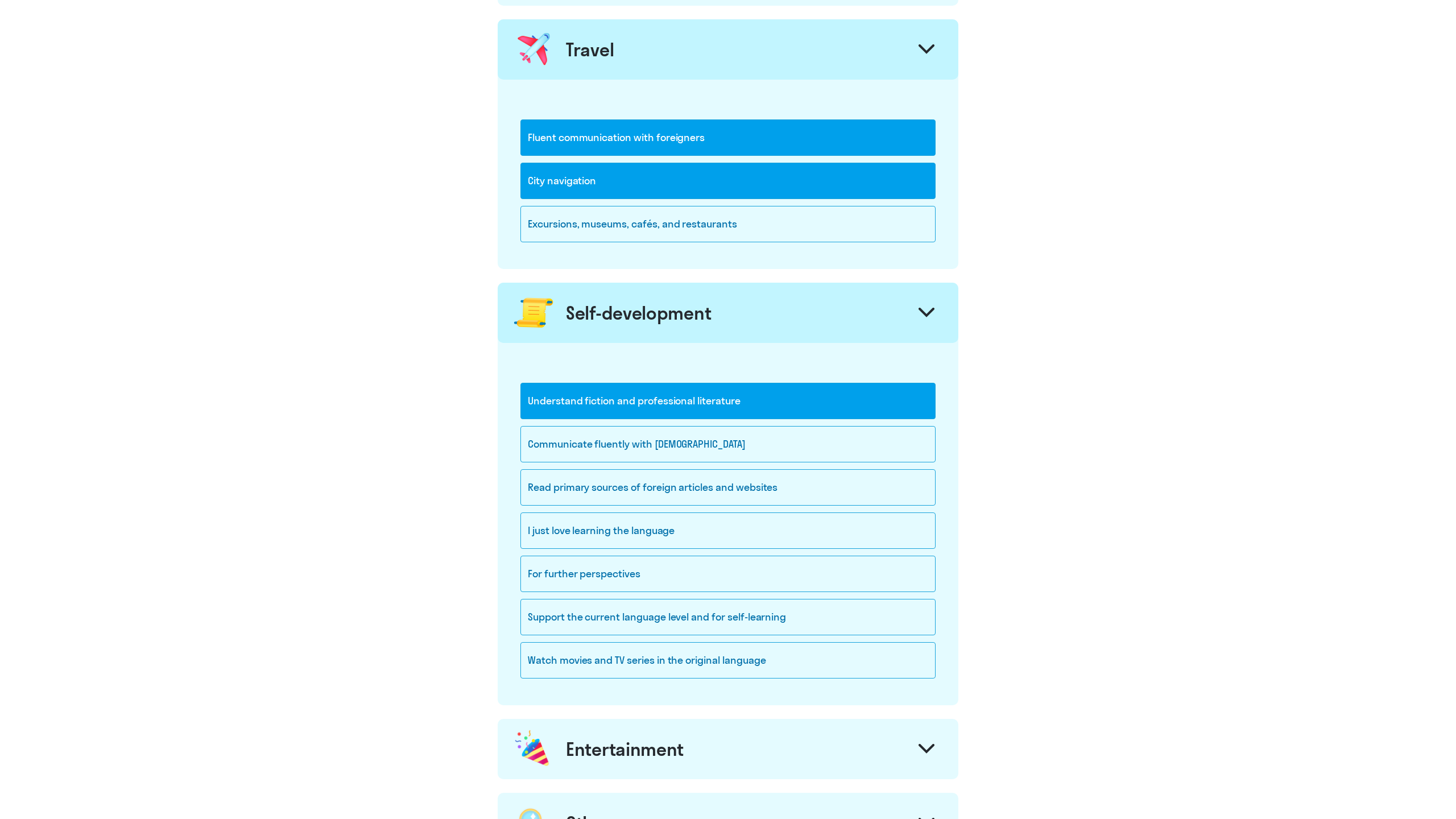
scroll to position [810, 0]
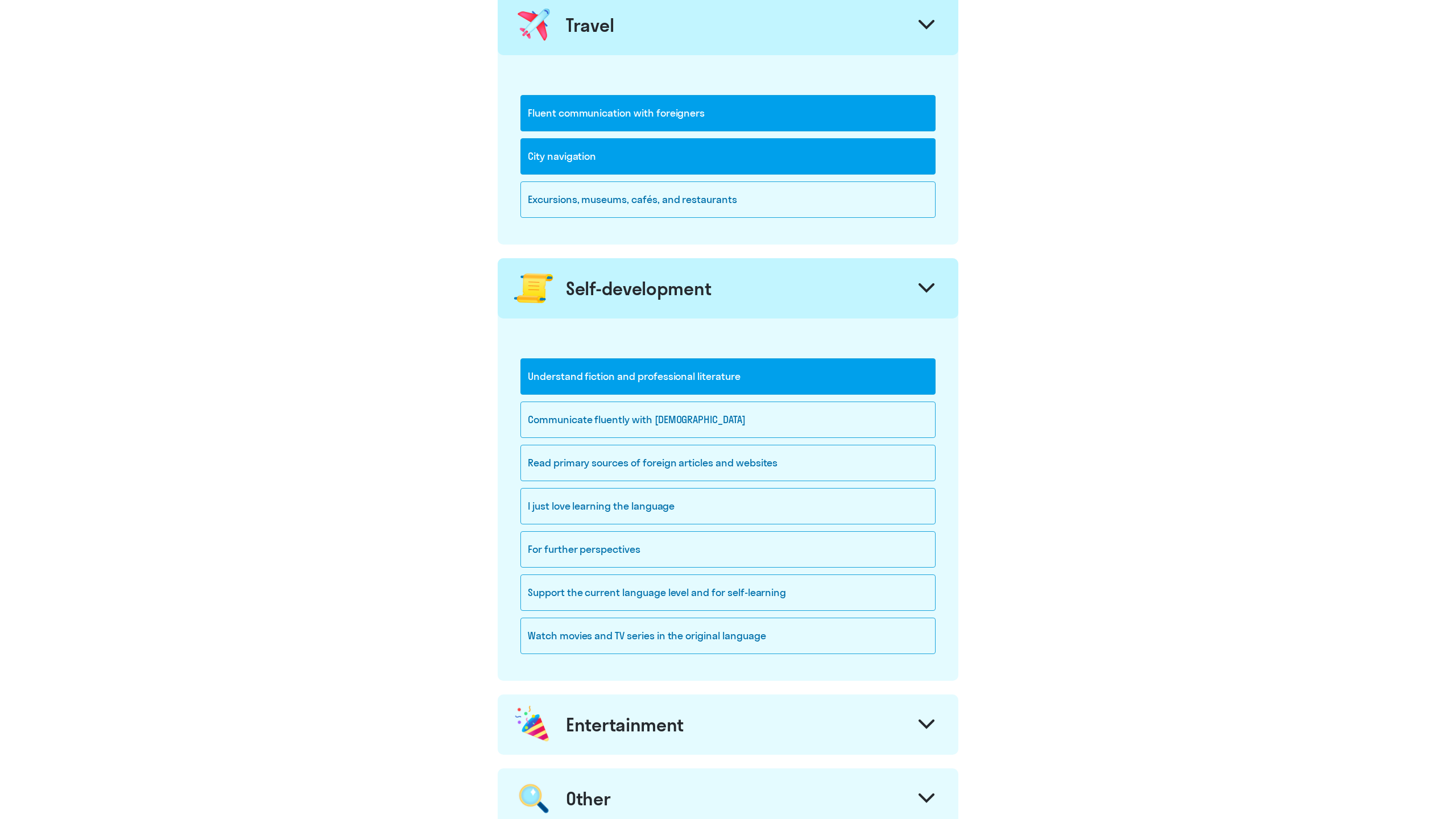
click at [514, 423] on div "Understand fiction and professional literature Communicate fluently with foreig…" at bounding box center [728, 500] width 460 height 362
click at [528, 426] on div at bounding box center [528, 426] width 0 height 0
click at [510, 437] on div "Understand fiction and professional literature Communicate fluently with foreig…" at bounding box center [728, 500] width 460 height 362
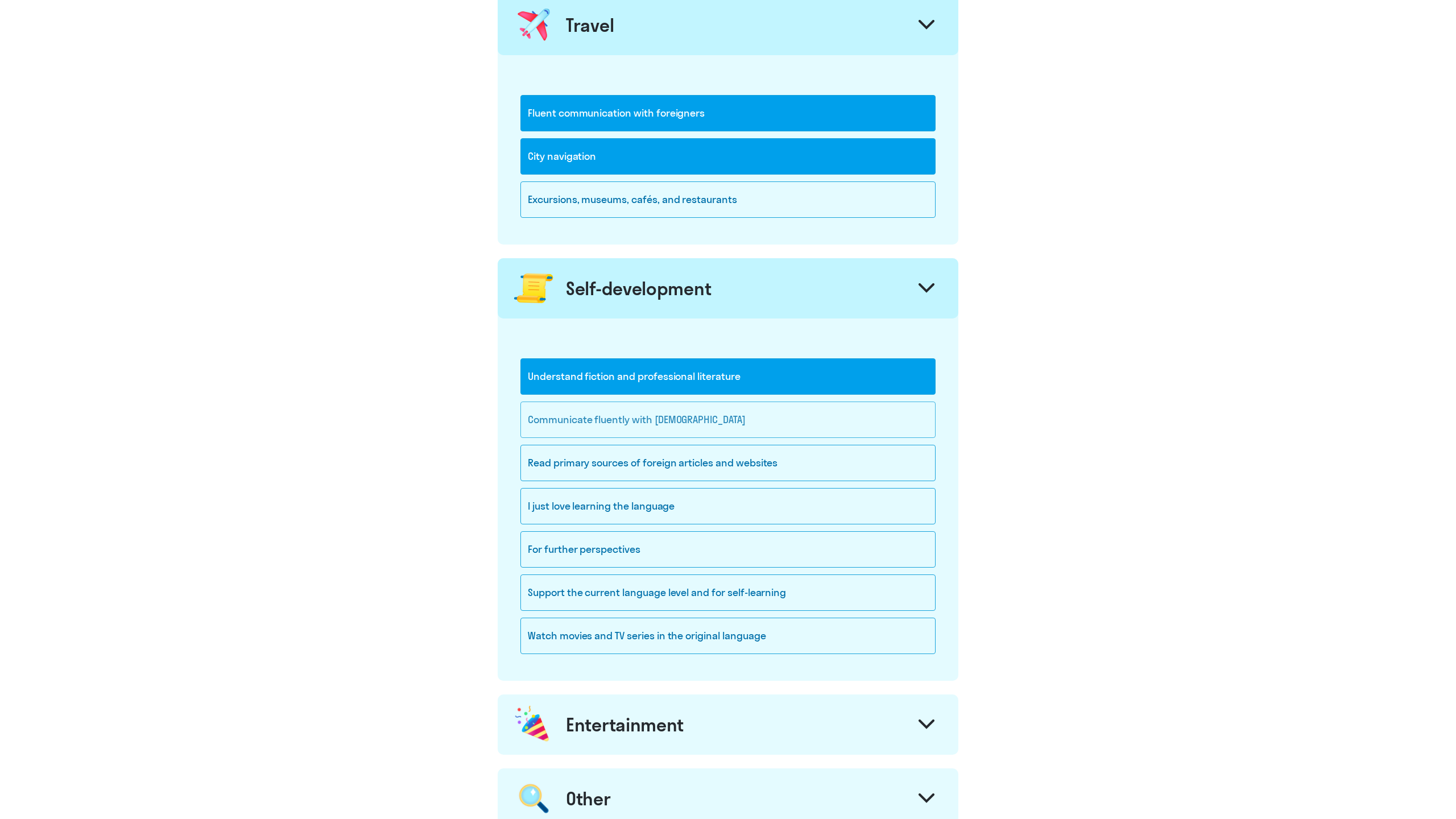
click at [564, 421] on div "Communicate fluently with [DEMOGRAPHIC_DATA]" at bounding box center [728, 419] width 415 height 36
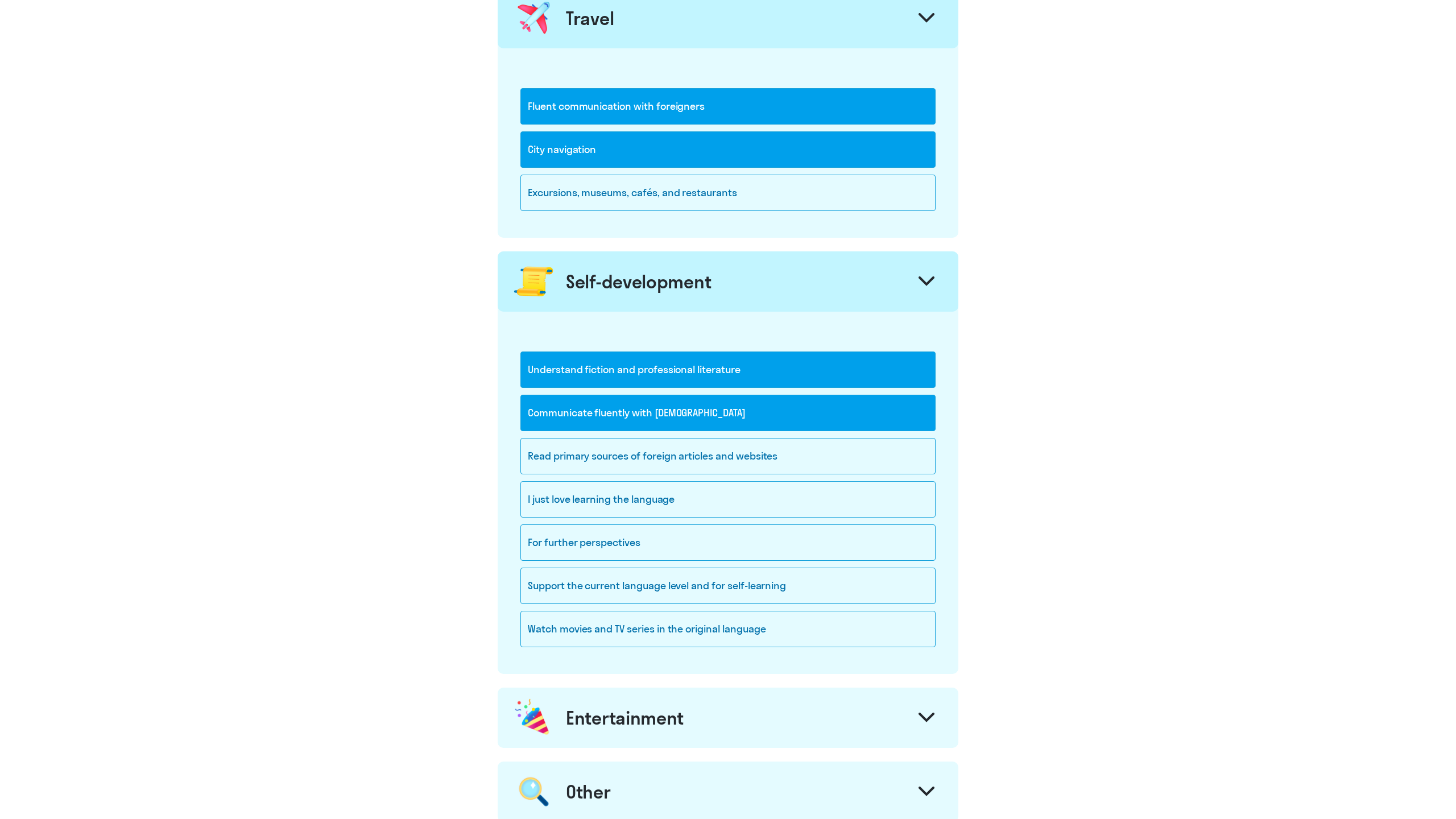
scroll to position [814, 0]
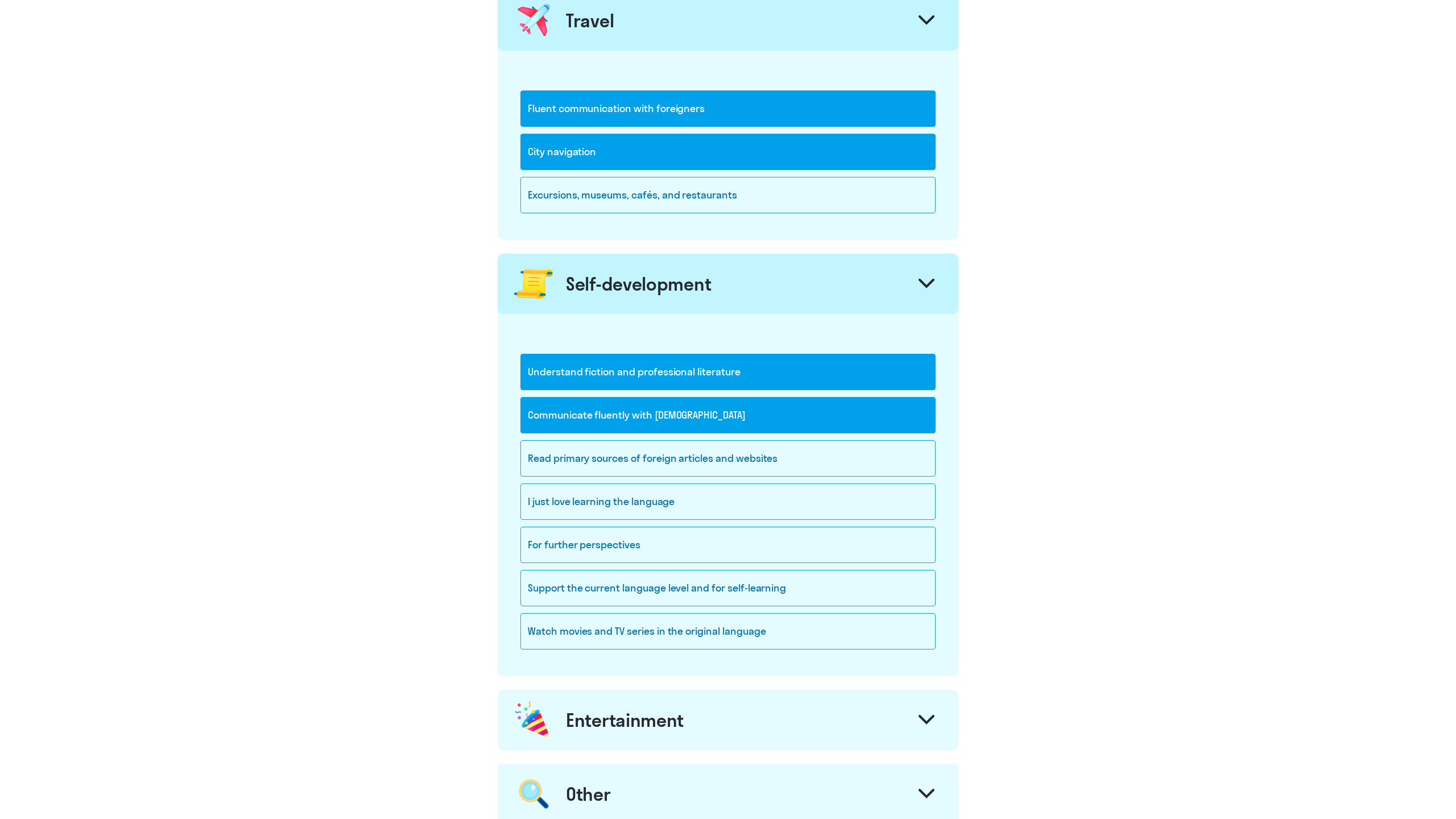
drag, startPoint x: 514, startPoint y: 464, endPoint x: 536, endPoint y: 666, distance: 203.2
click at [536, 666] on div "Understand fiction and professional literature Communicate fluently with foreig…" at bounding box center [728, 495] width 460 height 362
click at [767, 638] on div at bounding box center [767, 638] width 0 height 0
click at [538, 653] on div "Watch movies and TV series in the original language" at bounding box center [728, 634] width 415 height 43
click at [538, 630] on div "Watch movies and TV series in the original language" at bounding box center [728, 630] width 415 height 36
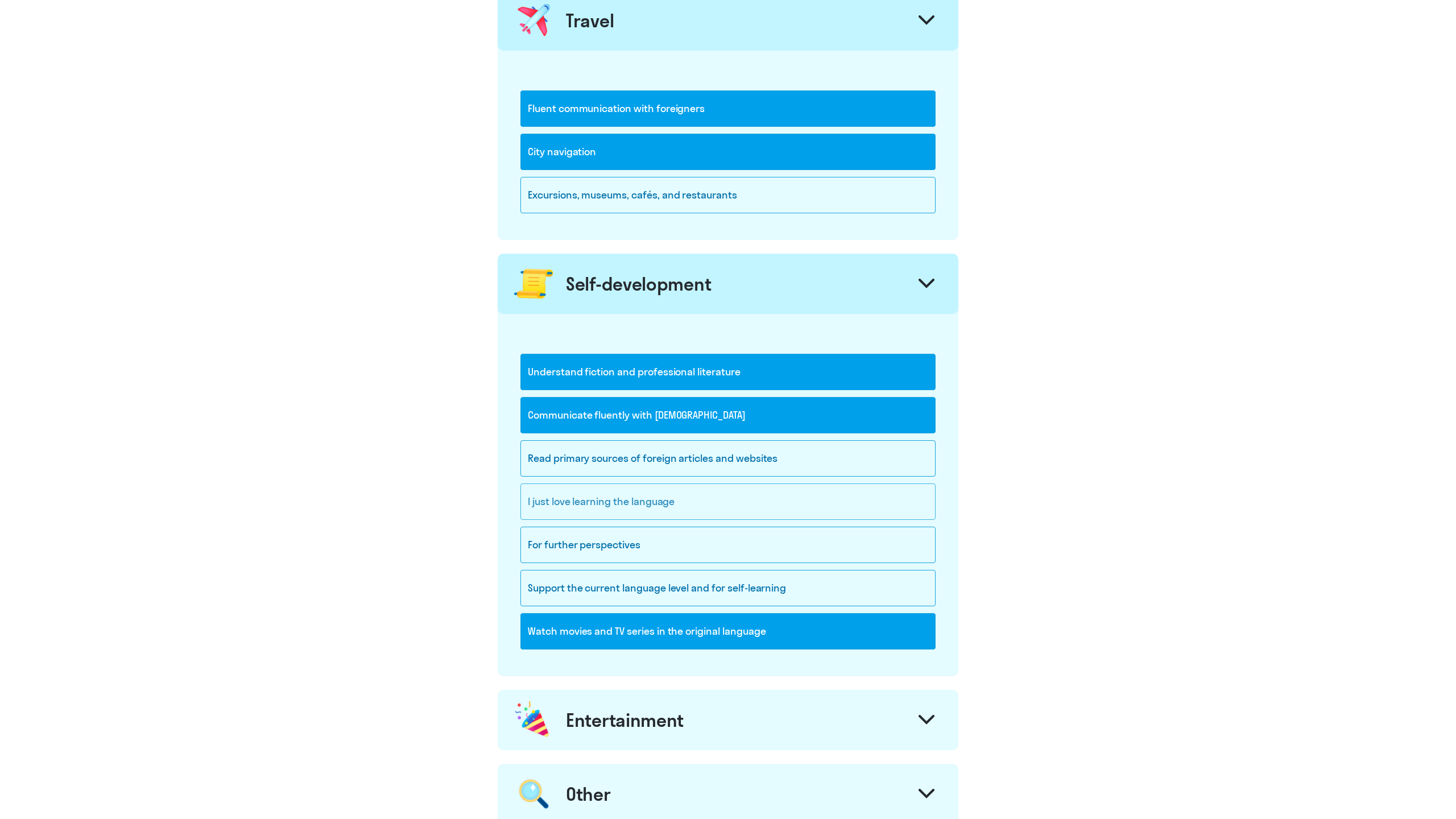
scroll to position [793, 0]
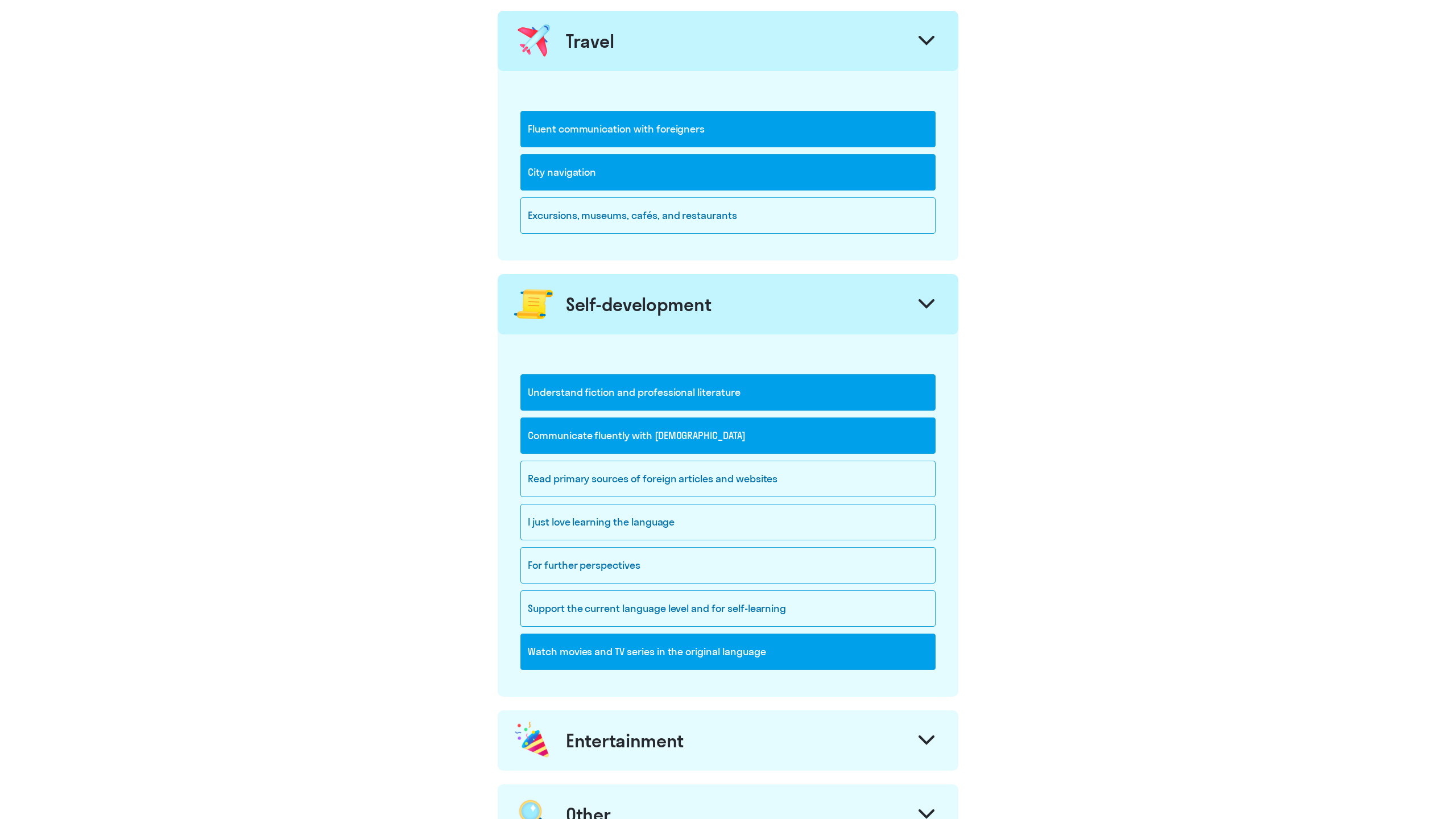
click at [517, 480] on div "Understand fiction and professional literature Communicate fluently with foreig…" at bounding box center [728, 516] width 460 height 362
click at [528, 485] on div at bounding box center [528, 485] width 0 height 0
click at [630, 483] on div "Read primary sources of foreign articles and websites" at bounding box center [728, 478] width 415 height 36
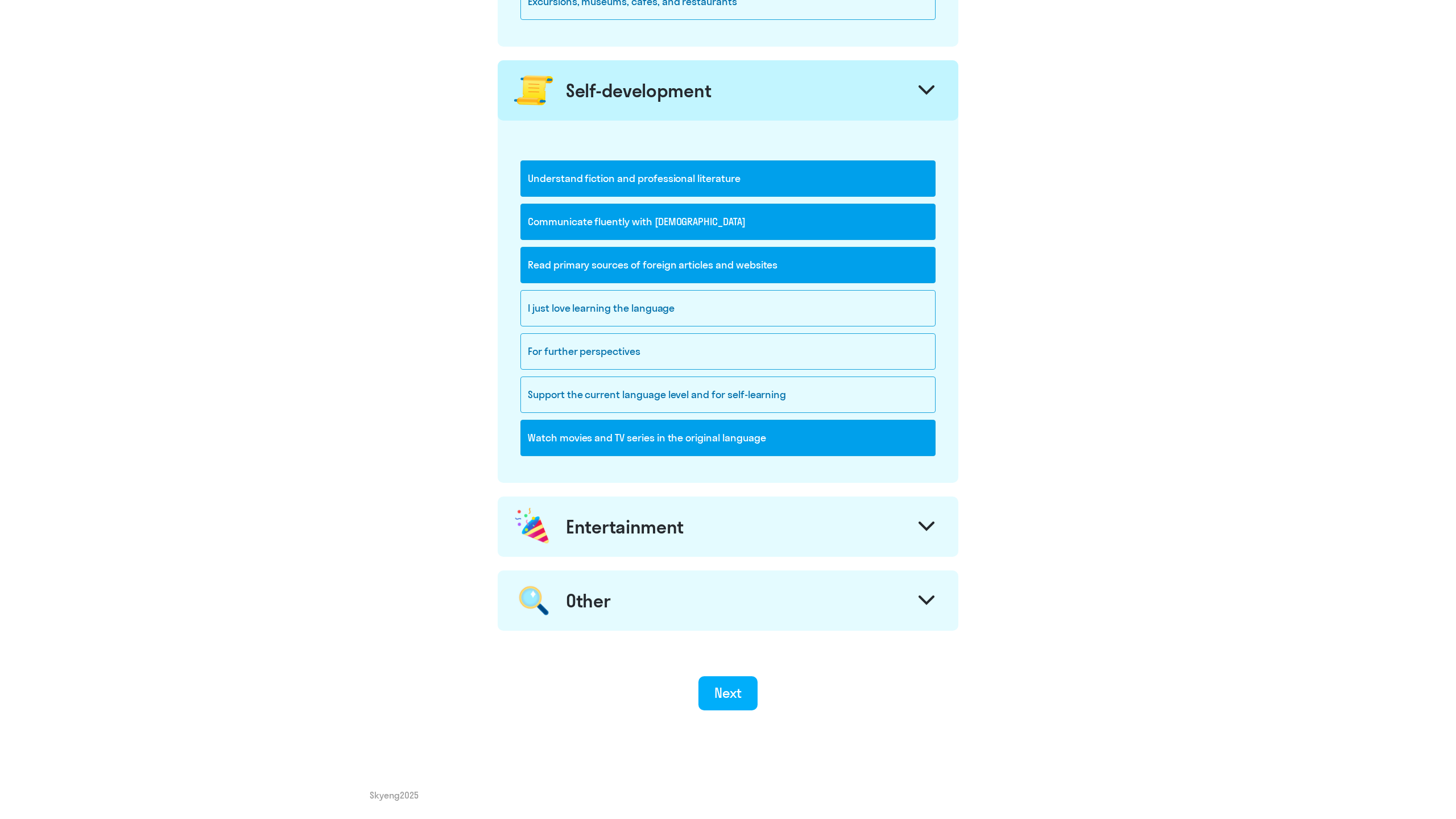
click at [606, 516] on div "Entertainment" at bounding box center [624, 527] width 117 height 23
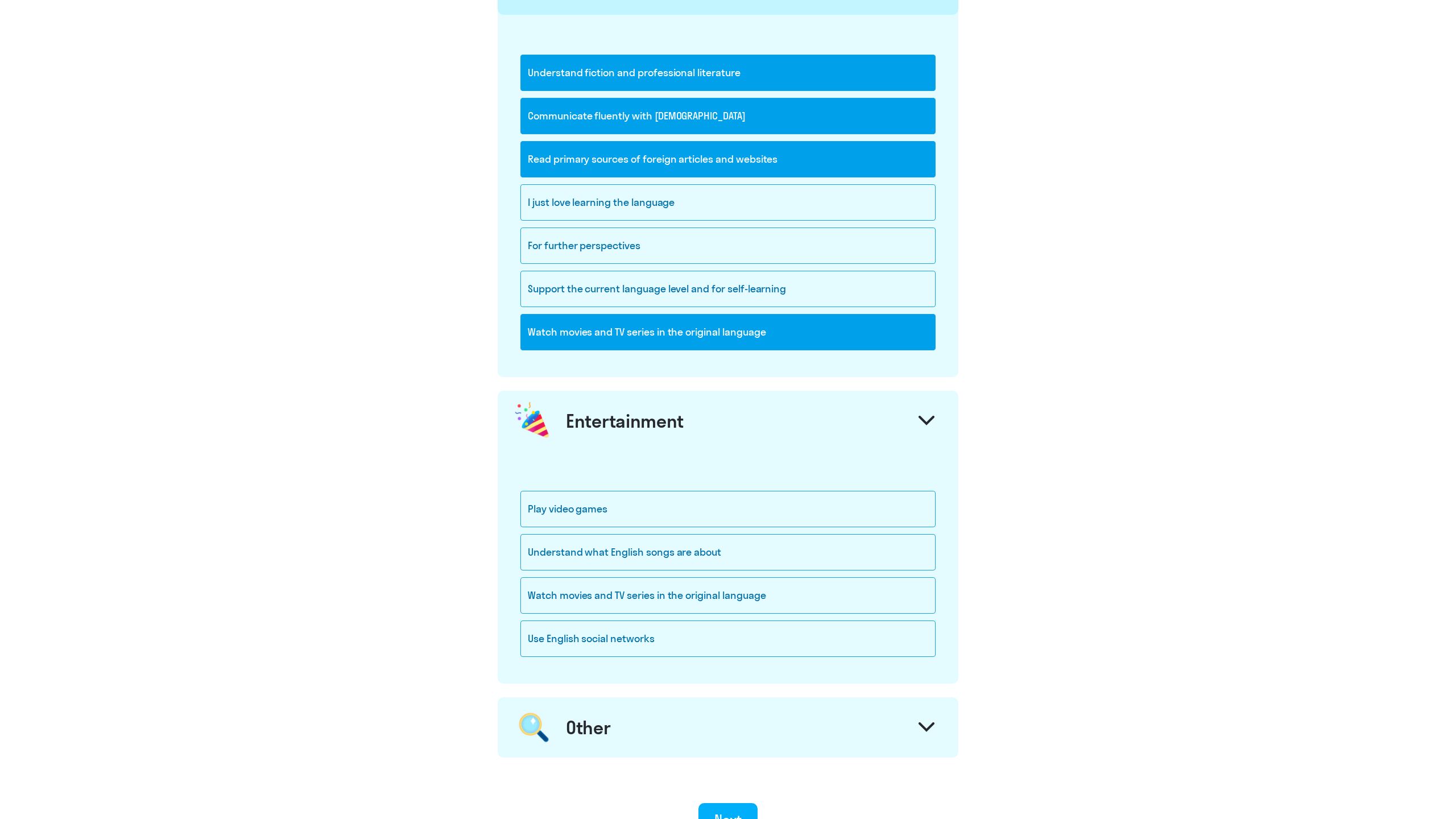
scroll to position [1131, 0]
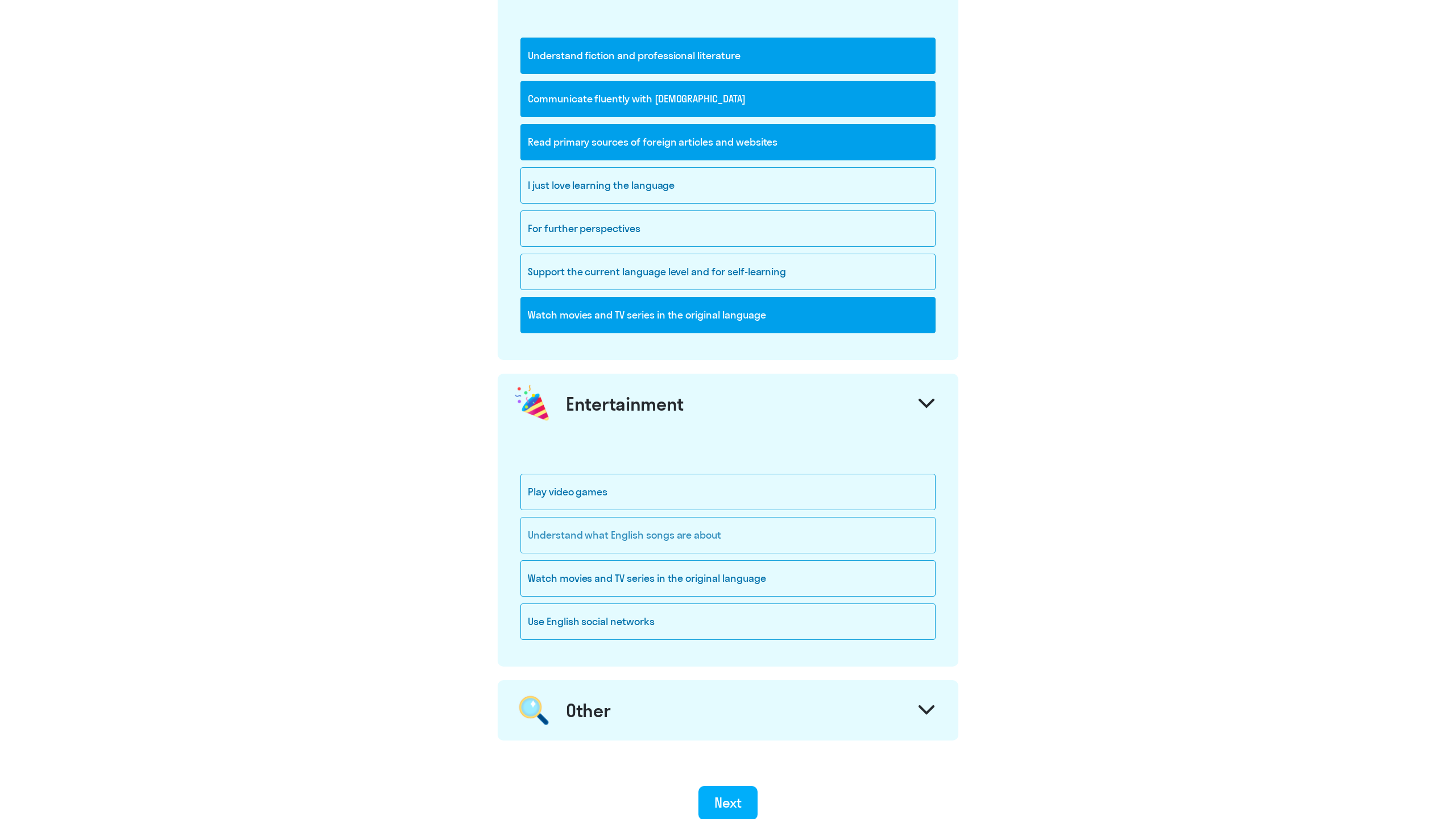
click at [588, 544] on div "Understand what English songs are about" at bounding box center [728, 534] width 415 height 36
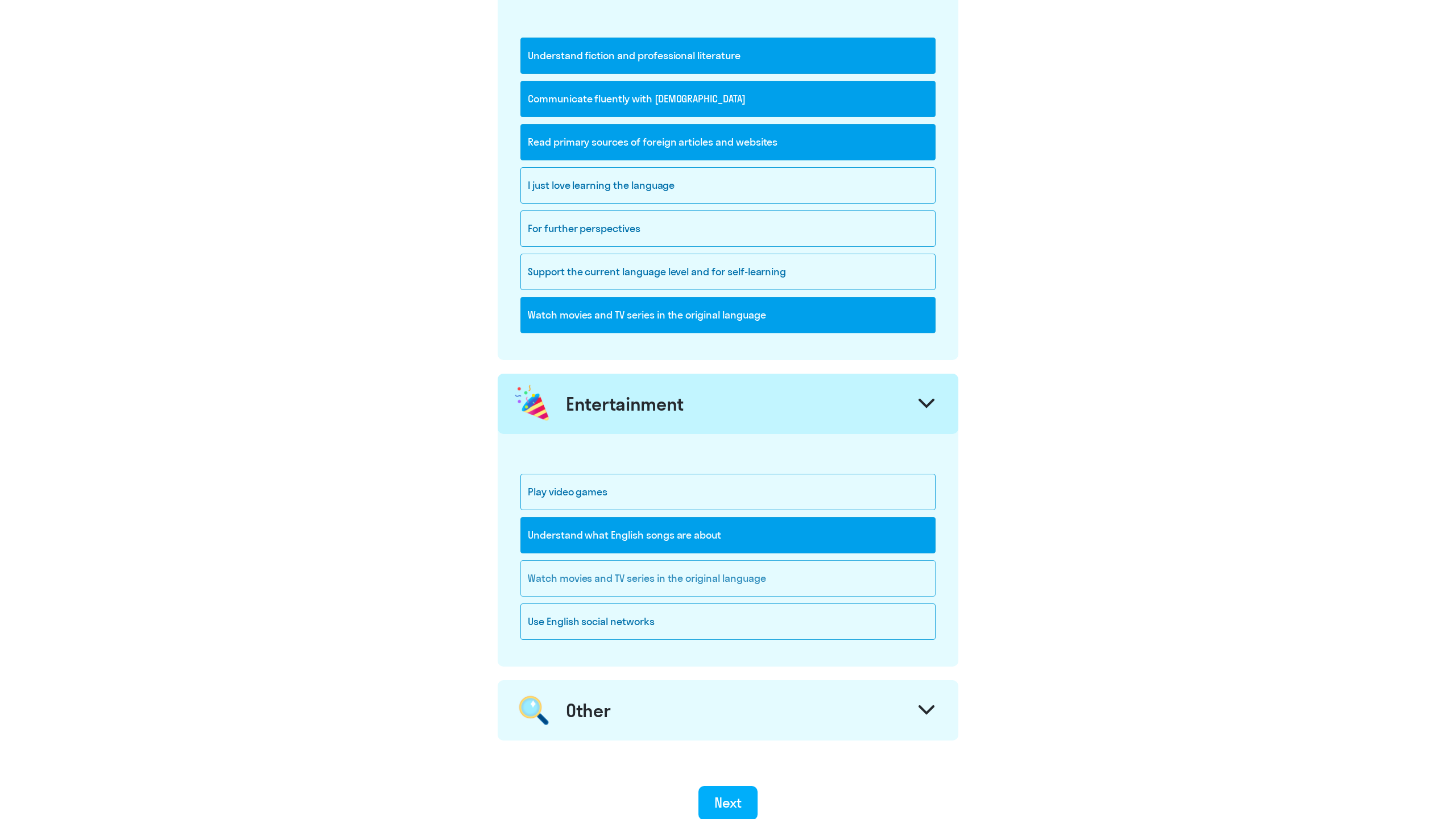
click at [543, 568] on div "Watch movies and TV series in the original language" at bounding box center [728, 578] width 415 height 36
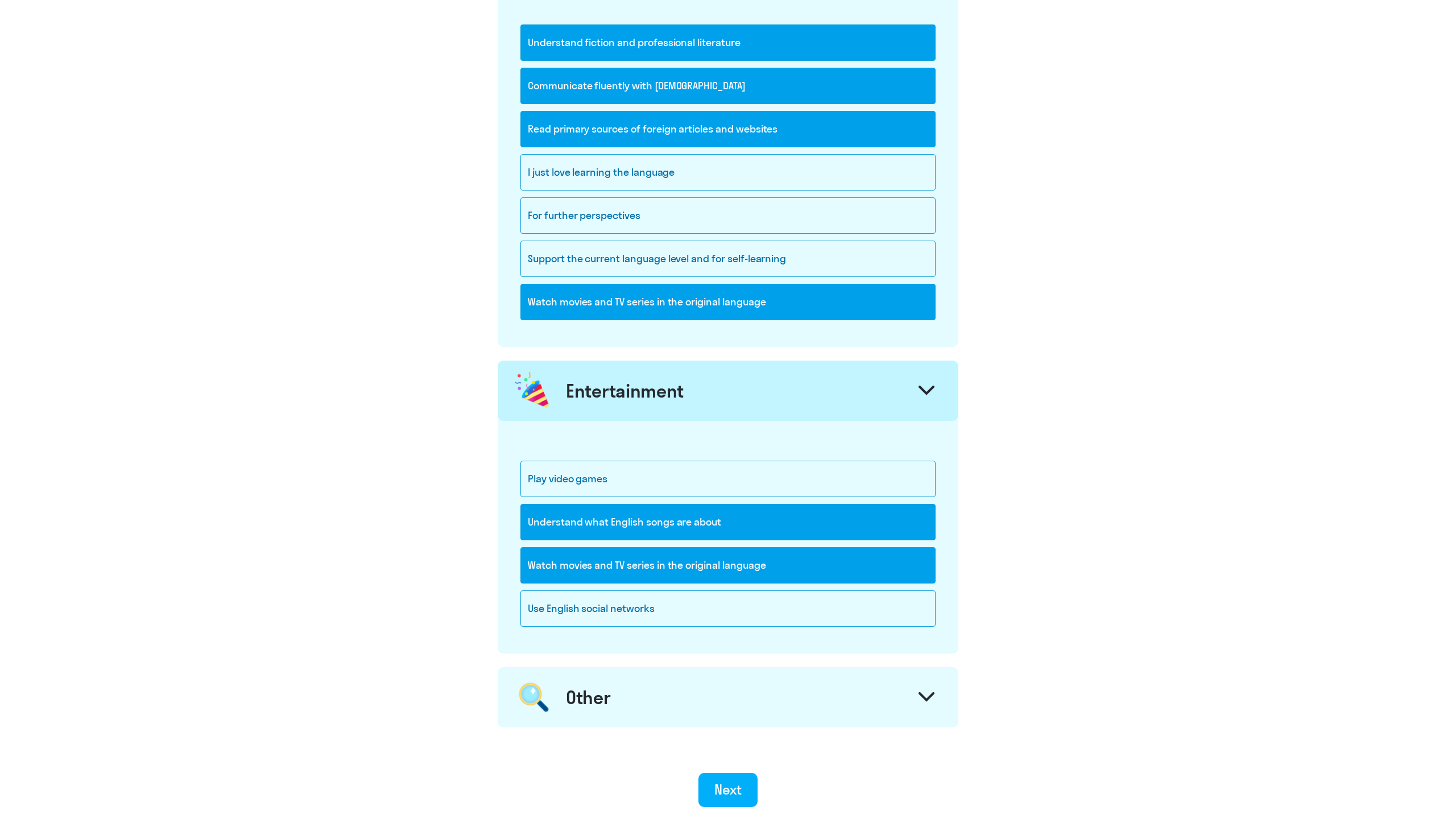
scroll to position [1152, 0]
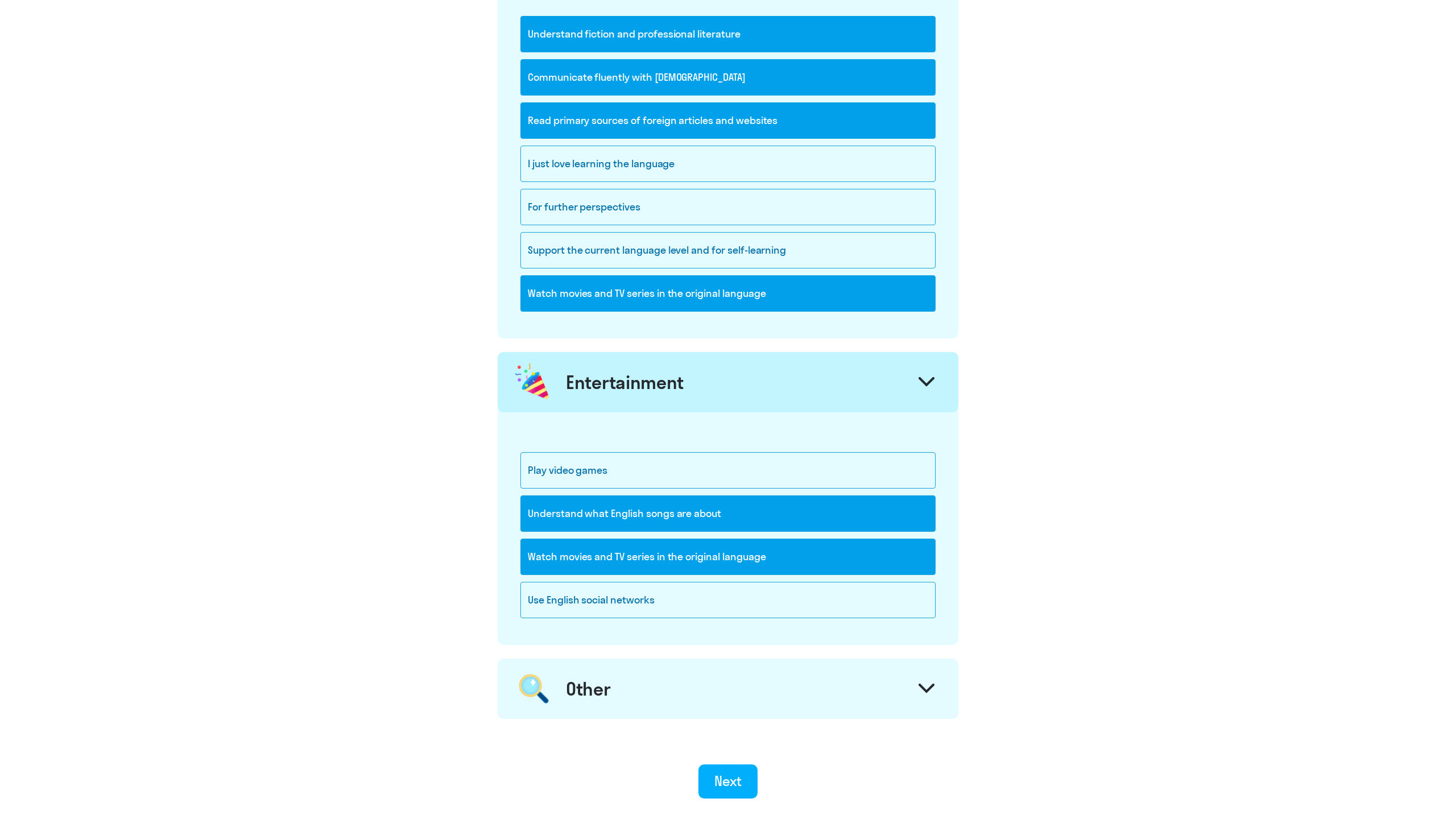
click at [596, 409] on div "Entertainment" at bounding box center [728, 382] width 460 height 60
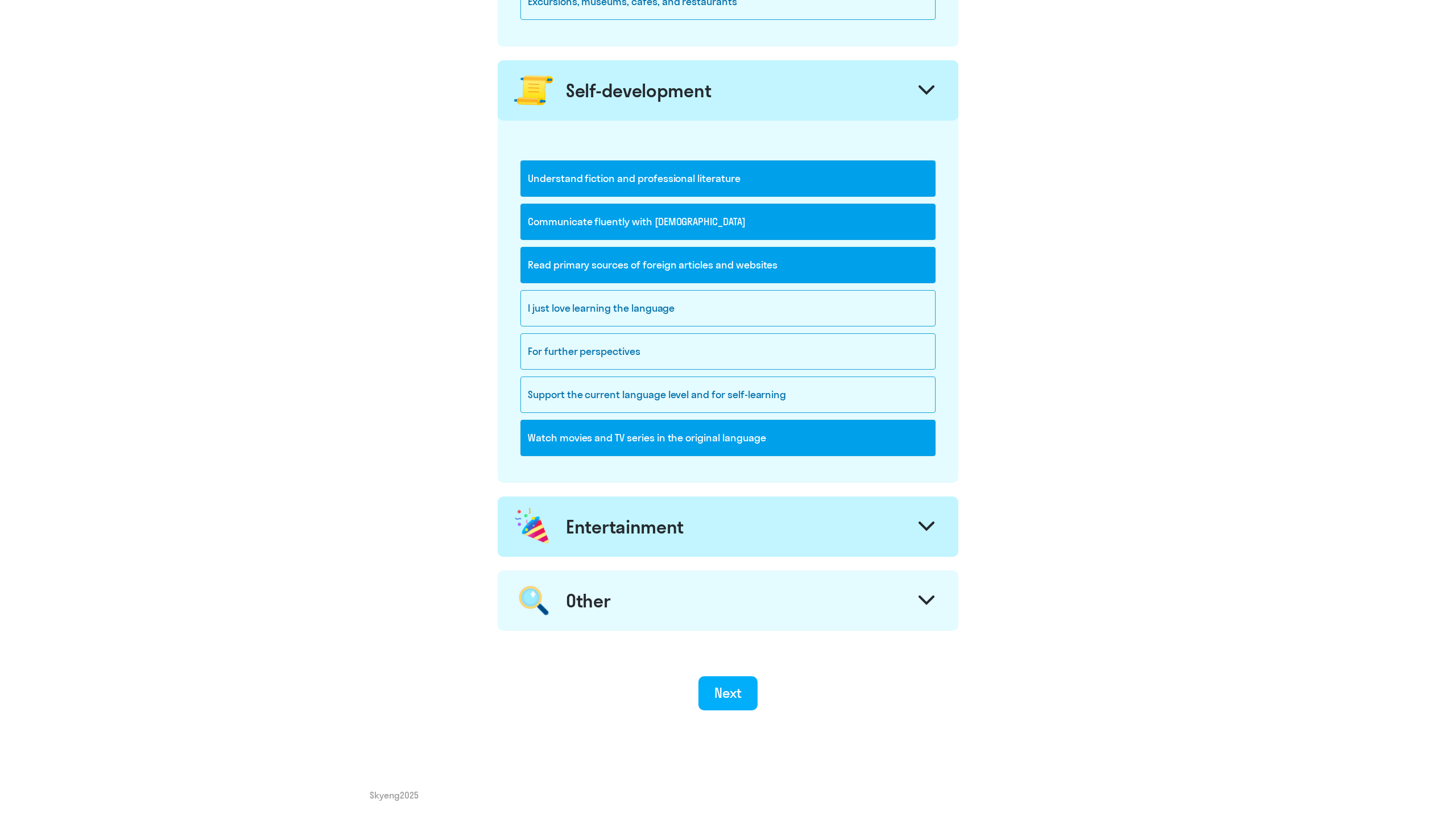
click at [569, 586] on div "Other" at bounding box center [728, 600] width 460 height 60
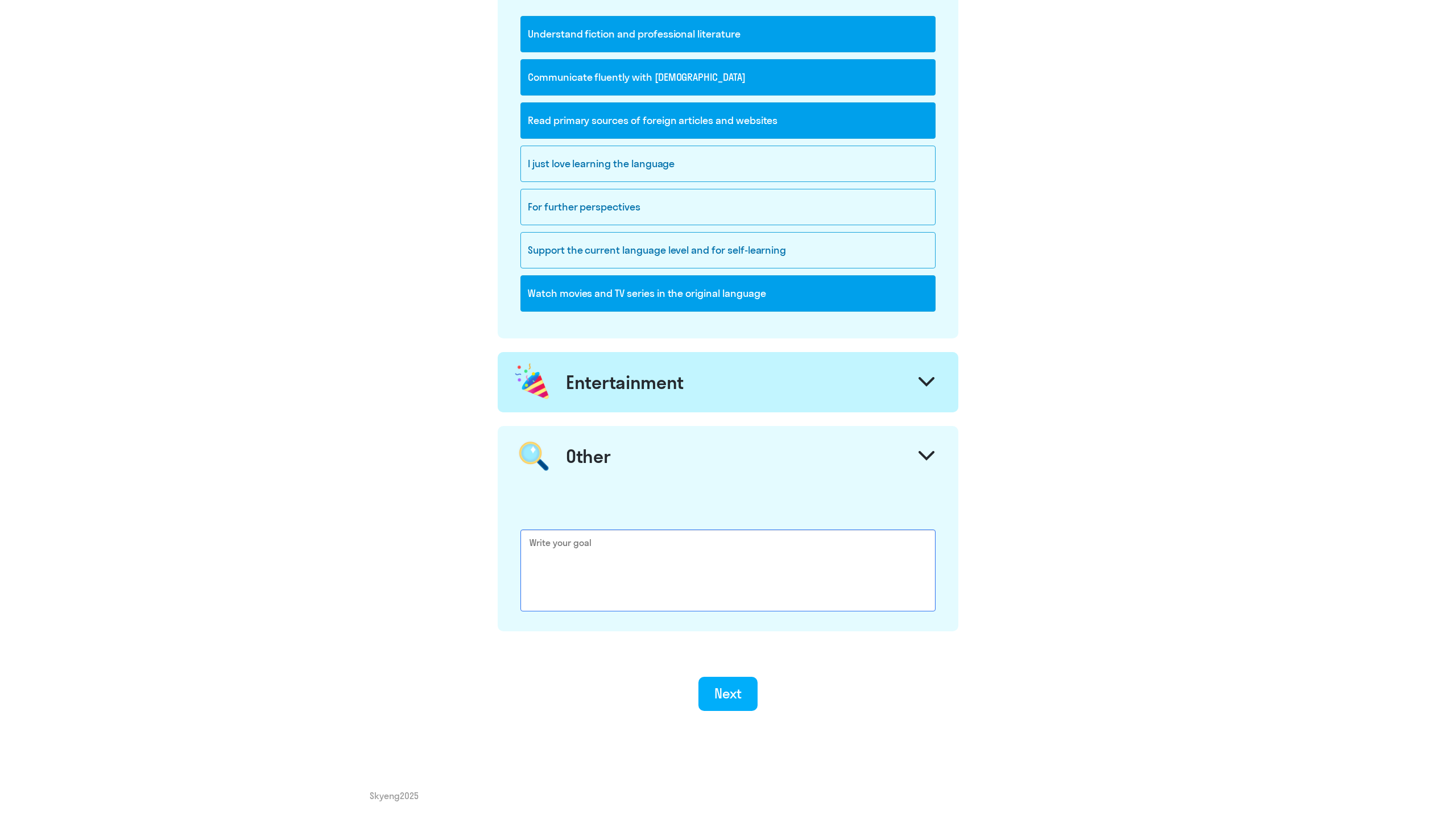
click at [588, 549] on textarea at bounding box center [728, 570] width 415 height 82
click at [625, 475] on div "Other" at bounding box center [728, 456] width 460 height 60
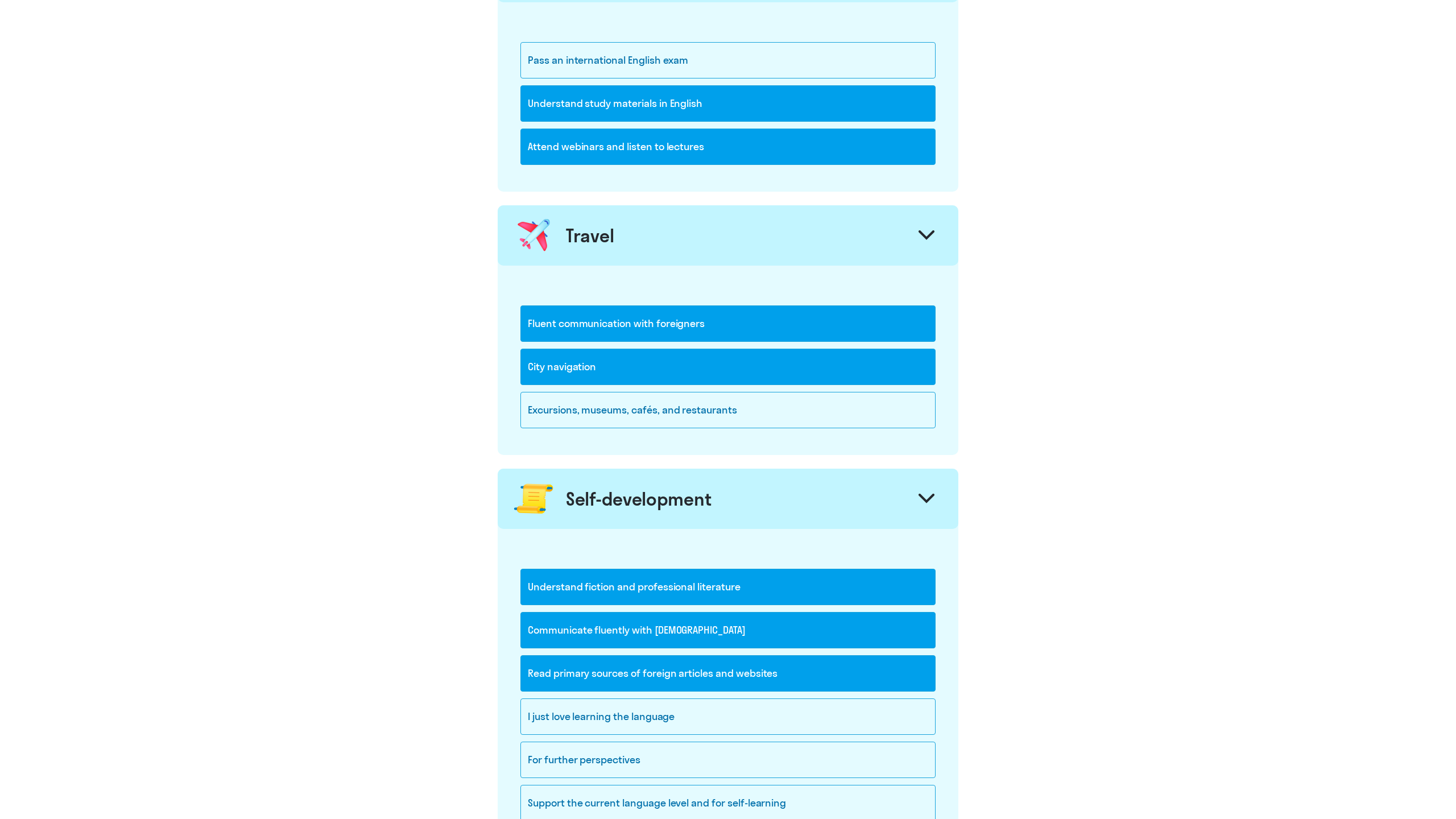
scroll to position [552, 0]
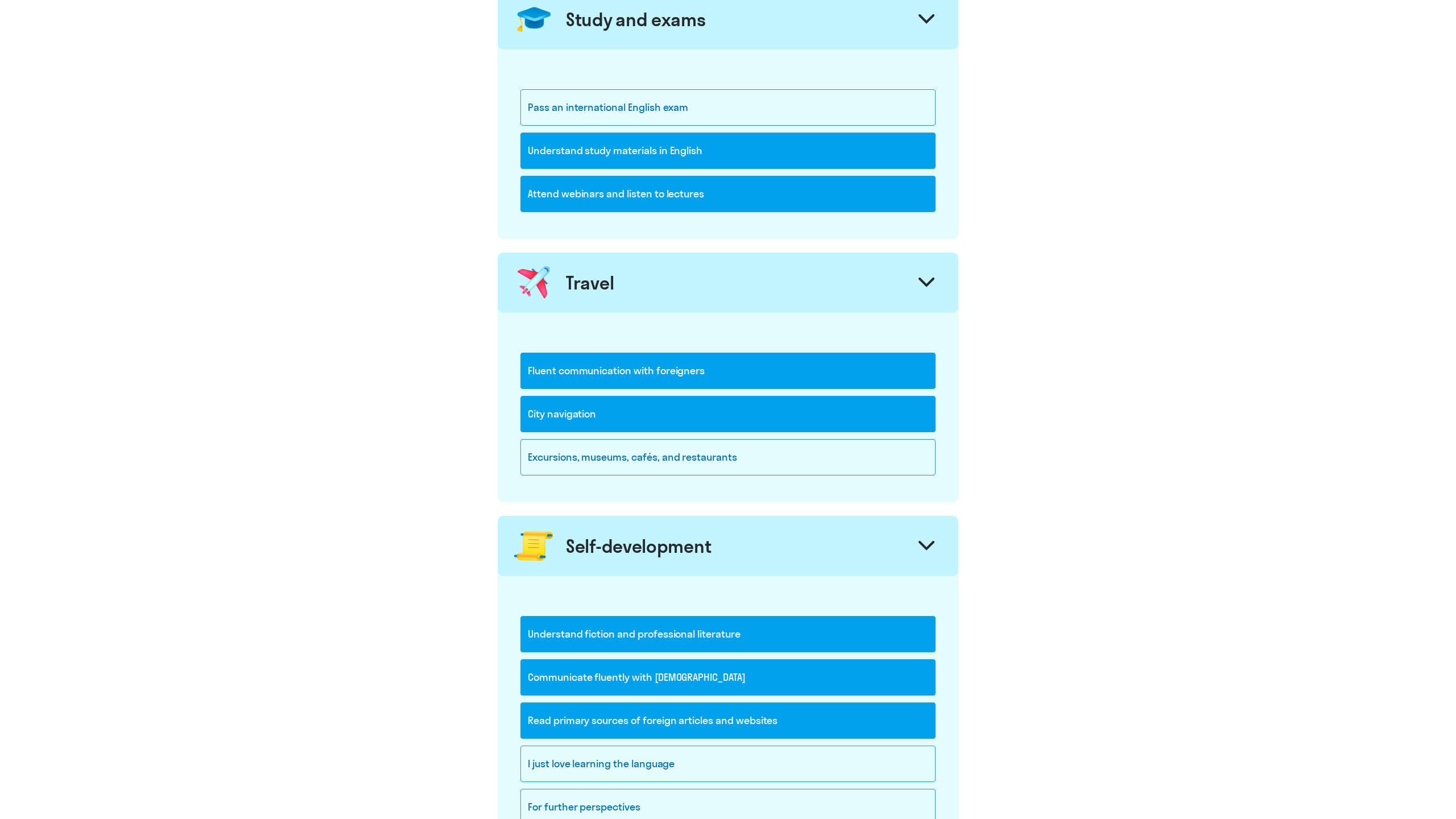
click at [660, 551] on div "Self-development" at bounding box center [638, 545] width 145 height 23
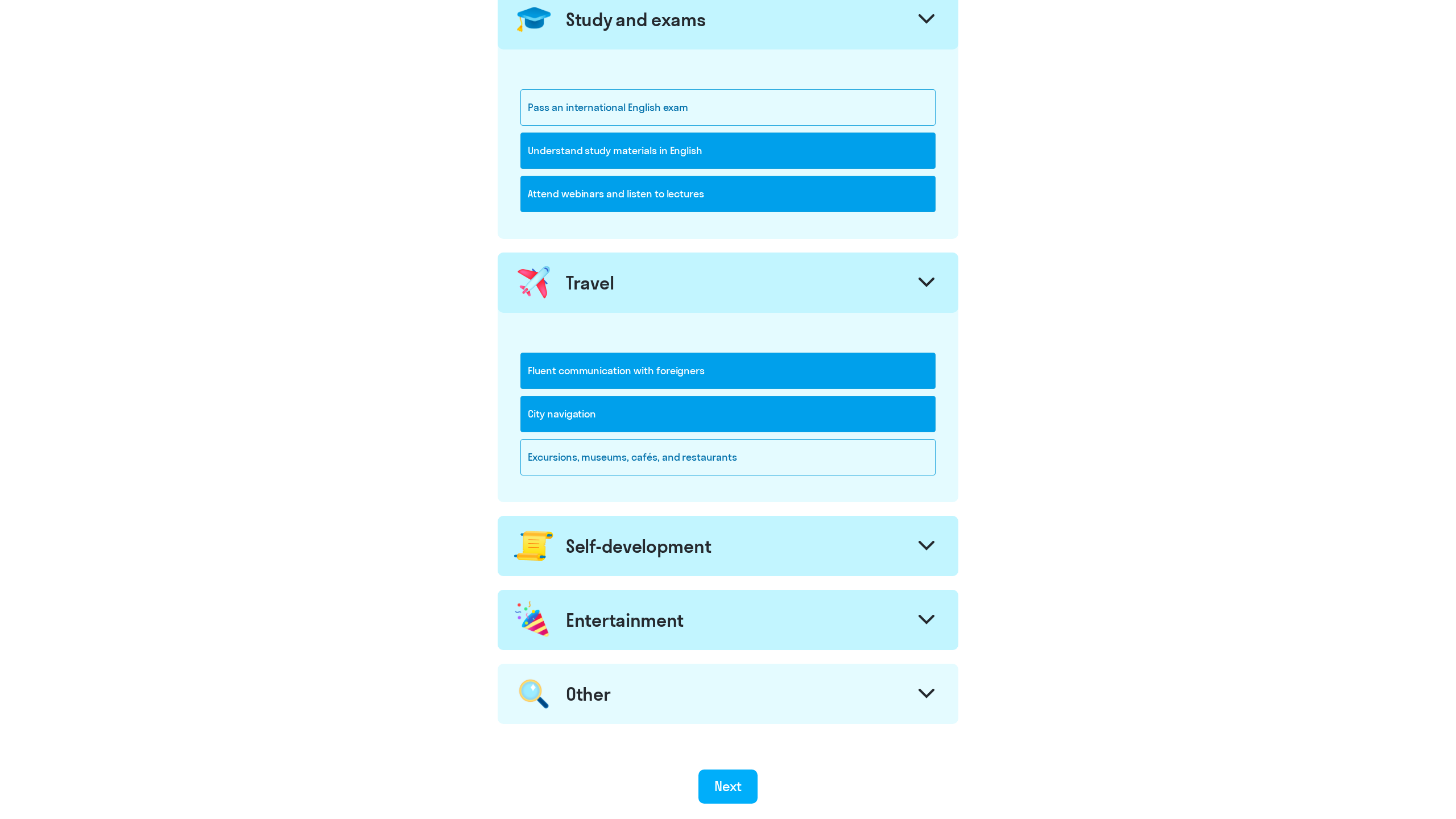
click at [700, 276] on div "Travel" at bounding box center [728, 282] width 460 height 60
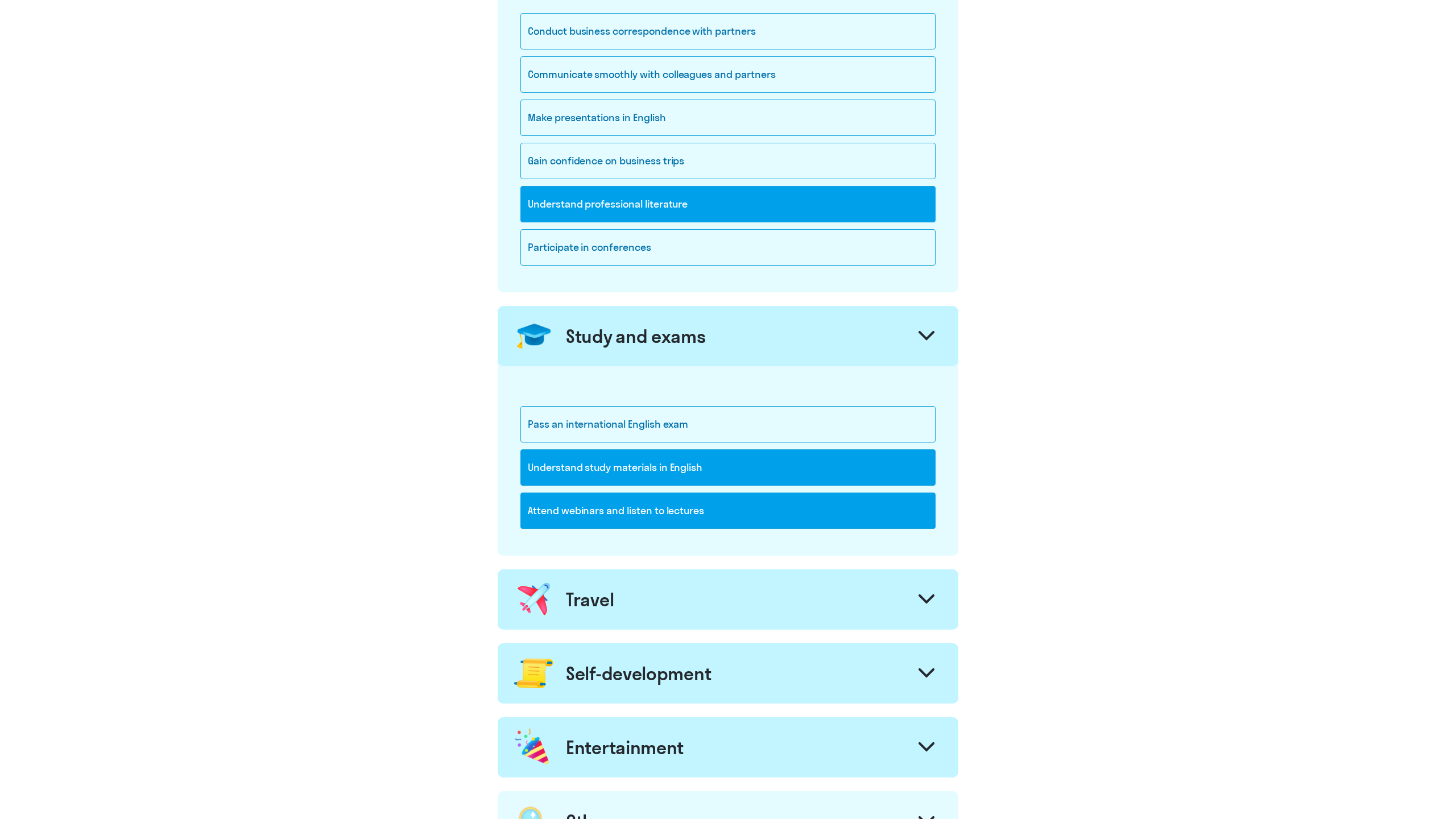
click at [679, 339] on div "Study and exams" at bounding box center [635, 336] width 140 height 23
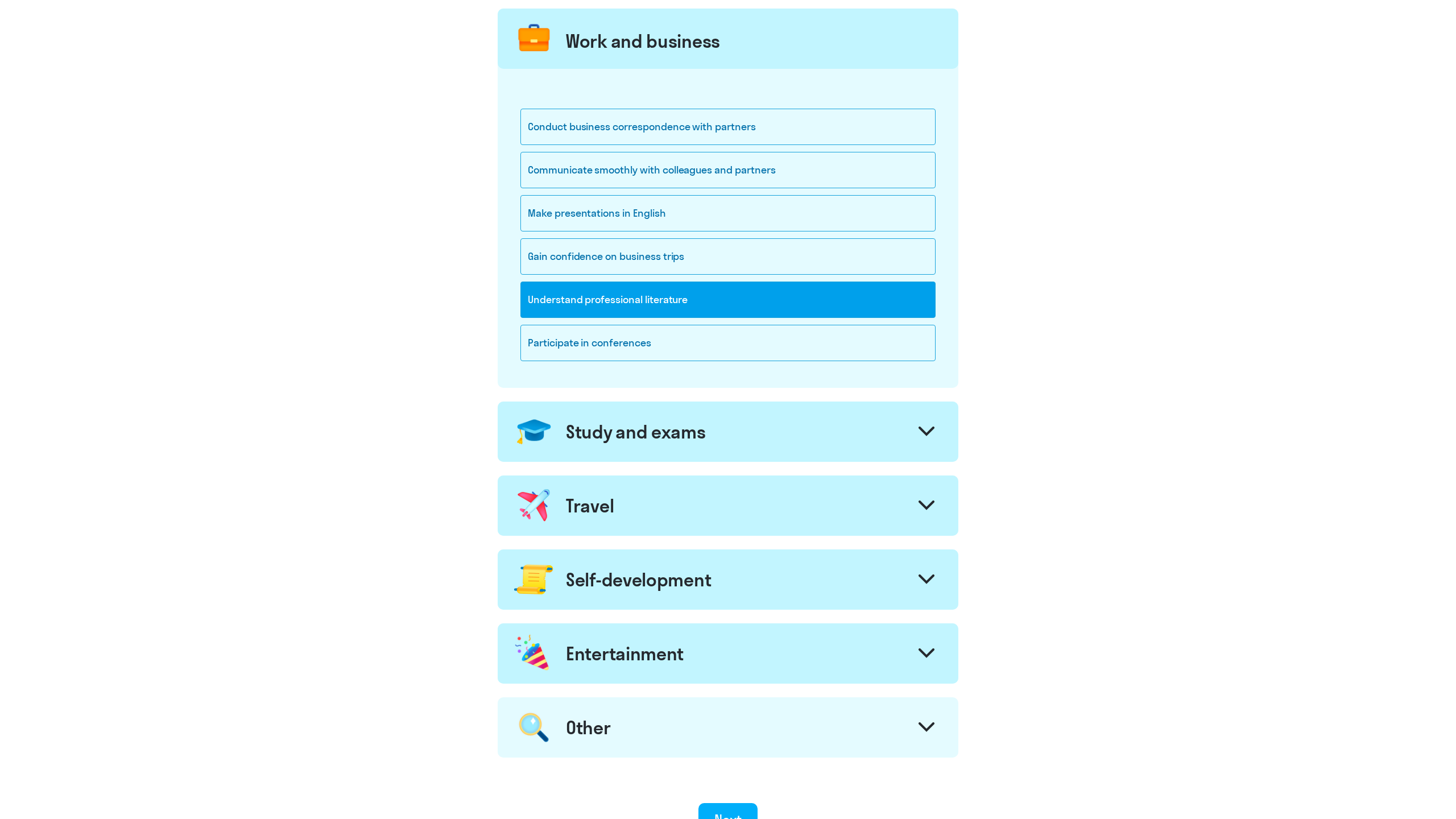
scroll to position [0, 0]
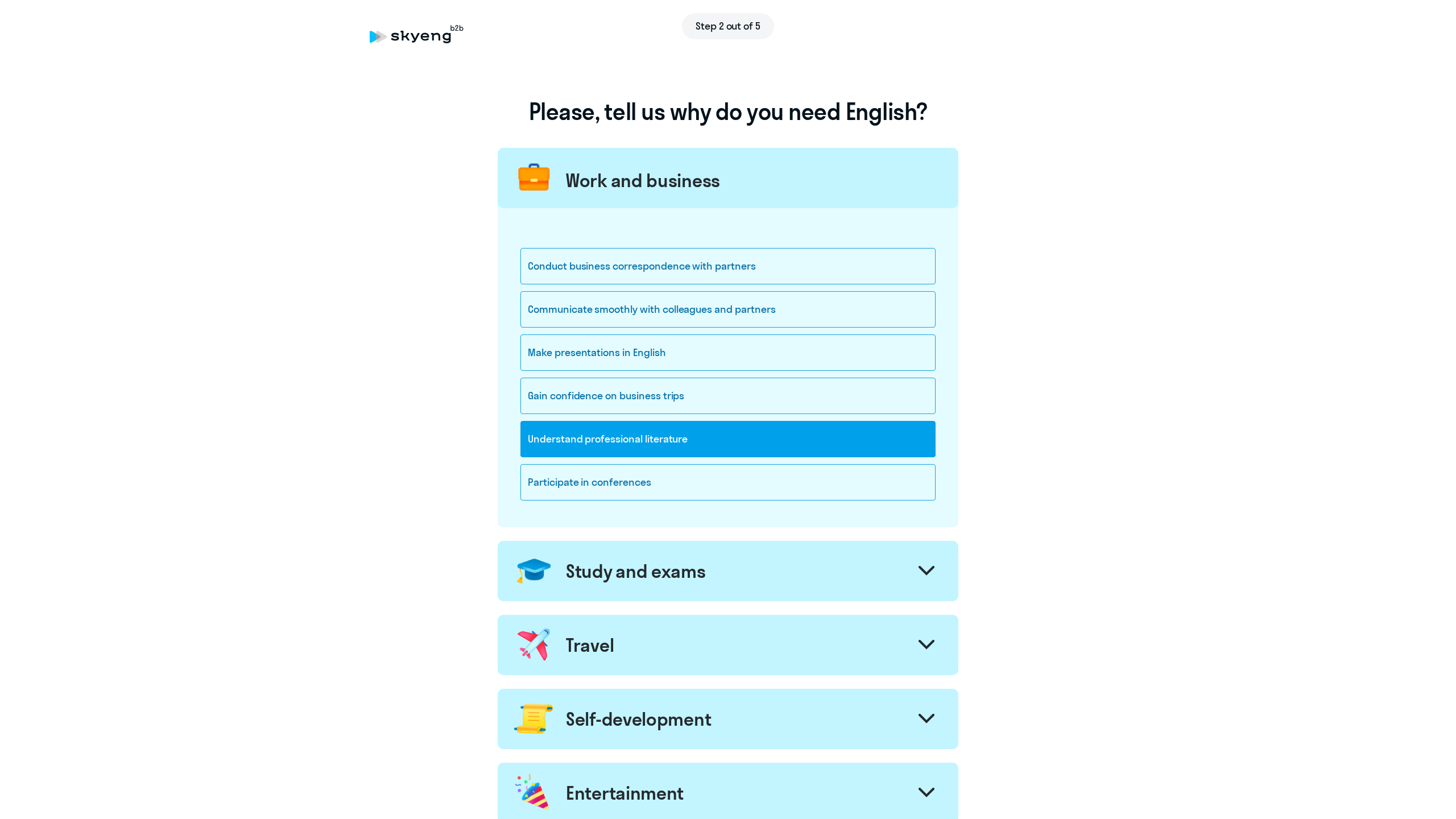
click at [733, 201] on div "Work and business" at bounding box center [728, 177] width 460 height 60
click at [723, 164] on div "Work and business" at bounding box center [728, 177] width 460 height 60
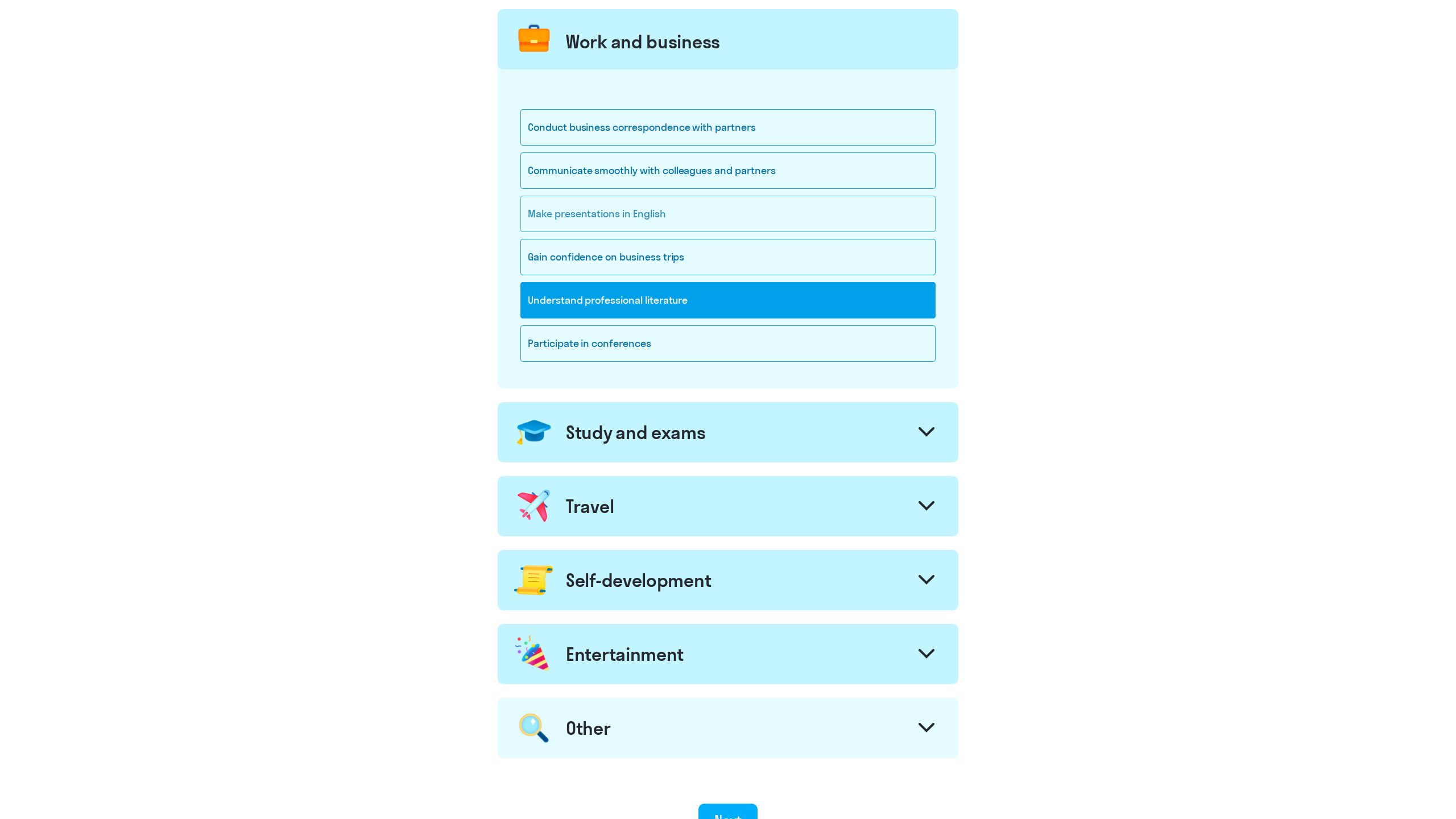
scroll to position [266, 0]
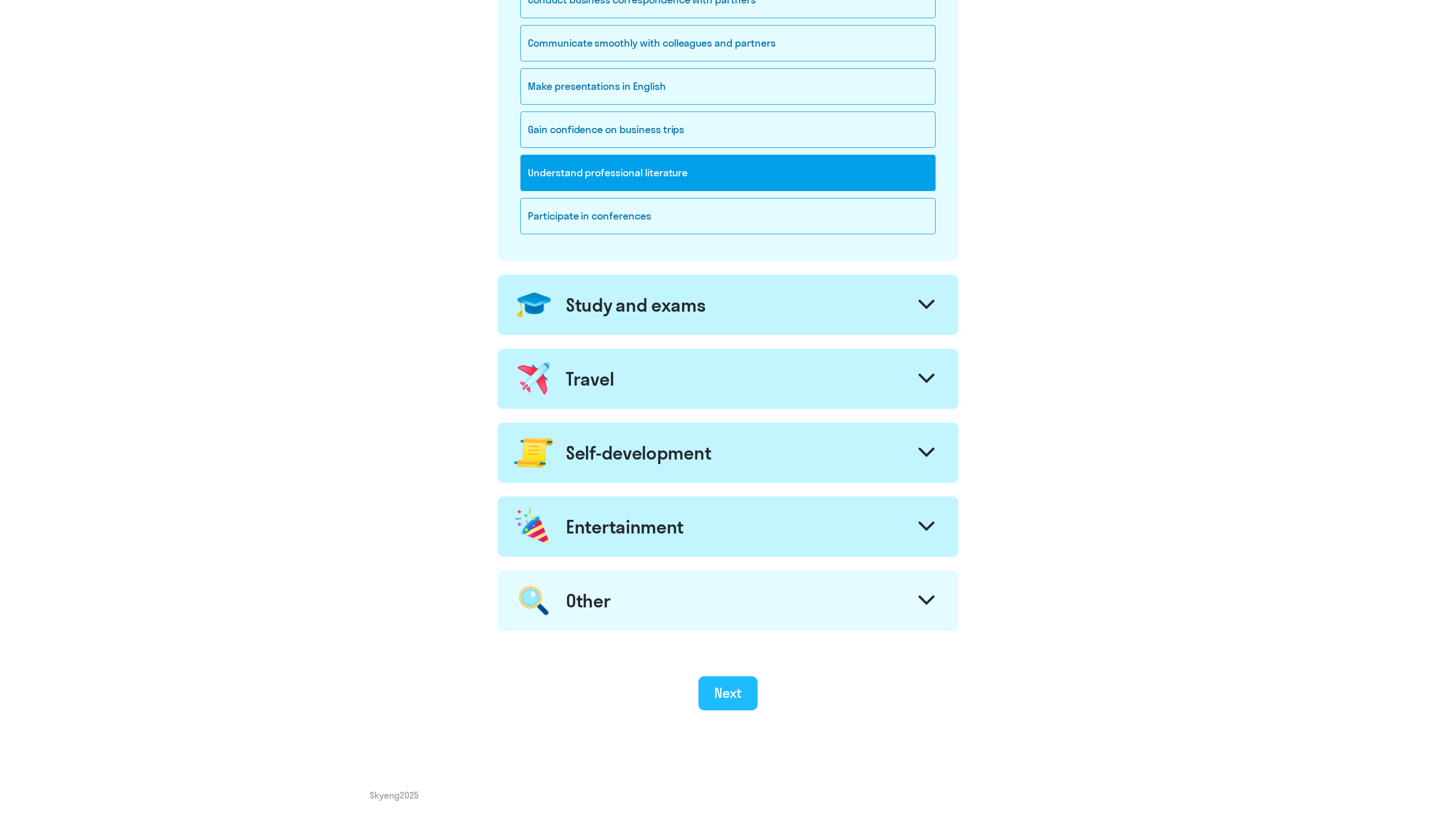
click at [724, 684] on div "Next" at bounding box center [728, 693] width 28 height 18
